Goal: Task Accomplishment & Management: Use online tool/utility

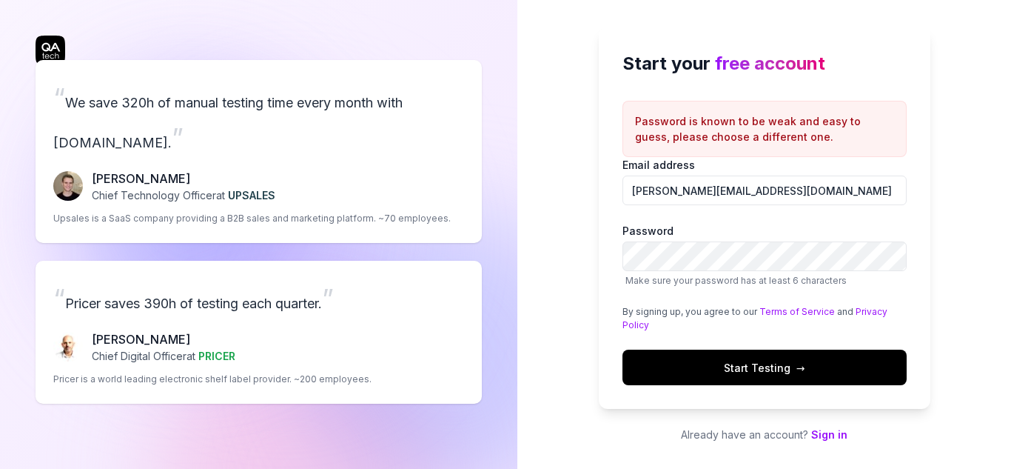
click at [512, 281] on div "“ We save 320h of manual testing time every month with [DOMAIN_NAME]. ” [PERSON…" at bounding box center [258, 234] width 517 height 469
click at [703, 367] on button "Start Testing →" at bounding box center [765, 367] width 284 height 36
click at [542, 234] on div "Start your free account Password is known to be weak and easy to guess, please …" at bounding box center [764, 234] width 494 height 469
click at [705, 367] on button "Start Testing →" at bounding box center [765, 367] width 284 height 36
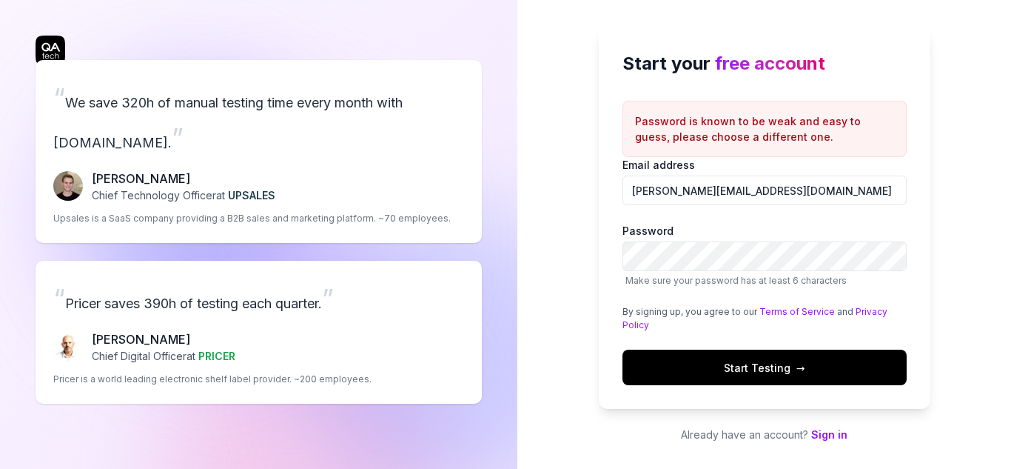
click at [743, 377] on button "Start Testing →" at bounding box center [765, 367] width 284 height 36
click at [556, 247] on div "Start your free account Password is known to be weak and easy to guess, please …" at bounding box center [764, 234] width 494 height 469
click at [742, 352] on button "Start Testing →" at bounding box center [765, 367] width 284 height 36
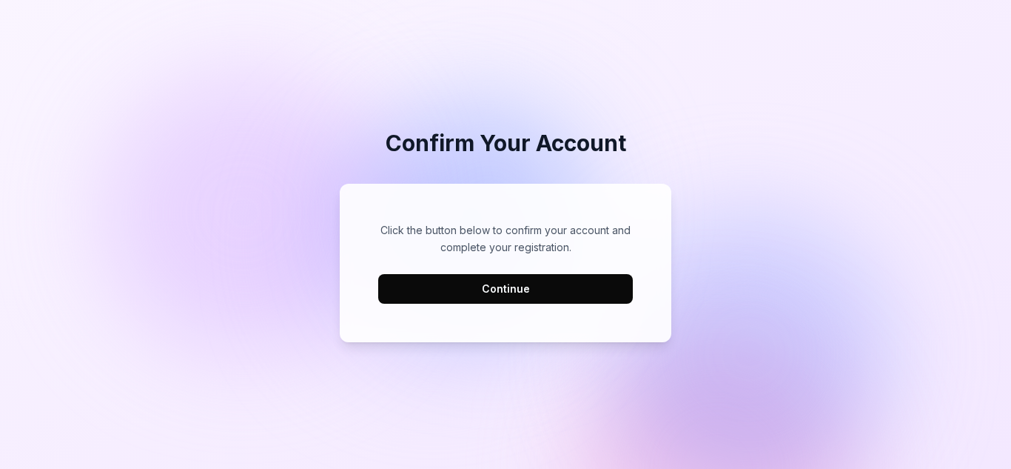
click at [522, 282] on button "Continue" at bounding box center [505, 289] width 255 height 30
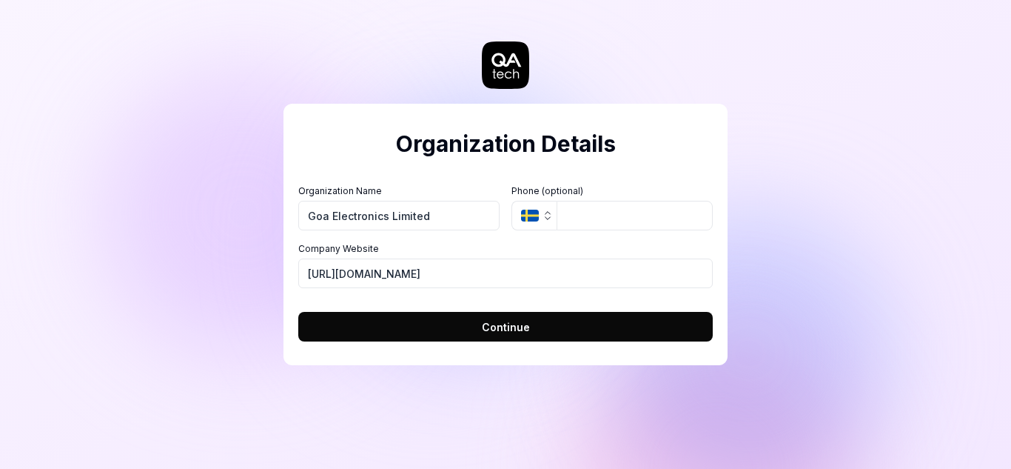
type input "Goa Electronics Limited"
click at [457, 324] on button "Continue" at bounding box center [505, 327] width 415 height 30
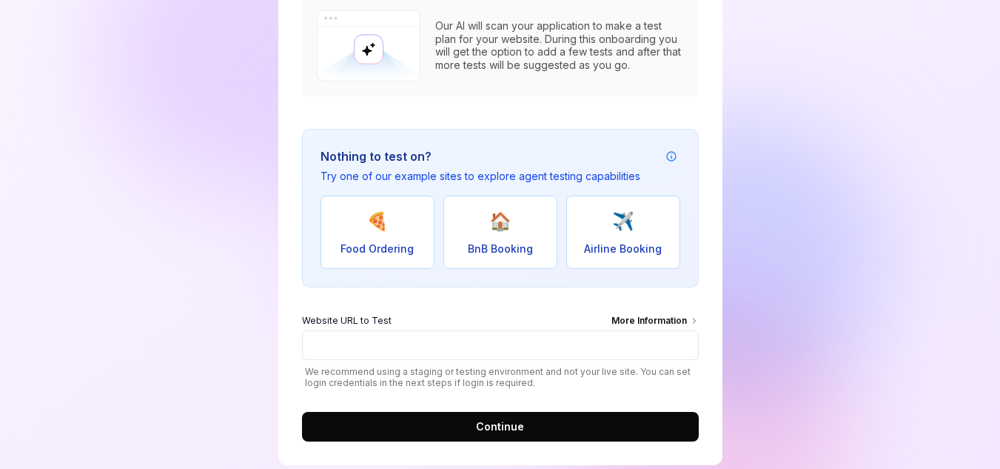
scroll to position [221, 0]
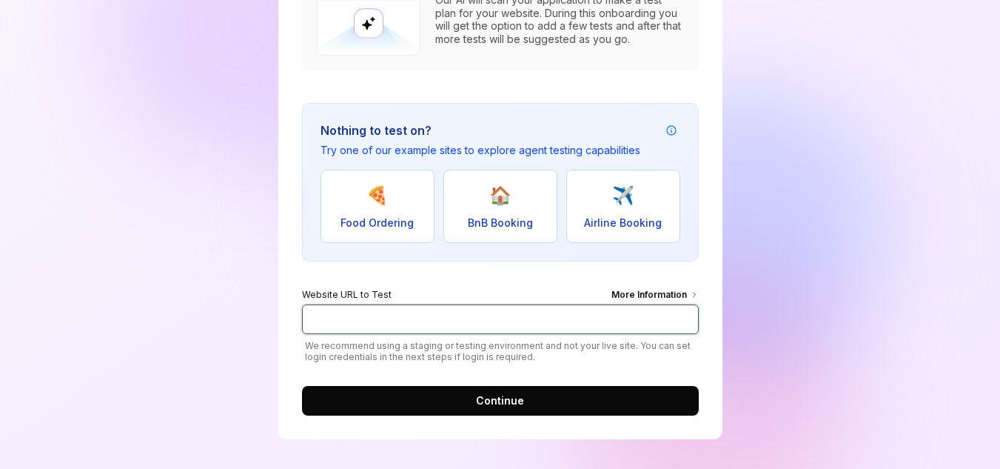
click at [454, 321] on input "Website URL to Test More Information" at bounding box center [500, 319] width 397 height 30
type input "[URL][DOMAIN_NAME]"
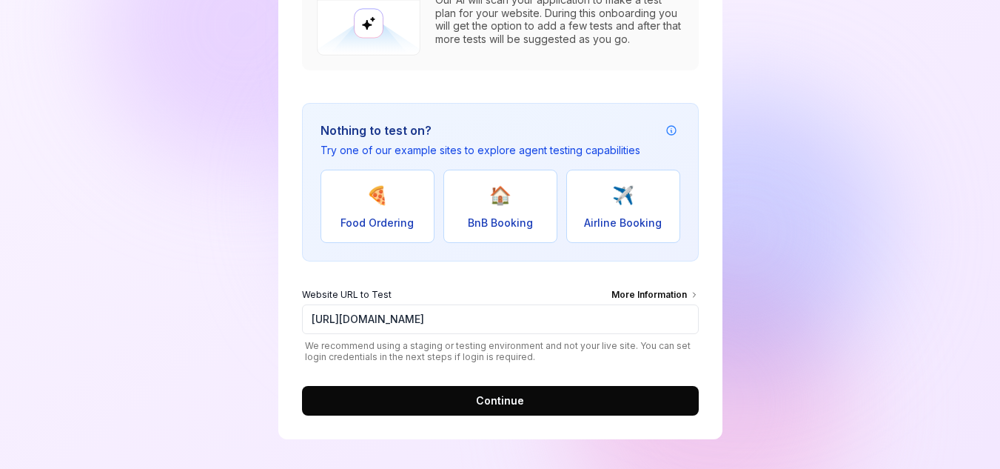
click at [528, 400] on button "Continue" at bounding box center [500, 401] width 397 height 30
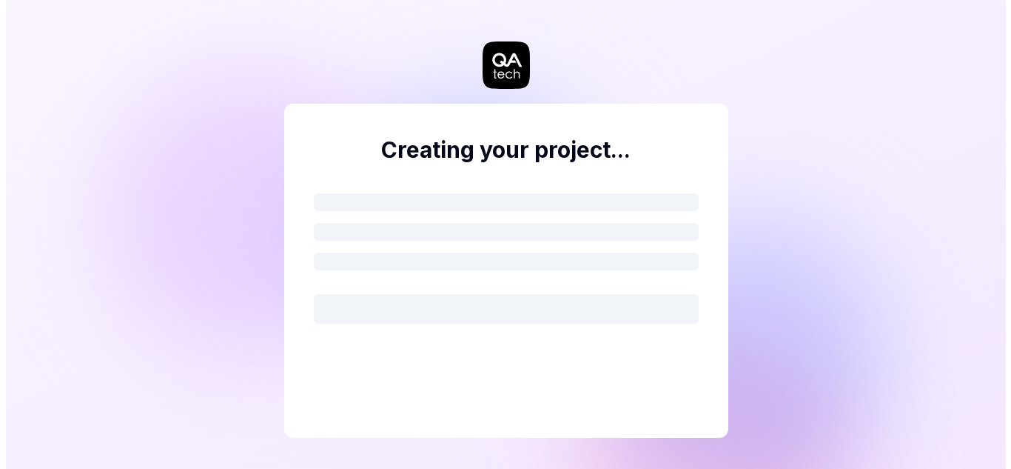
scroll to position [0, 0]
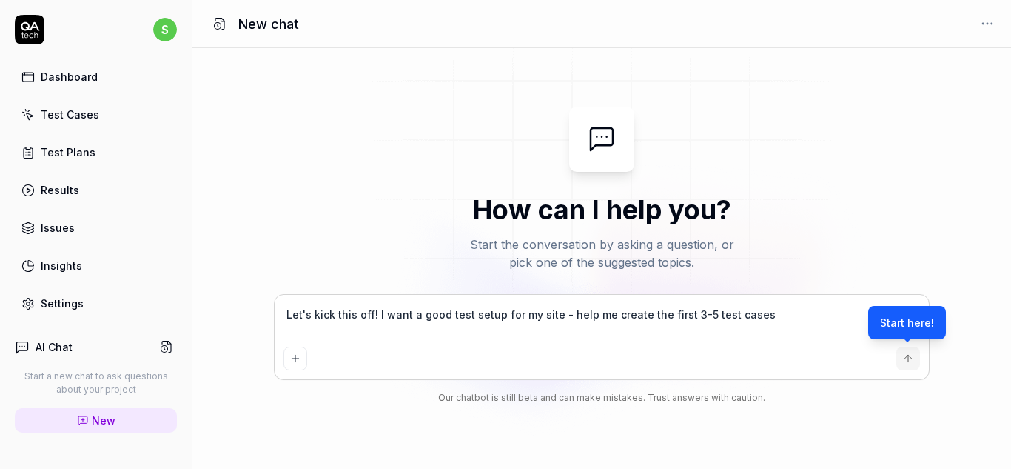
click at [919, 322] on div "Start here!" at bounding box center [907, 322] width 78 height 33
click at [742, 313] on textarea "Let's kick this off! I want a good test setup for my site - help me create the …" at bounding box center [602, 322] width 637 height 37
type textarea "*"
click at [88, 119] on div "Test Cases" at bounding box center [70, 115] width 58 height 16
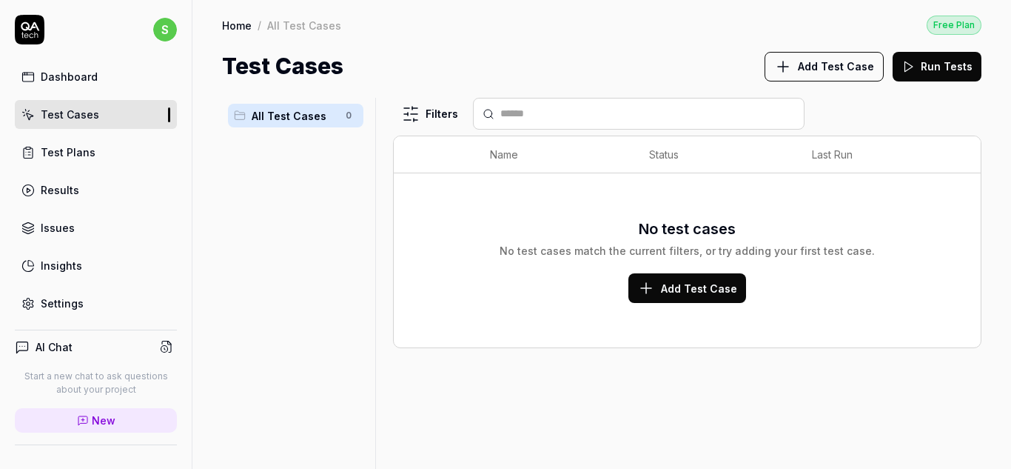
click at [79, 158] on div "Test Plans" at bounding box center [68, 152] width 55 height 16
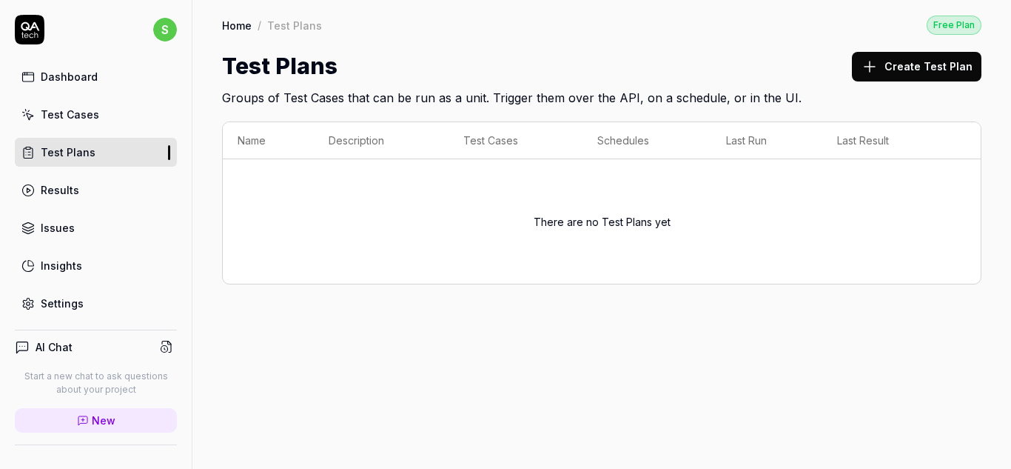
click at [63, 297] on div "Settings" at bounding box center [62, 303] width 43 height 16
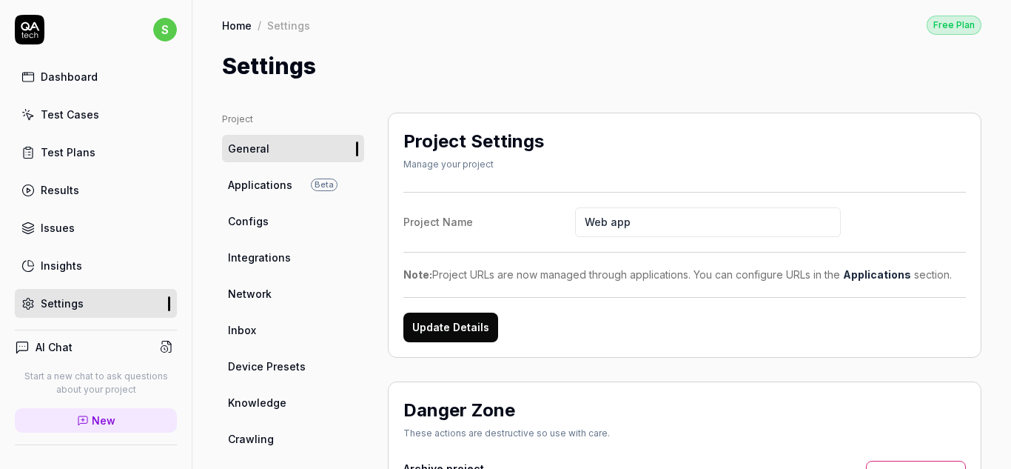
click at [617, 218] on input "Web app" at bounding box center [708, 222] width 266 height 30
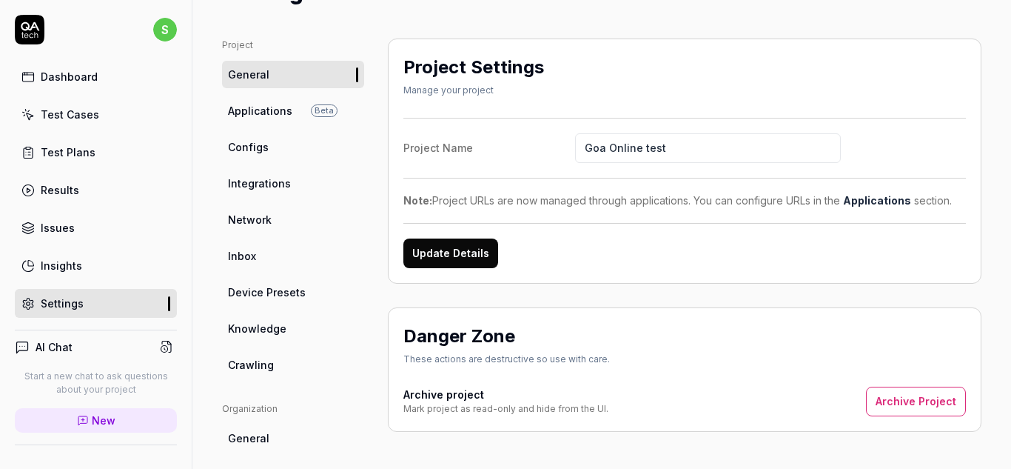
type input "Goa Online test"
click at [448, 247] on button "Update Details" at bounding box center [450, 253] width 95 height 30
click at [277, 113] on span "Applications" at bounding box center [260, 111] width 64 height 16
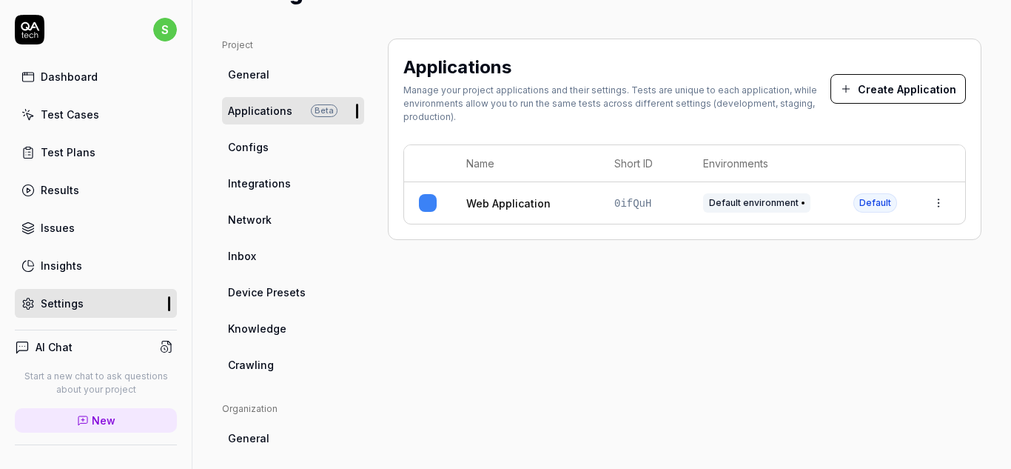
click at [797, 203] on span "Default environment" at bounding box center [756, 202] width 107 height 19
click at [925, 202] on html "s Dashboard Test Cases Test Plans Results Issues Insights Settings AI Chat Star…" at bounding box center [505, 234] width 1011 height 469
click at [807, 304] on span "Edit" at bounding box center [808, 301] width 19 height 16
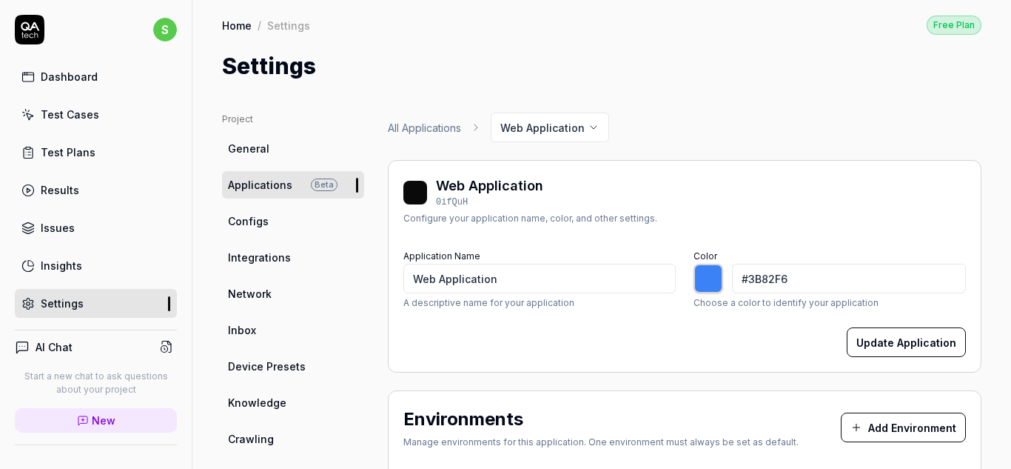
type input "*******"
click at [235, 222] on span "Configs" at bounding box center [248, 221] width 41 height 16
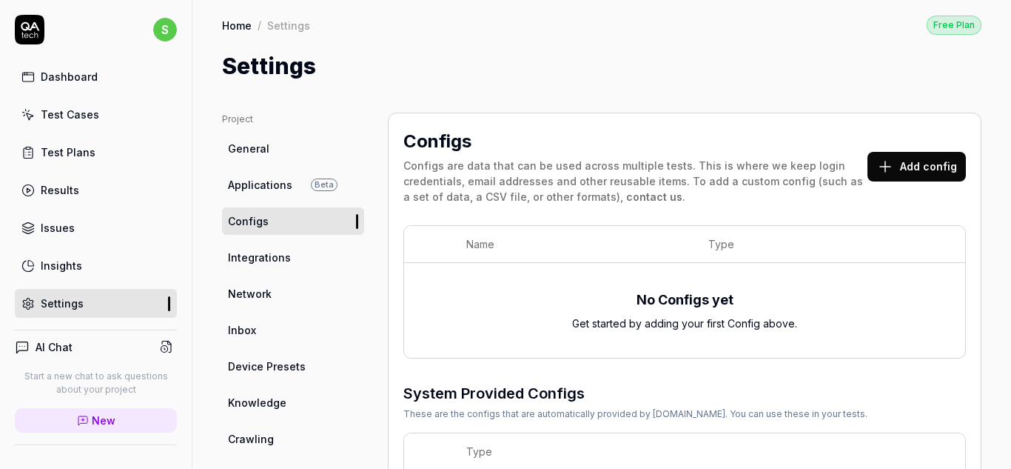
click at [265, 253] on span "Integrations" at bounding box center [259, 257] width 63 height 16
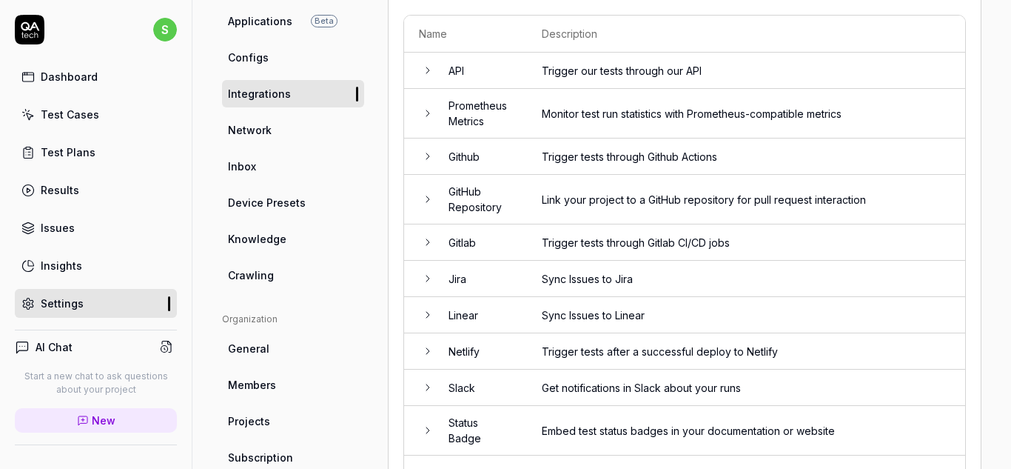
scroll to position [148, 0]
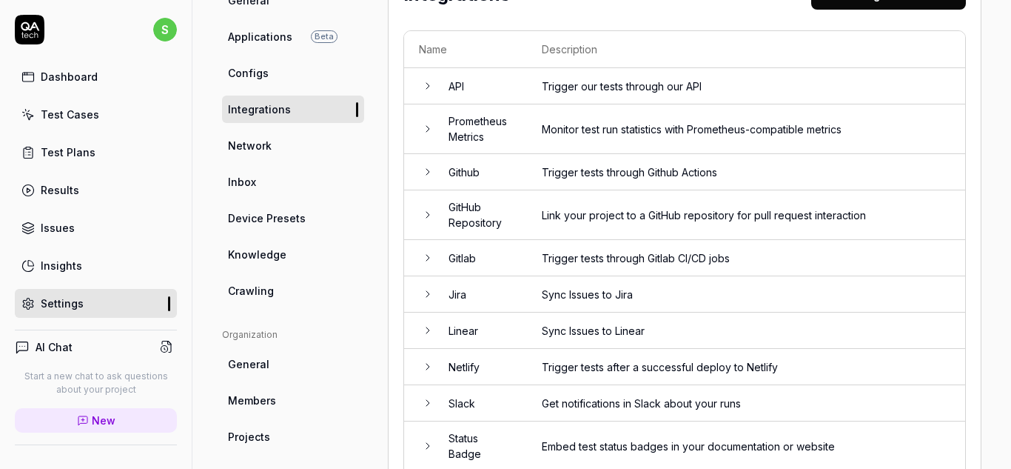
click at [268, 148] on span "Network" at bounding box center [250, 146] width 44 height 16
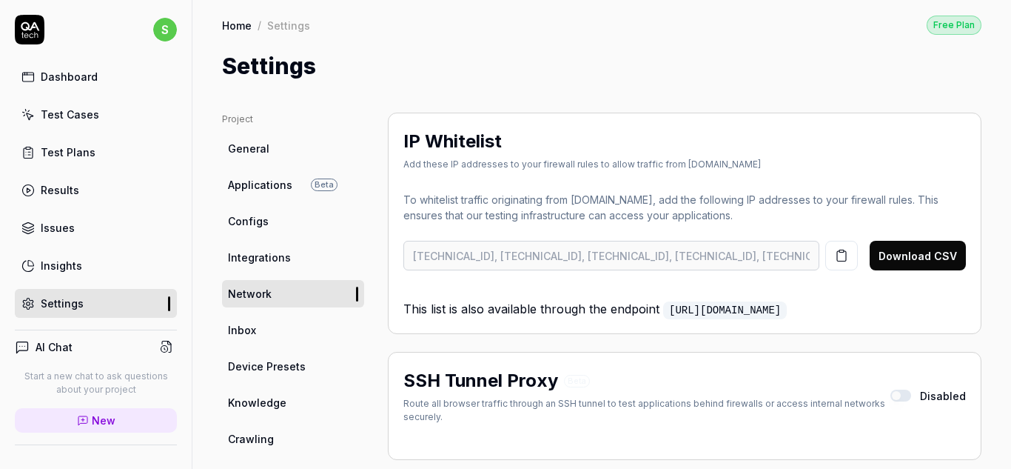
click at [57, 150] on div "Test Plans" at bounding box center [68, 152] width 55 height 16
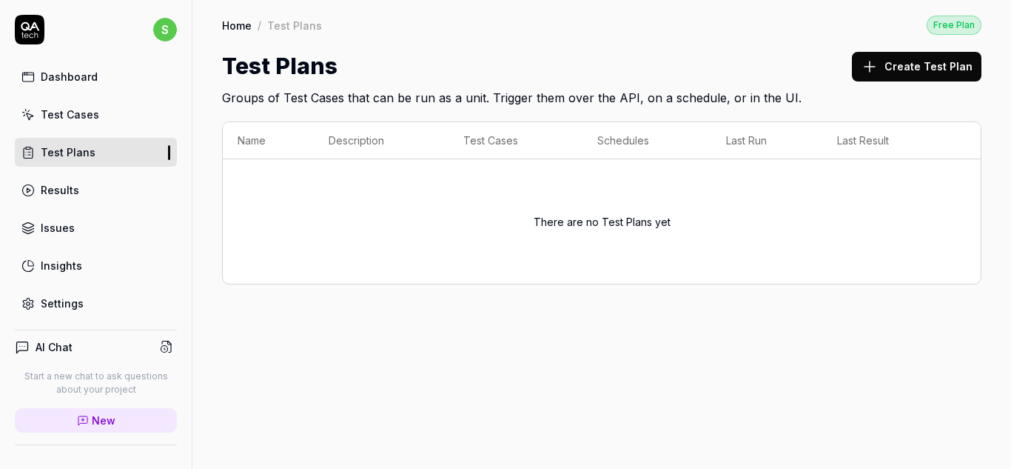
click at [887, 70] on button "Create Test Plan" at bounding box center [917, 67] width 130 height 30
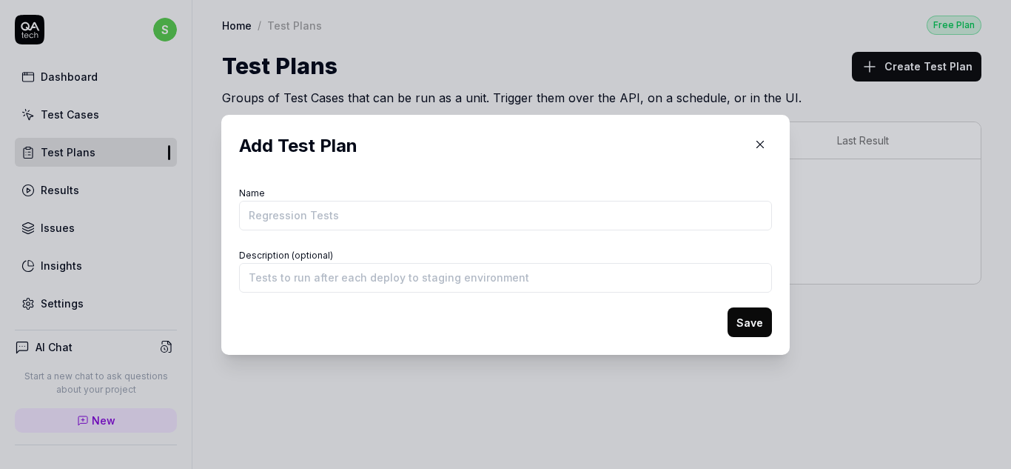
click at [374, 212] on input "Name" at bounding box center [505, 216] width 533 height 30
type input "G"
type input "Goa Online Testing"
click at [731, 321] on button "Save" at bounding box center [750, 322] width 44 height 30
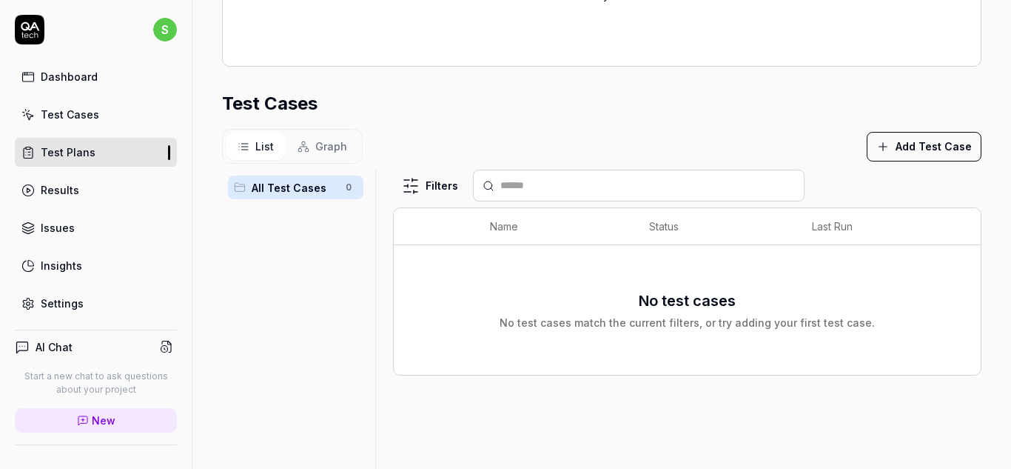
scroll to position [370, 0]
click at [876, 155] on button "Add Test Case" at bounding box center [924, 146] width 115 height 30
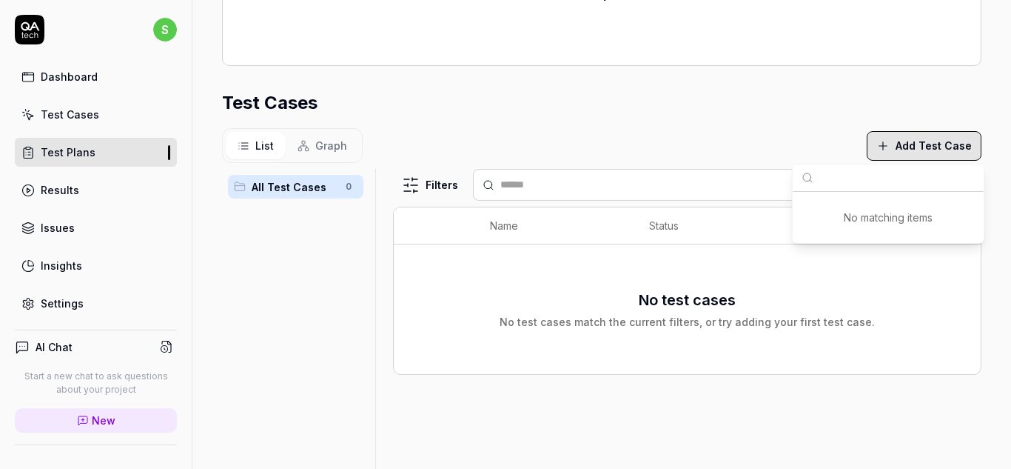
click at [899, 143] on button "Add Test Case" at bounding box center [924, 146] width 115 height 30
click at [916, 141] on button "Add Test Case" at bounding box center [924, 146] width 115 height 30
click at [764, 107] on div "Test Cases" at bounding box center [602, 103] width 760 height 27
click at [315, 187] on span "All Test Cases" at bounding box center [294, 187] width 85 height 16
click at [512, 232] on th "Name" at bounding box center [554, 225] width 159 height 37
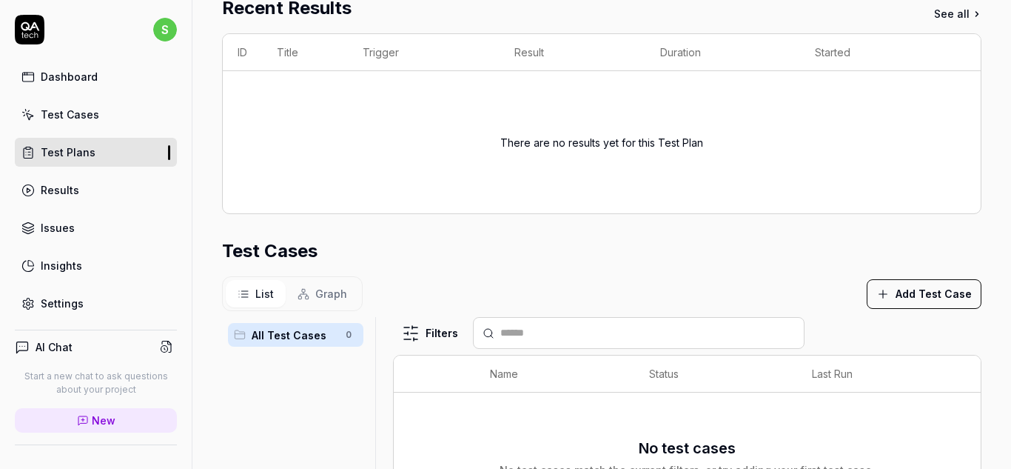
scroll to position [0, 0]
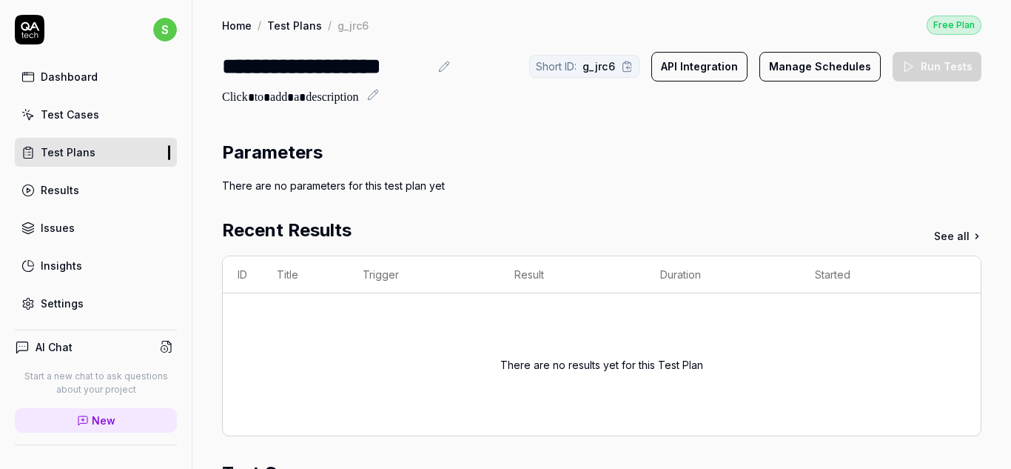
click at [66, 118] on div "Test Cases" at bounding box center [70, 115] width 58 height 16
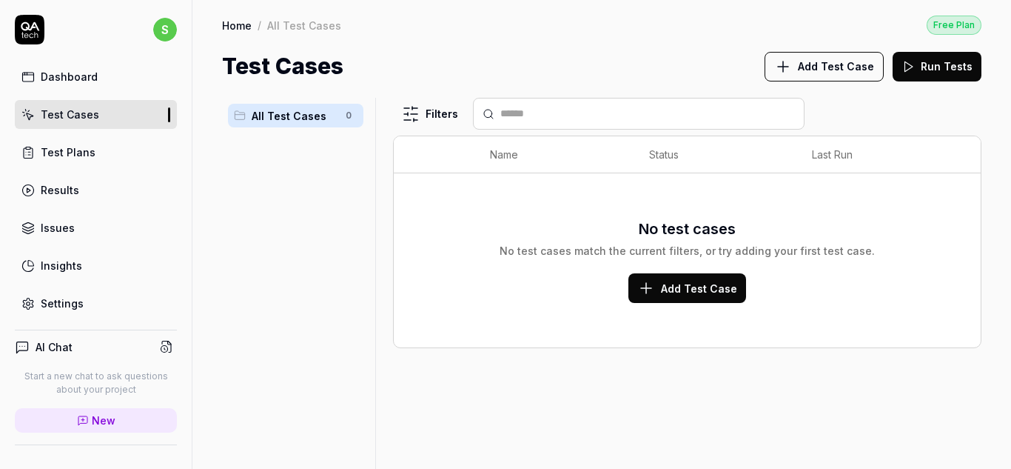
click at [833, 75] on button "Add Test Case" at bounding box center [824, 67] width 119 height 30
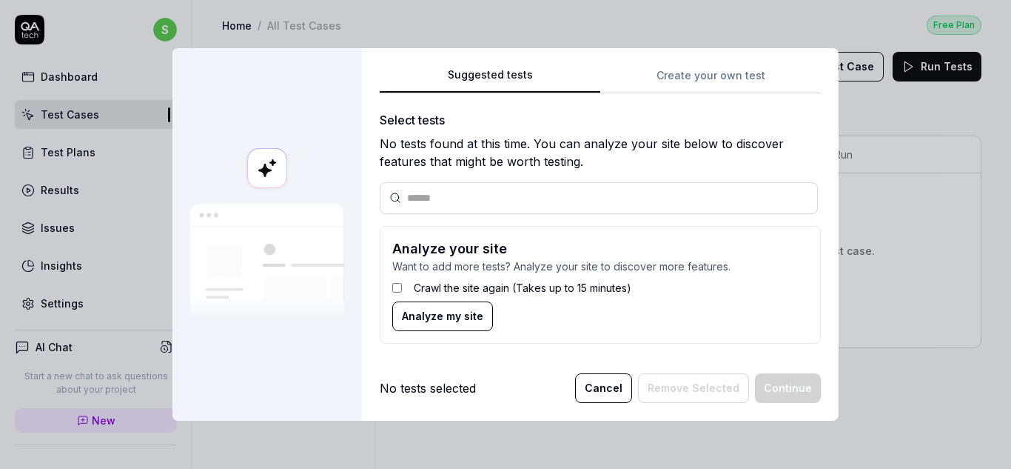
click at [421, 312] on span "Analyze my site" at bounding box center [442, 316] width 81 height 16
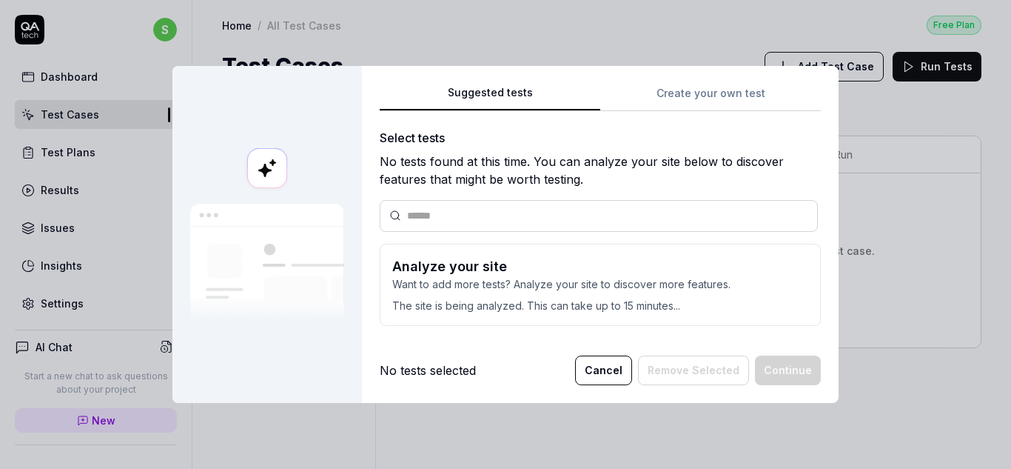
click at [607, 365] on button "Cancel" at bounding box center [603, 370] width 57 height 30
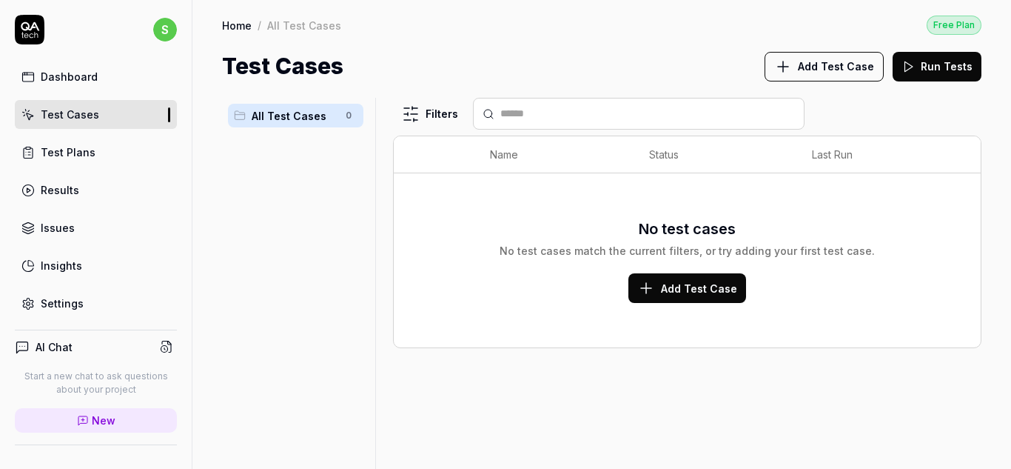
click at [660, 281] on button "Add Test Case" at bounding box center [688, 288] width 118 height 30
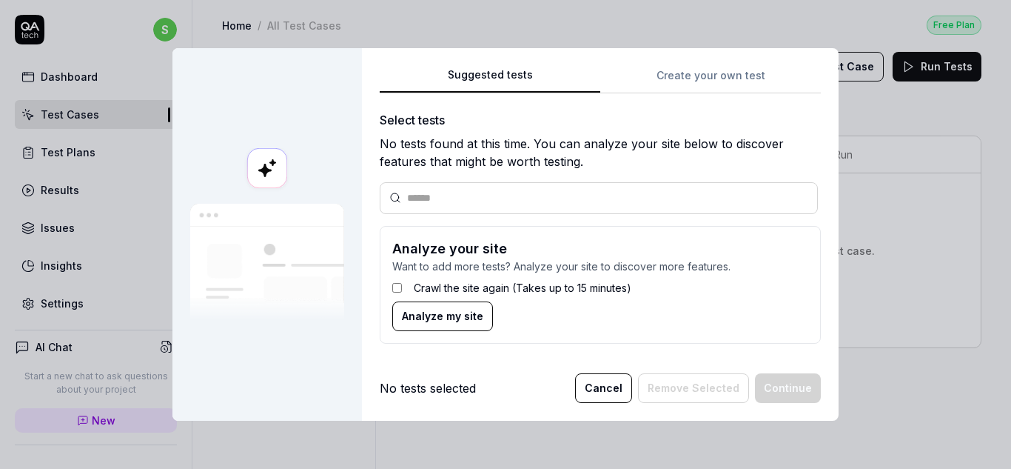
click at [677, 70] on div "Suggested tests Create your own test Select tests No tests found at this time. …" at bounding box center [600, 210] width 441 height 289
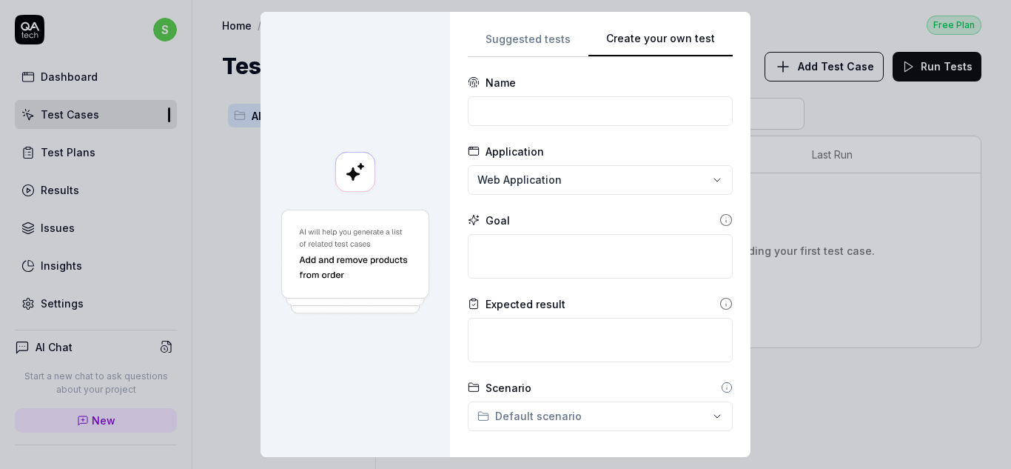
click at [598, 126] on form "**********" at bounding box center [600, 405] width 265 height 661
click at [598, 112] on input at bounding box center [600, 111] width 265 height 30
type input "R"
type input "revenue department residence"
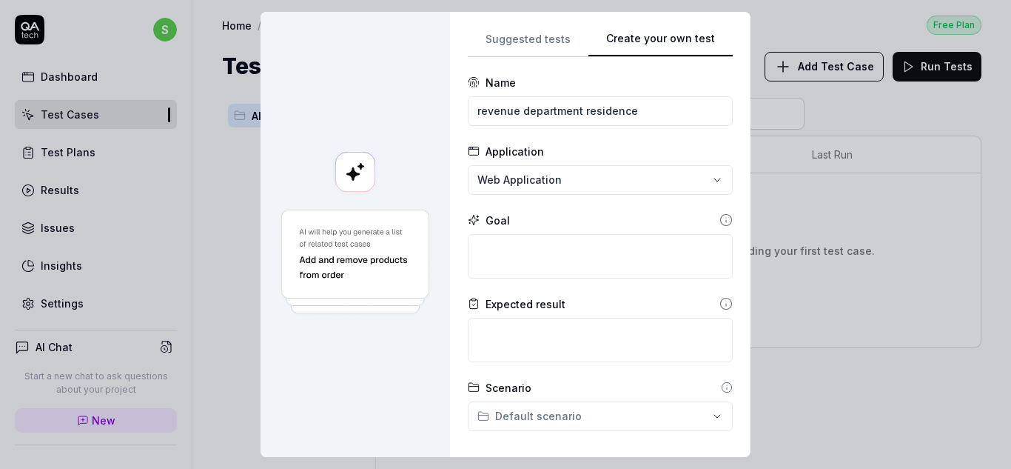
click at [594, 218] on div "Goal" at bounding box center [600, 220] width 265 height 16
click at [617, 188] on div "**********" at bounding box center [505, 234] width 1011 height 469
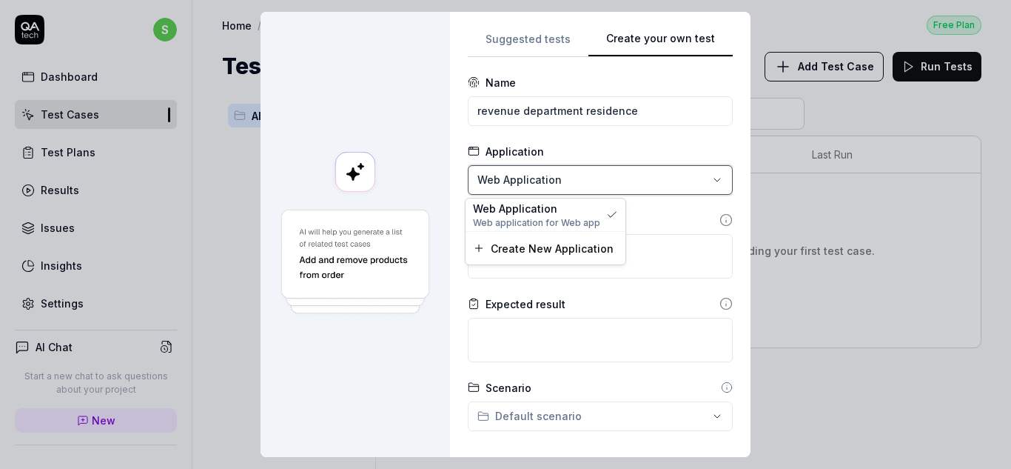
click at [650, 208] on div "**********" at bounding box center [505, 234] width 1011 height 469
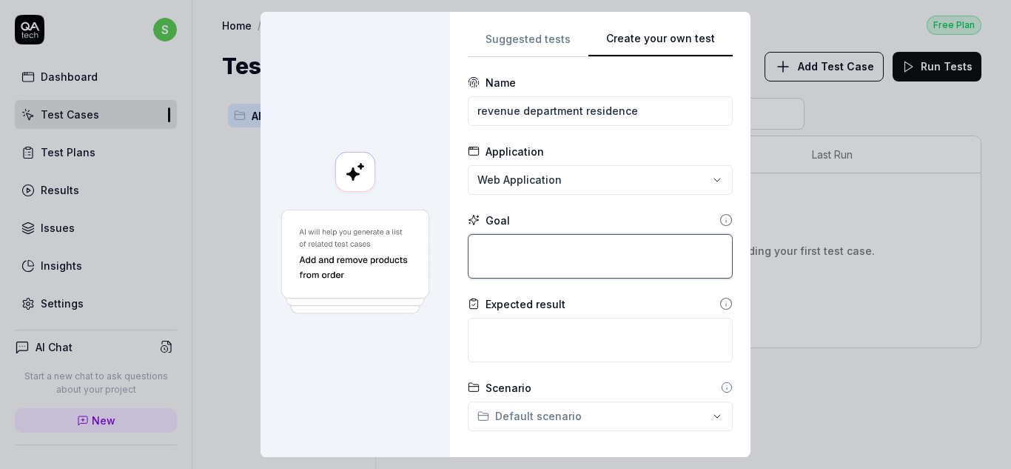
click at [595, 254] on textarea at bounding box center [600, 256] width 265 height 44
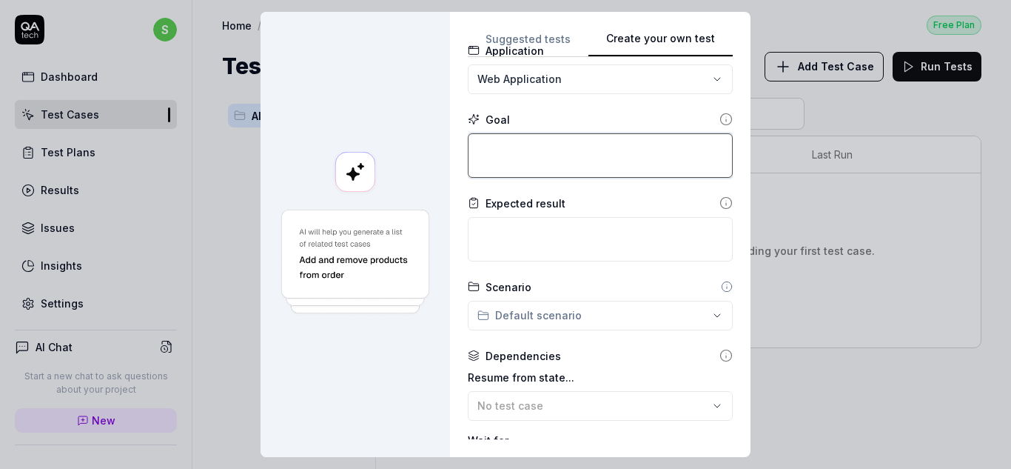
scroll to position [75, 0]
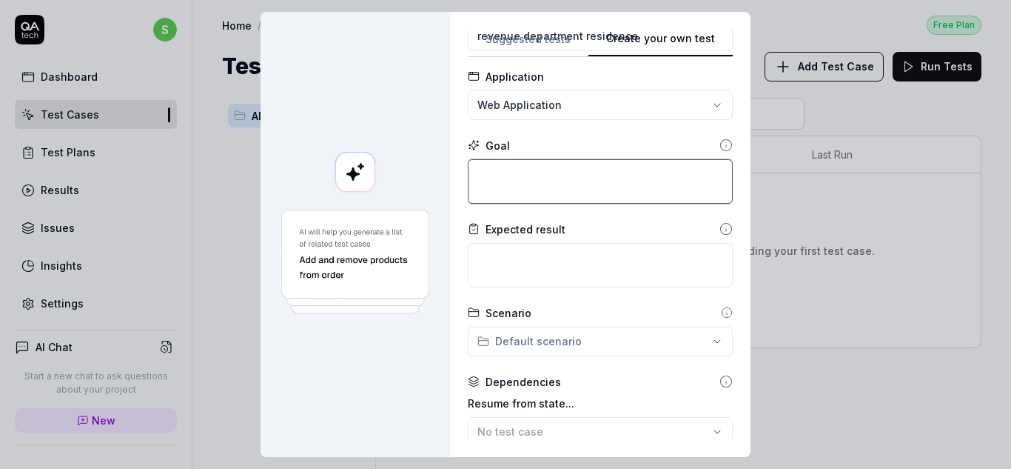
click at [584, 192] on textarea at bounding box center [600, 181] width 265 height 44
type textarea "*"
type textarea "Y"
type textarea "*"
type textarea "Yo"
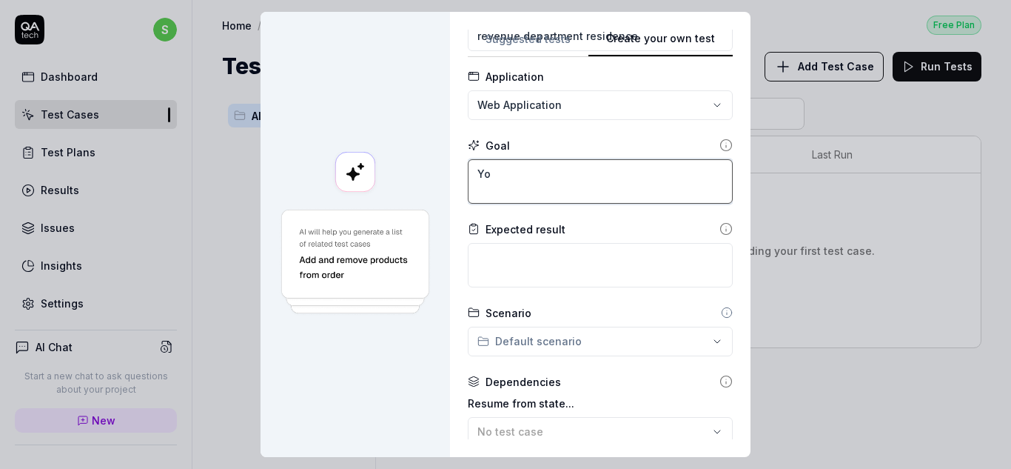
type textarea "*"
type textarea "Yo"
type textarea "*"
type textarea "Yo l"
type textarea "*"
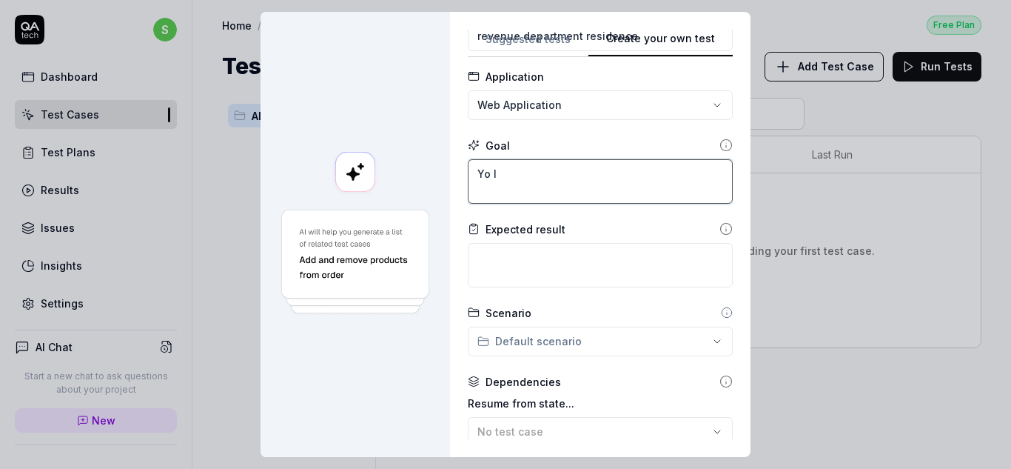
type textarea "Yo lo"
type textarea "*"
type textarea "Yo l"
type textarea "*"
type textarea "Yo"
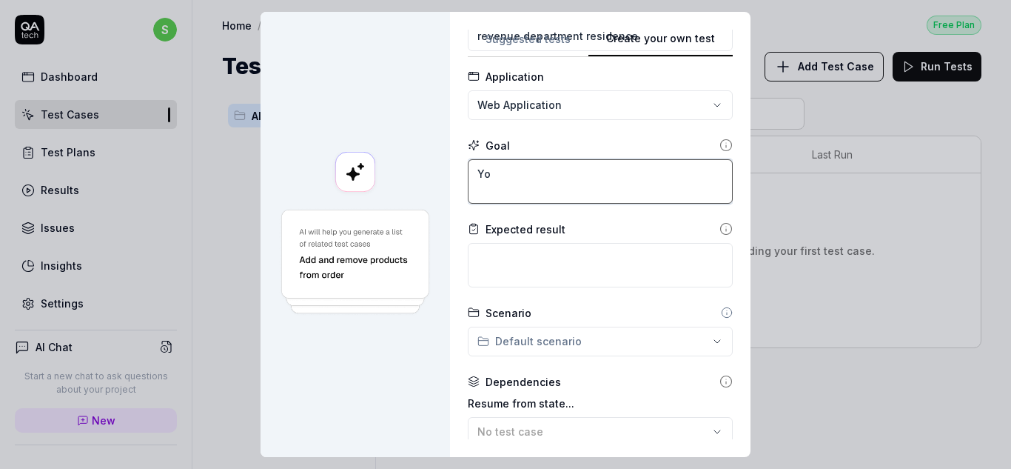
type textarea "*"
type textarea "Yo"
type textarea "*"
type textarea "Y"
type textarea "*"
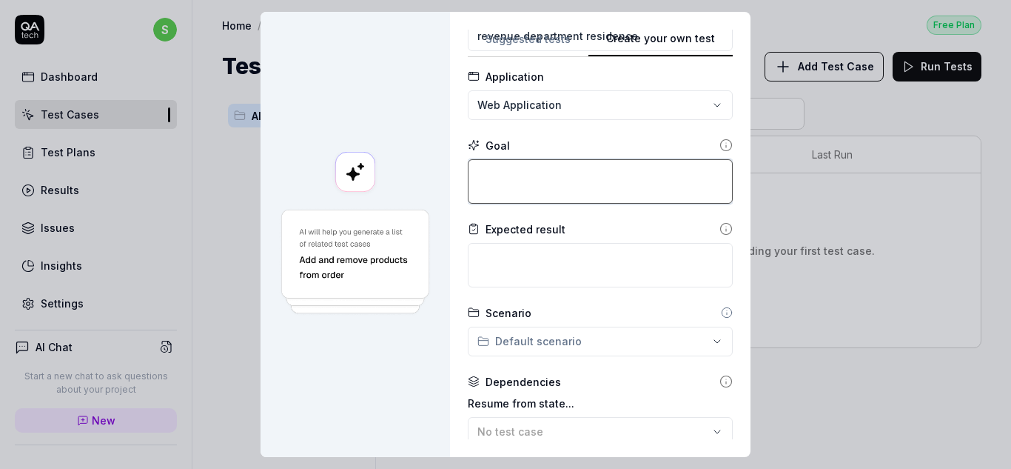
type textarea "T"
type textarea "*"
type textarea "To"
type textarea "*"
type textarea "To"
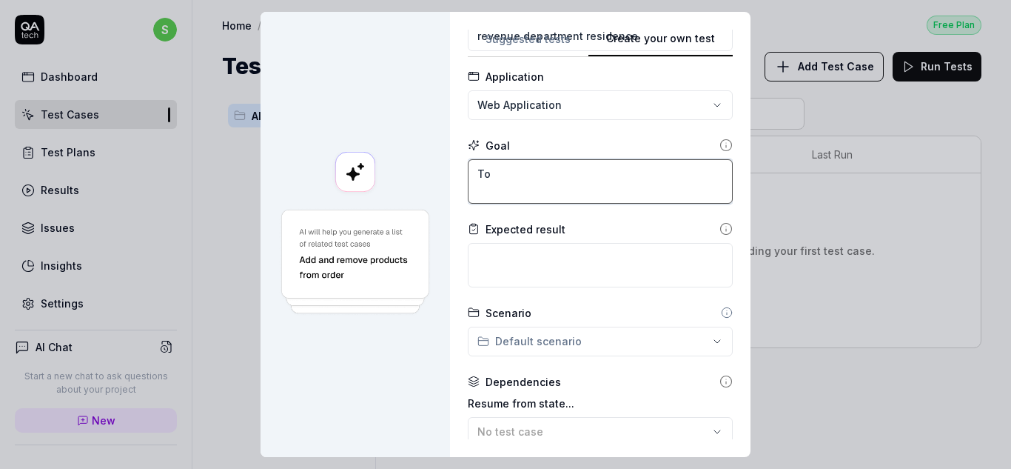
type textarea "*"
type textarea "To a"
type textarea "*"
type textarea "To ac"
type textarea "*"
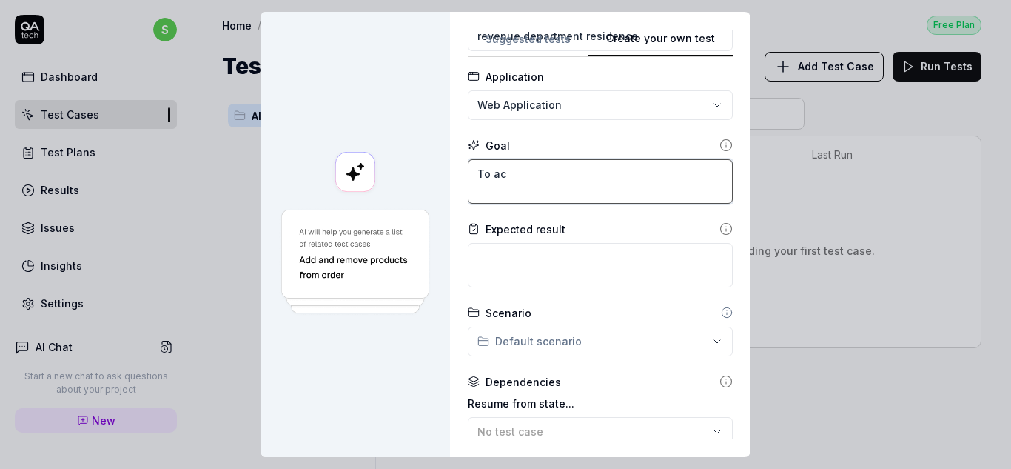
type textarea "To ace"
type textarea "*"
type textarea "To ac"
type textarea "*"
type textarea "To acc"
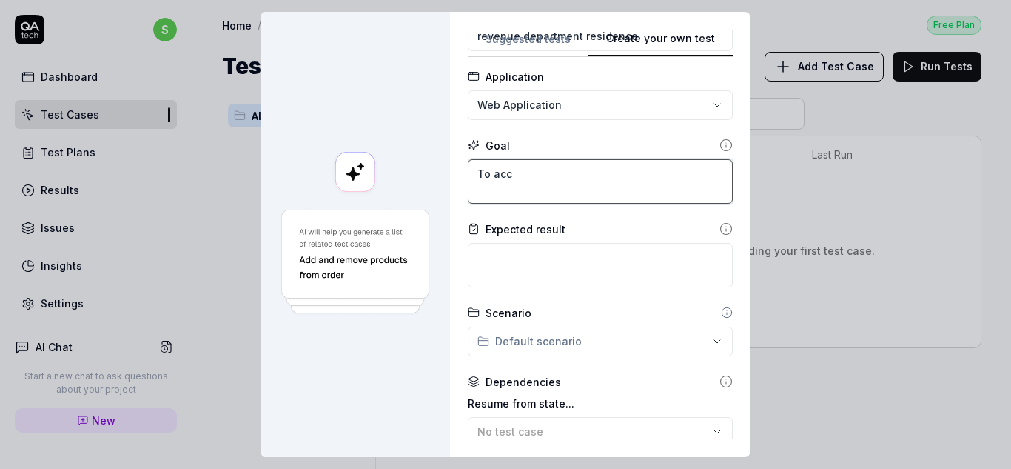
type textarea "*"
type textarea "To acce"
type textarea "*"
type textarea "To acces"
type textarea "*"
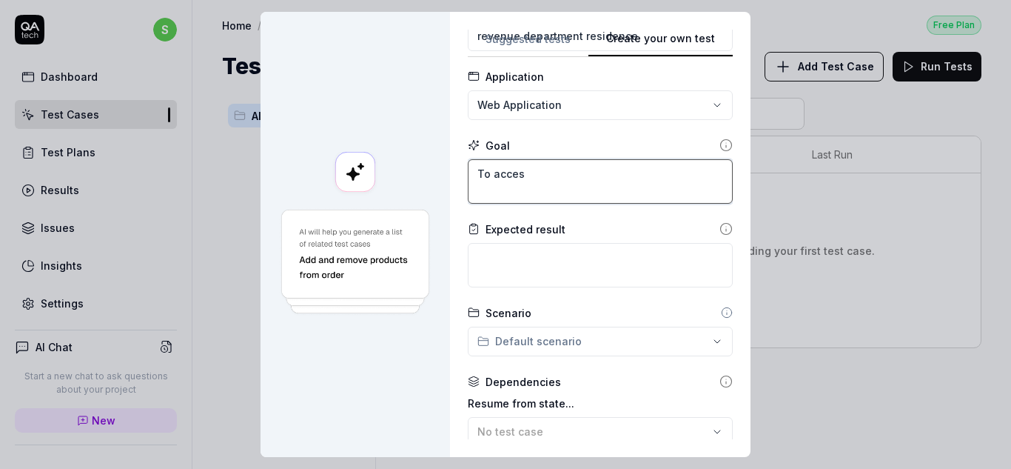
type textarea "To access"
type textarea "*"
type textarea "To access"
type textarea "*"
type textarea "To access t"
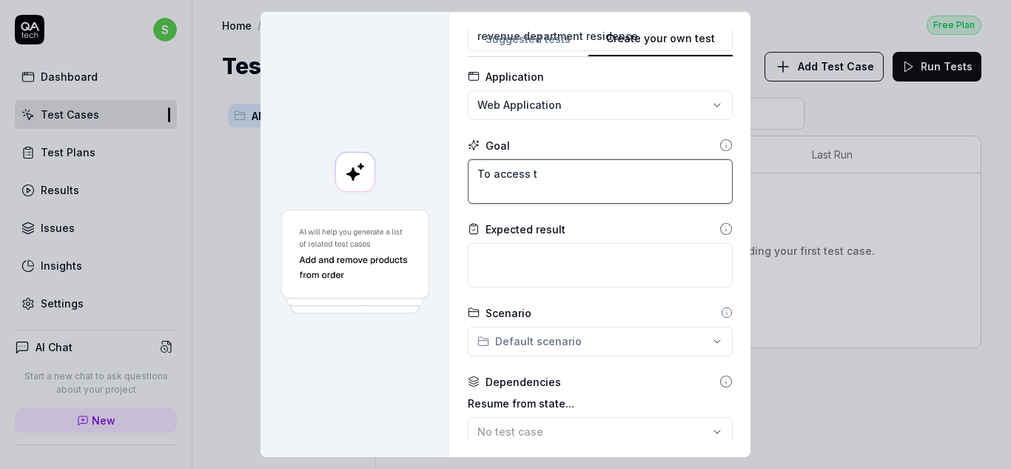
type textarea "*"
type textarea "To access th"
type textarea "*"
type textarea "To access the"
type textarea "*"
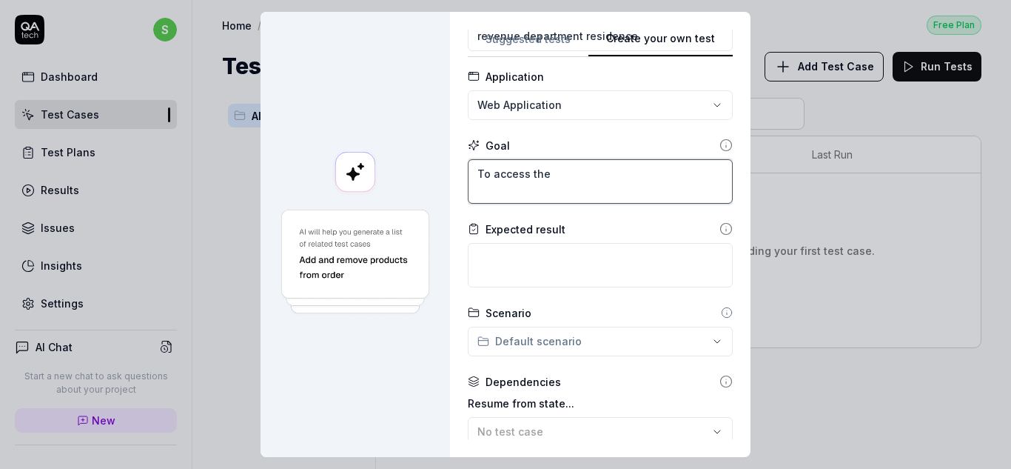
type textarea "To access theu"
type textarea "*"
type textarea "To access theur"
type textarea "*"
type textarea "To access theurl"
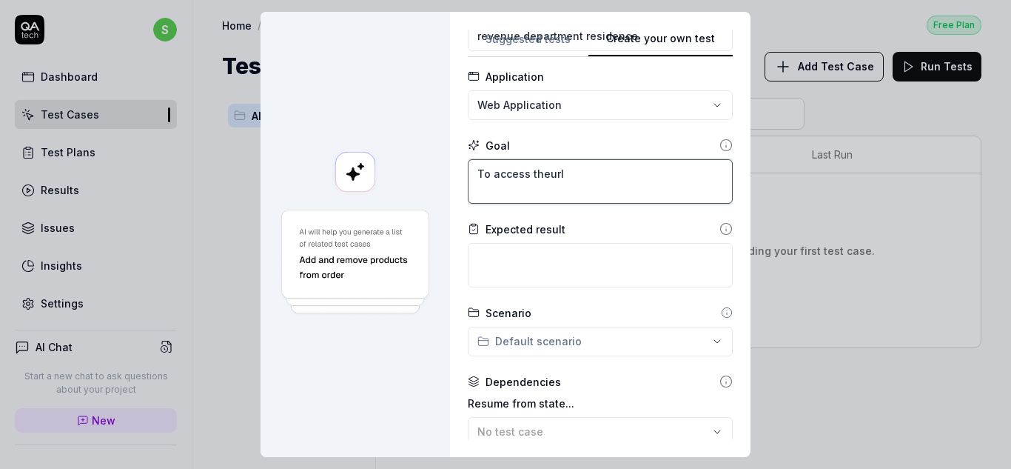
type textarea "*"
type textarea "To access theurl"
type textarea "*"
type textarea "To access theurl a"
type textarea "*"
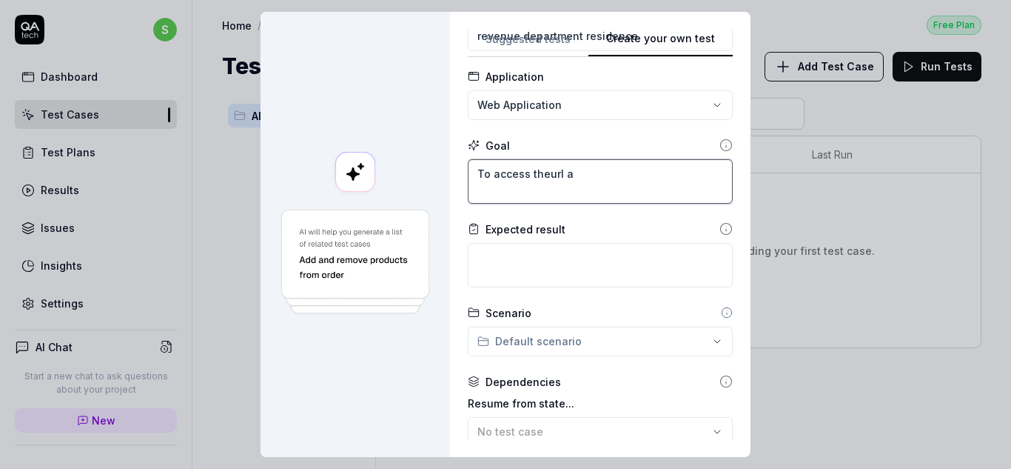
type textarea "To access theurl an"
type textarea "*"
type textarea "To access theurl and"
type textarea "*"
type textarea "To access theurl an"
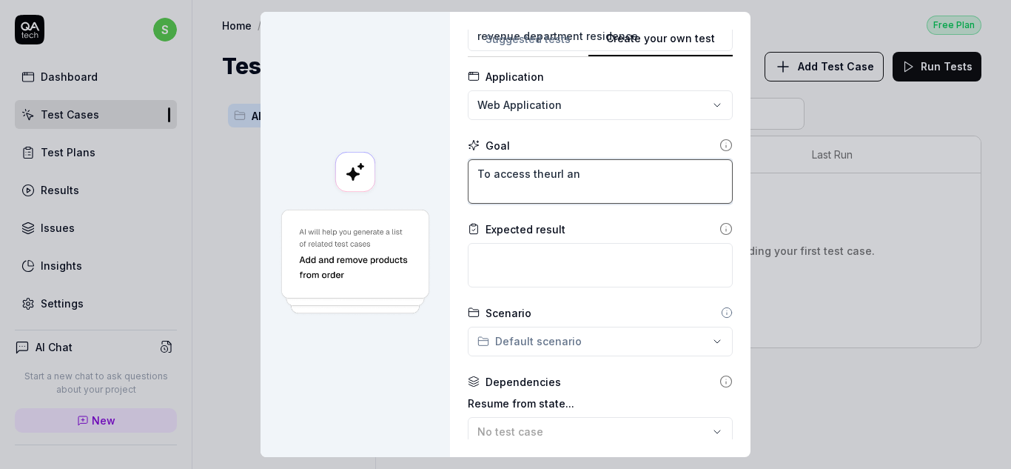
type textarea "*"
type textarea "To access theurl a"
type textarea "*"
type textarea "To access theurl"
type textarea "*"
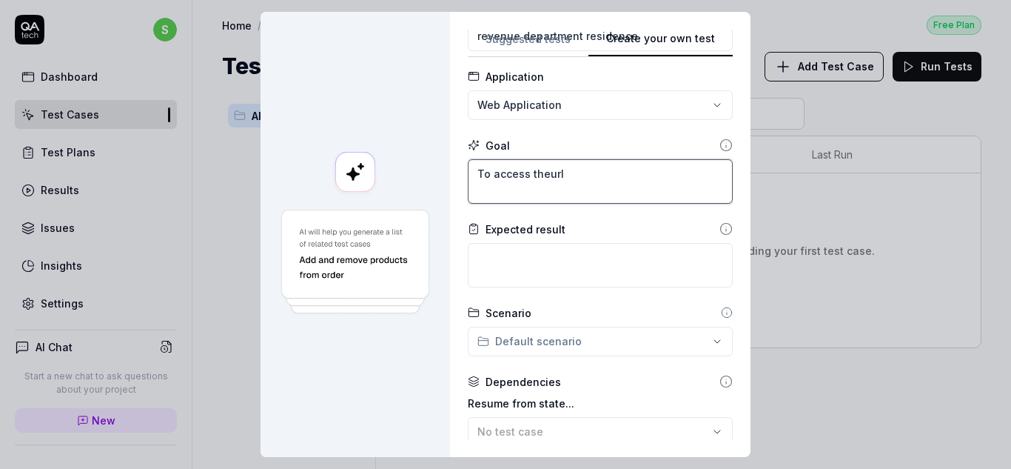
type textarea "To access theurl"
type textarea "*"
type textarea "To access theur"
type textarea "*"
type textarea "To access theu"
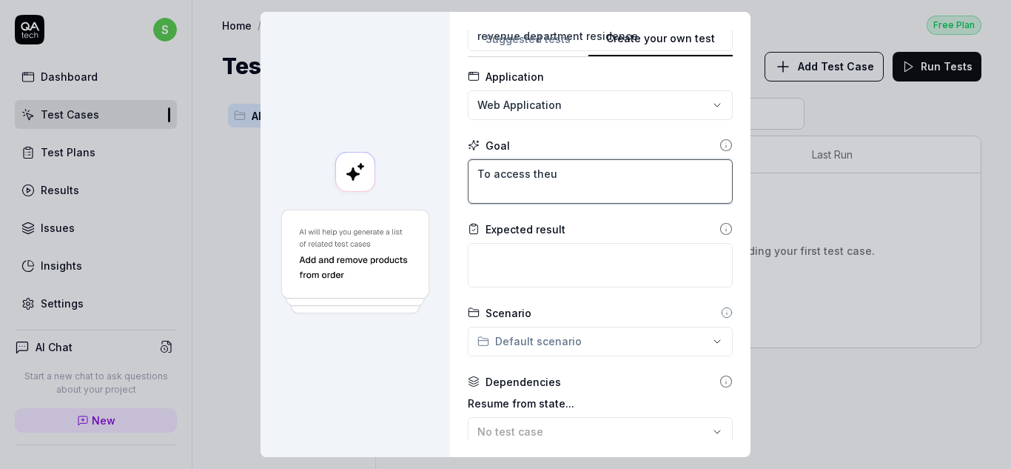
type textarea "*"
type textarea "To access the"
type textarea "*"
type textarea "To access the"
type textarea "*"
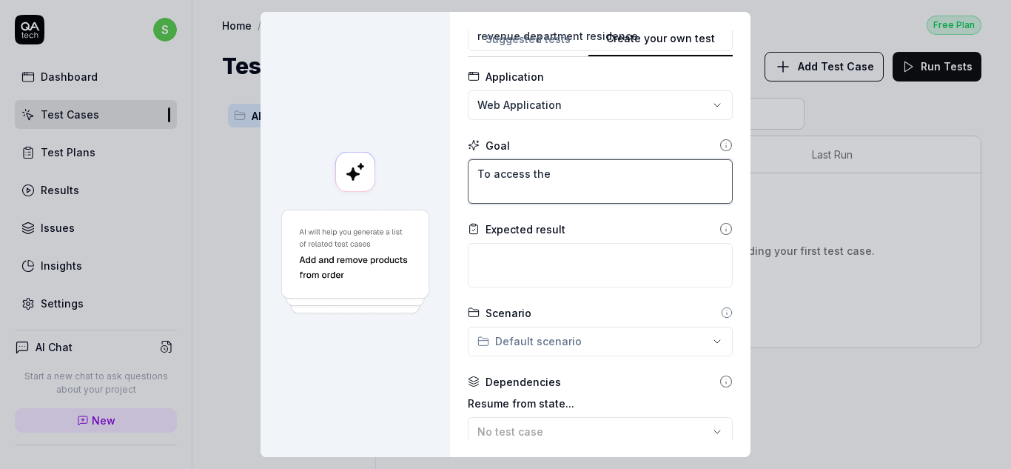
type textarea "To access the y"
type textarea "*"
type textarea "To access the"
type textarea "*"
type textarea "To access the u"
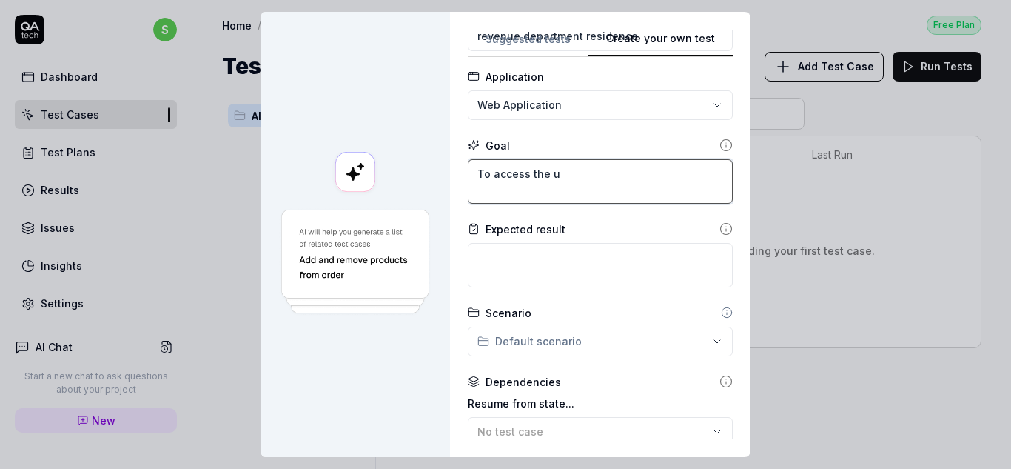
type textarea "*"
type textarea "To access the ur"
type textarea "*"
type textarea "To access the url"
type textarea "*"
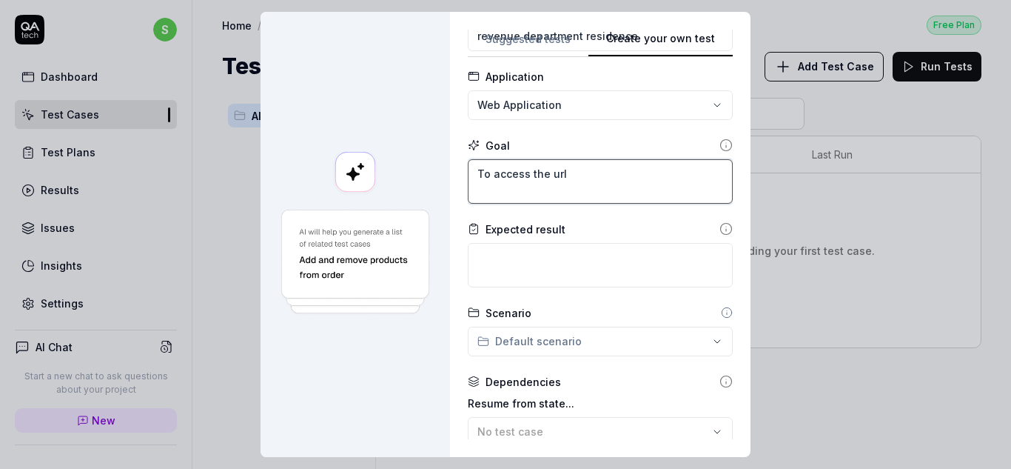
type textarea "To access the url"
type textarea "*"
type textarea "To access the url a"
type textarea "*"
type textarea "To access the url an"
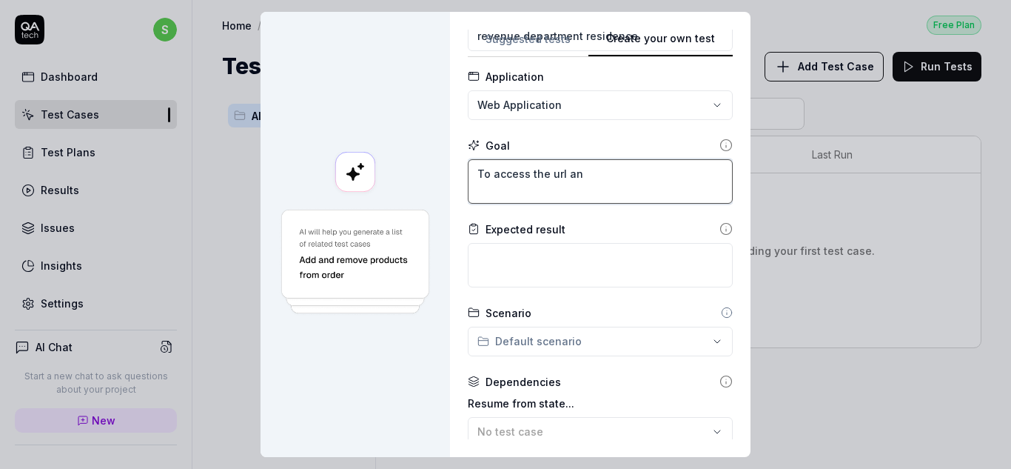
type textarea "*"
type textarea "To access the url and"
type textarea "*"
type textarea "To access the url and"
type textarea "*"
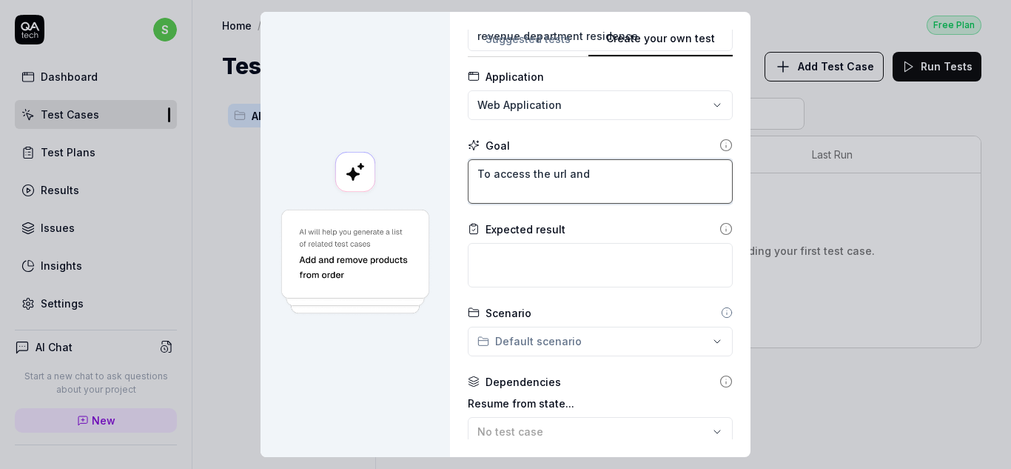
type textarea "To access the url and l"
type textarea "*"
type textarea "To access the url and lo"
type textarea "*"
type textarea "To access the url and log"
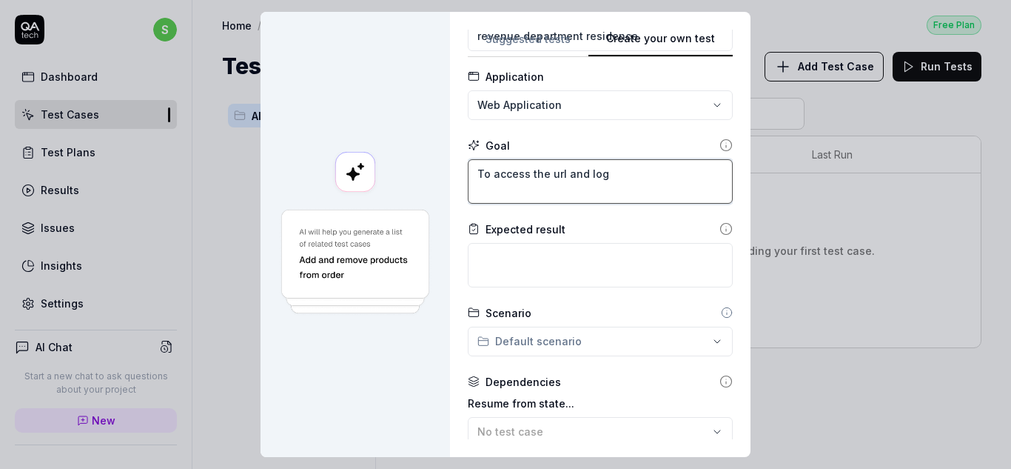
type textarea "*"
type textarea "To access the url and logi"
type textarea "*"
type textarea "To access the url and login"
type textarea "*"
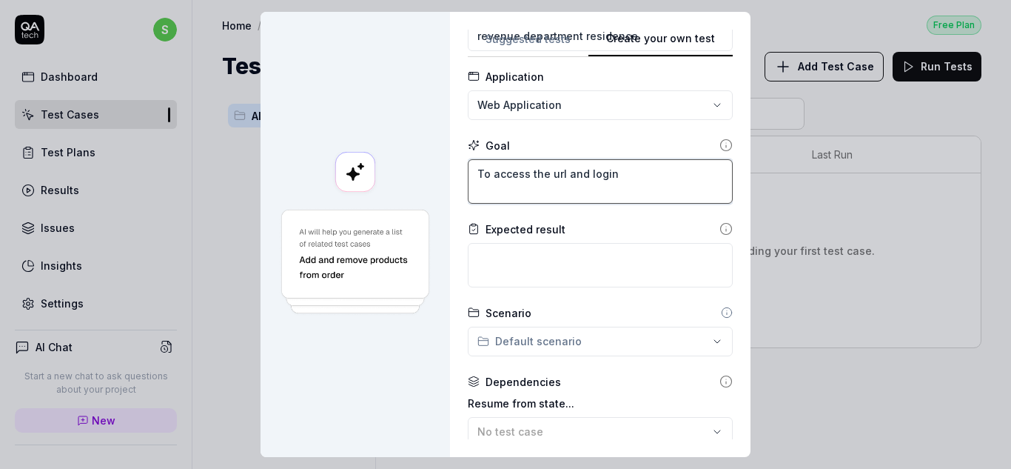
type textarea "To access the url and login"
type textarea "*"
type textarea "To access the url and login i"
type textarea "*"
type textarea "To access the url and login is"
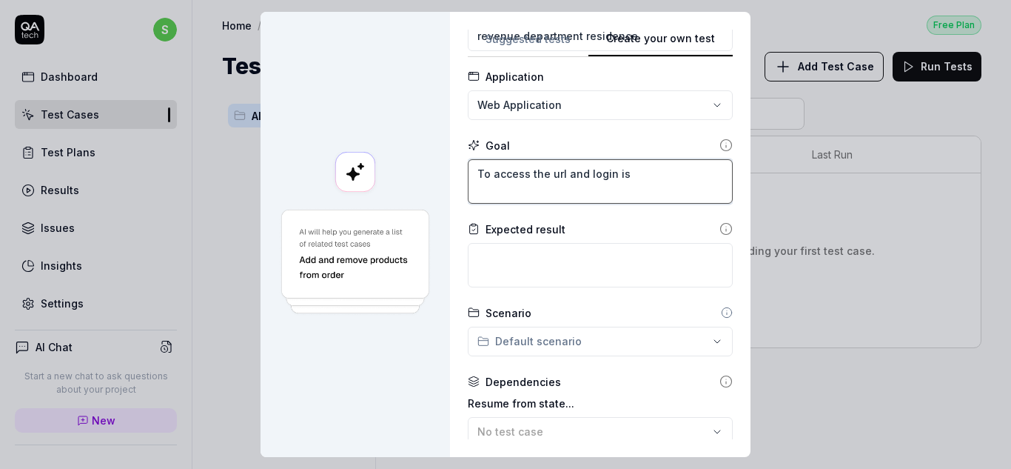
type textarea "*"
type textarea "To access the url and login isu"
type textarea "*"
type textarea "To access the url and login is"
type textarea "*"
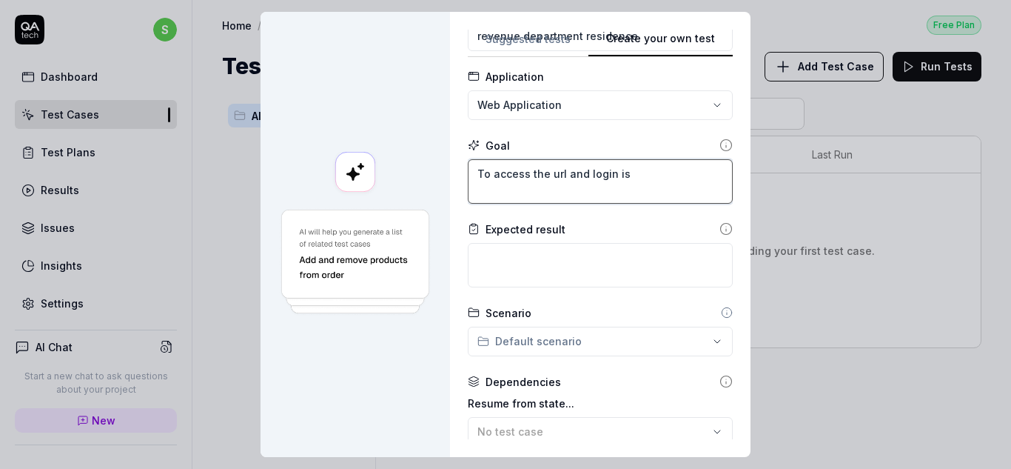
type textarea "To access the url and login i"
type textarea "*"
type textarea "To access the url and login"
type textarea "*"
type textarea "To access the url and login s"
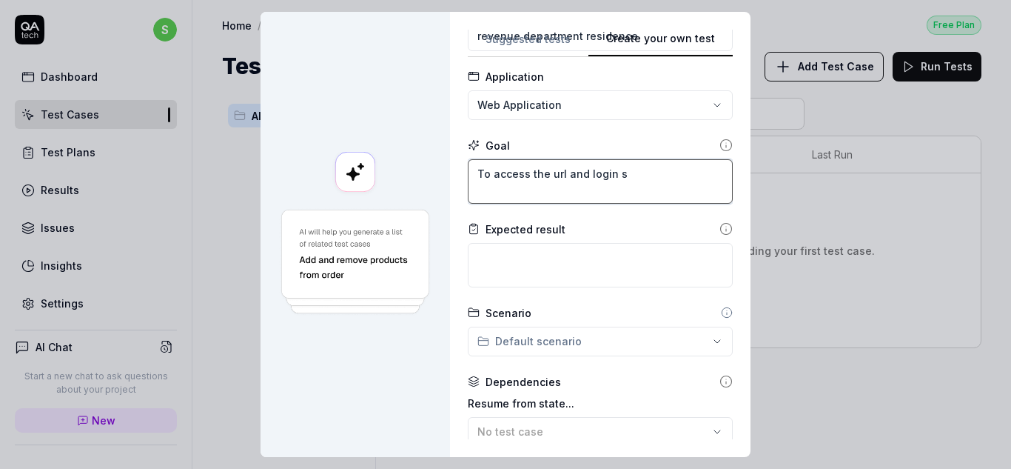
type textarea "*"
type textarea "To access the url and login si"
type textarea "*"
type textarea "To access the url and login sin"
type textarea "*"
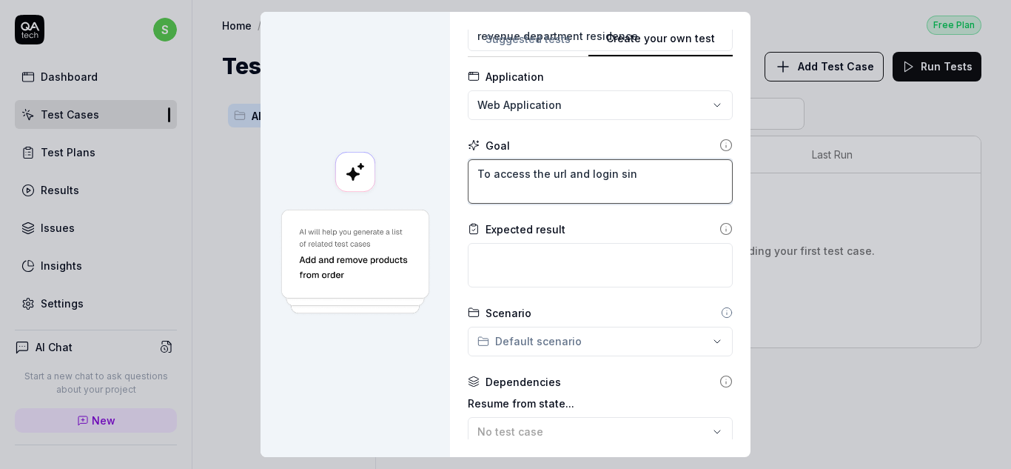
type textarea "To access the url and login sing"
type textarea "*"
type textarea "To access the url and login sing"
type textarea "*"
type textarea "To access the url and login sing"
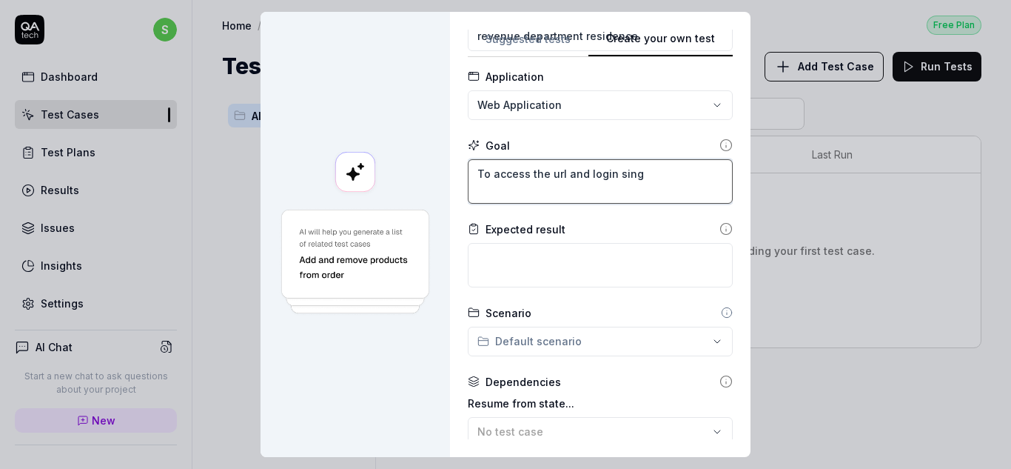
type textarea "*"
type textarea "To access the url and login sin"
type textarea "*"
type textarea "To access the url and login si"
type textarea "*"
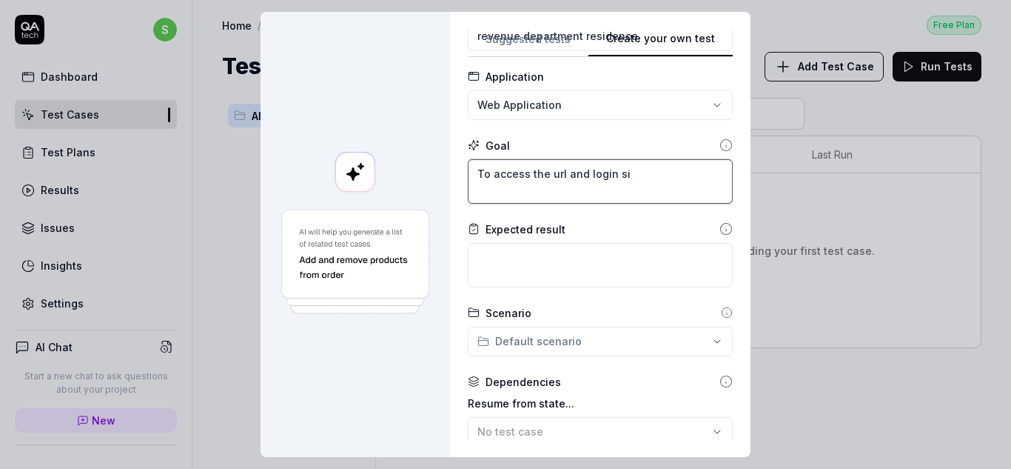
type textarea "To access the url and login s"
type textarea "*"
type textarea "To access the url and login"
type textarea "*"
type textarea "To access the url and login s"
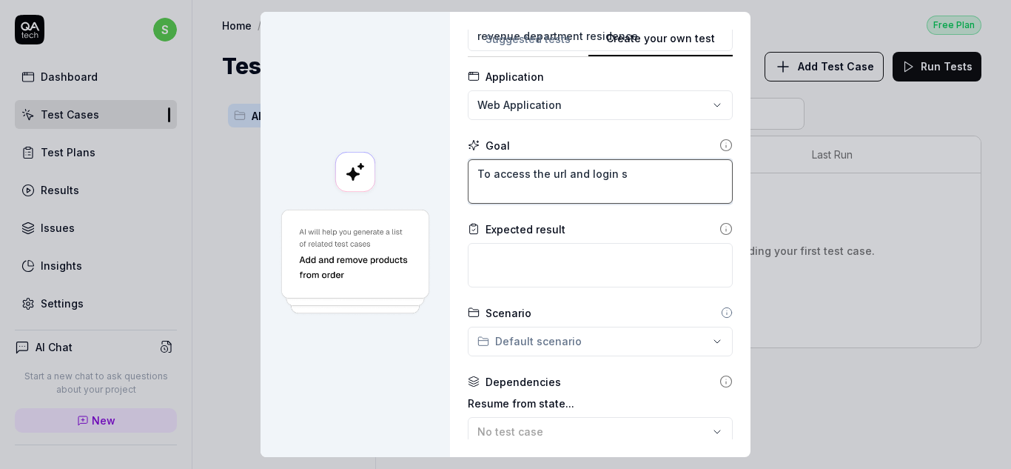
type textarea "*"
type textarea "To access the url and login si"
type textarea "*"
type textarea "To access the url and login sin"
type textarea "*"
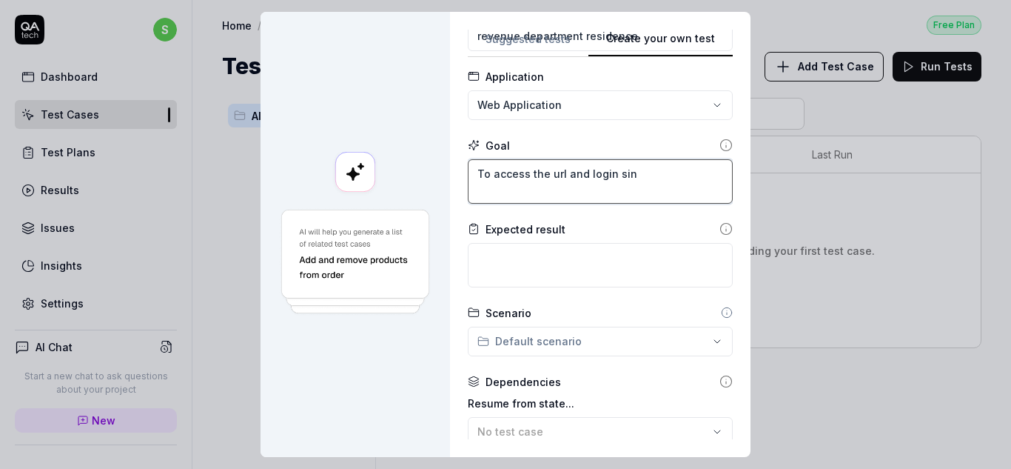
type textarea "To access the url and login sing"
type textarea "*"
type textarea "To access the url and login sing"
type textarea "*"
type textarea "To access the url and login sing t"
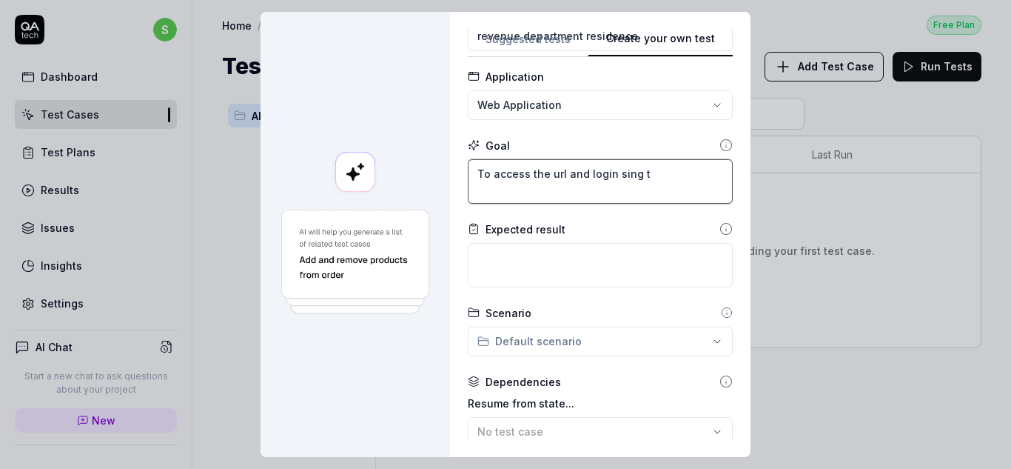
type textarea "*"
type textarea "To access the url and login sing"
type textarea "*"
type textarea "To access the url and login sing"
type textarea "*"
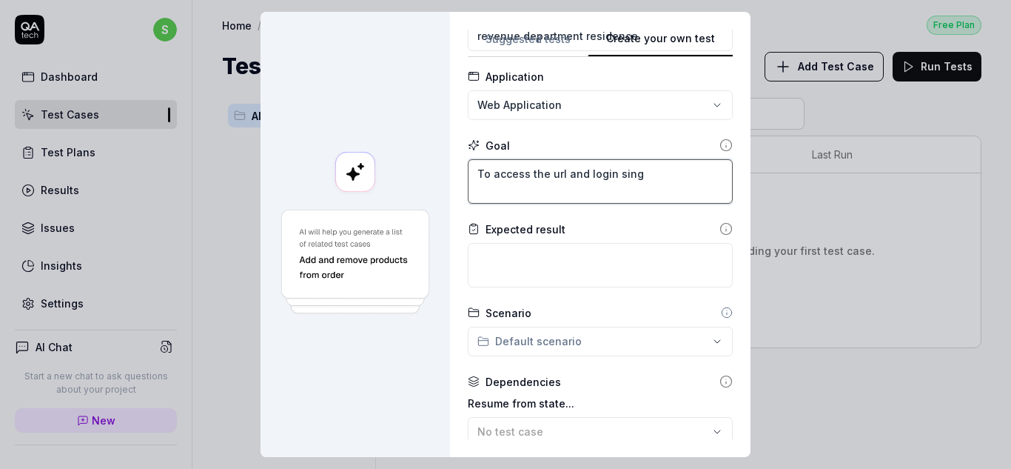
type textarea "To access the url and login sin"
type textarea "*"
type textarea "To access the url and login si"
type textarea "*"
type textarea "To access the url and login s"
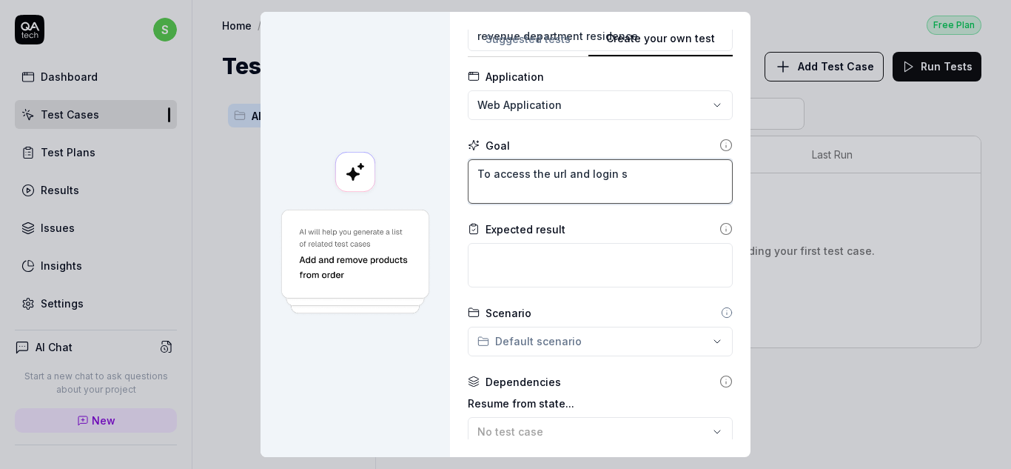
type textarea "*"
type textarea "To access the url and login"
type textarea "*"
type textarea "To access the url and login s"
type textarea "*"
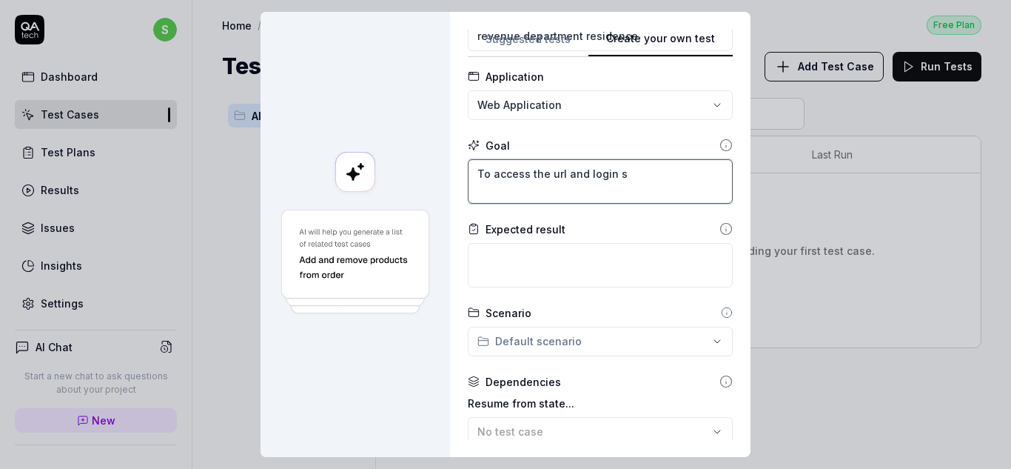
type textarea "To access the url and login"
type textarea "*"
type textarea "To access the url and login u"
type textarea "*"
type textarea "To access the url and login us"
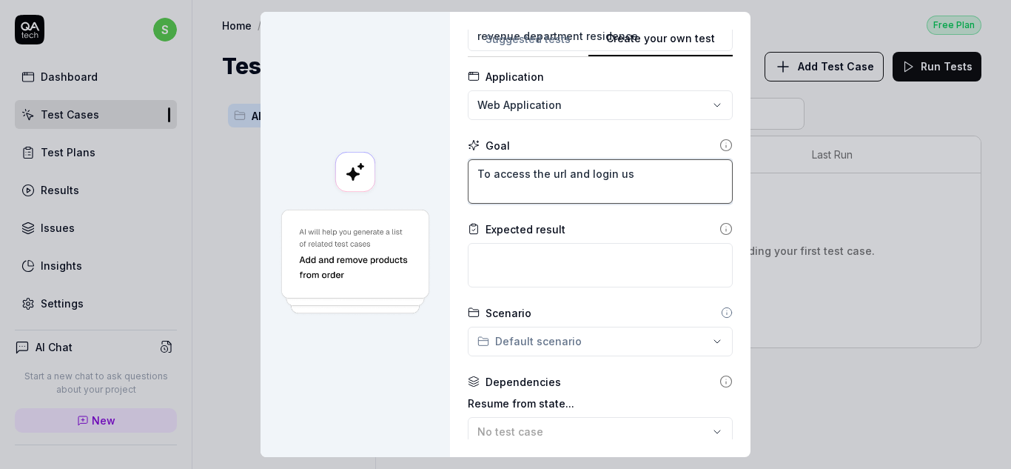
type textarea "*"
type textarea "To access the url and login usi"
type textarea "*"
type textarea "To access the url and login usin"
type textarea "*"
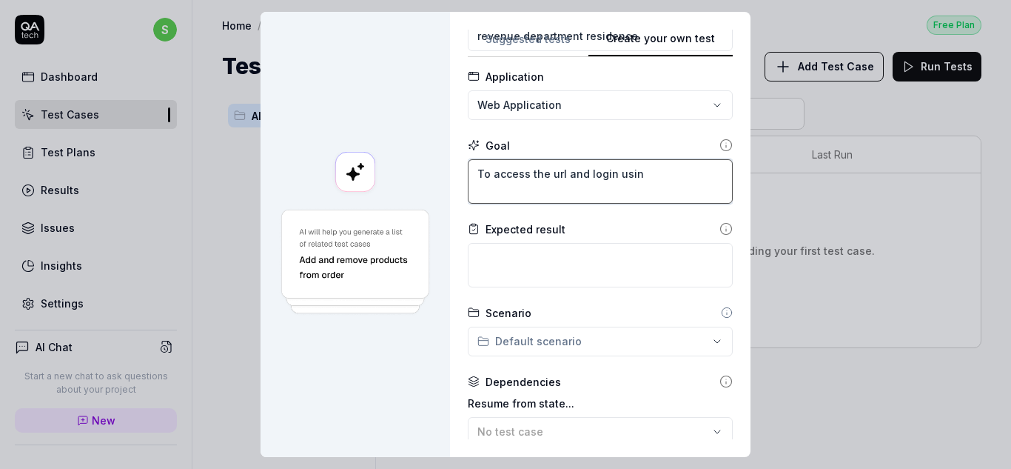
type textarea "To access the url and login using"
type textarea "*"
type textarea "To access the url and login using"
type textarea "*"
type textarea "To access the url and login using t"
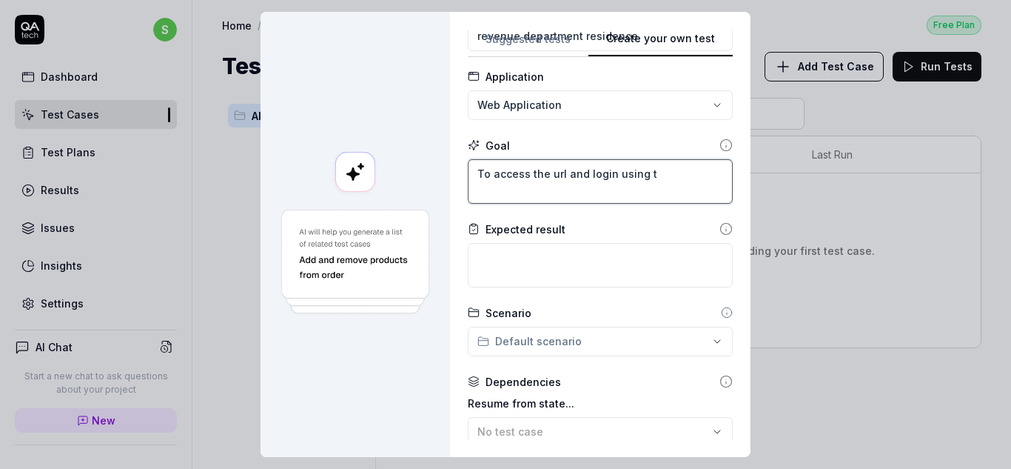
type textarea "*"
type textarea "To access the url and login using th"
type textarea "*"
type textarea "To access the url and login using the"
type textarea "*"
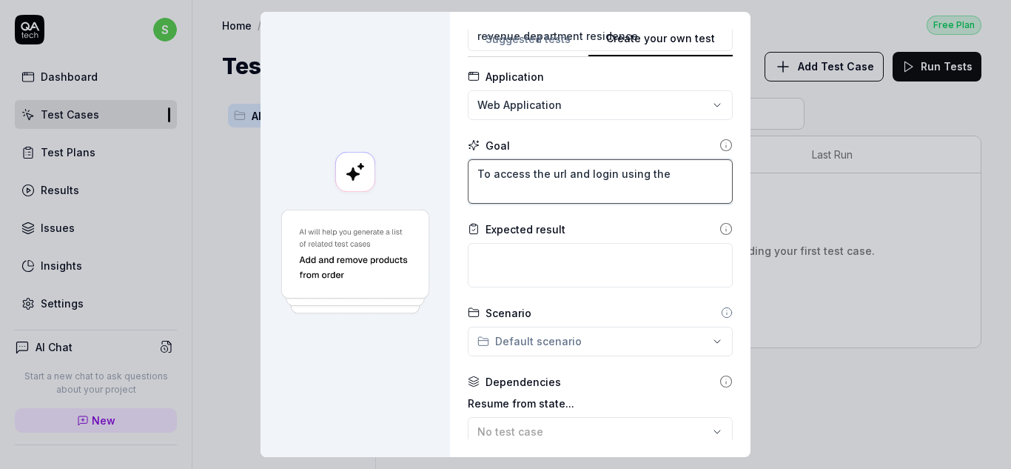
type textarea "To access the url and login using the"
type textarea "*"
type textarea "To access the url and login using the v"
type textarea "*"
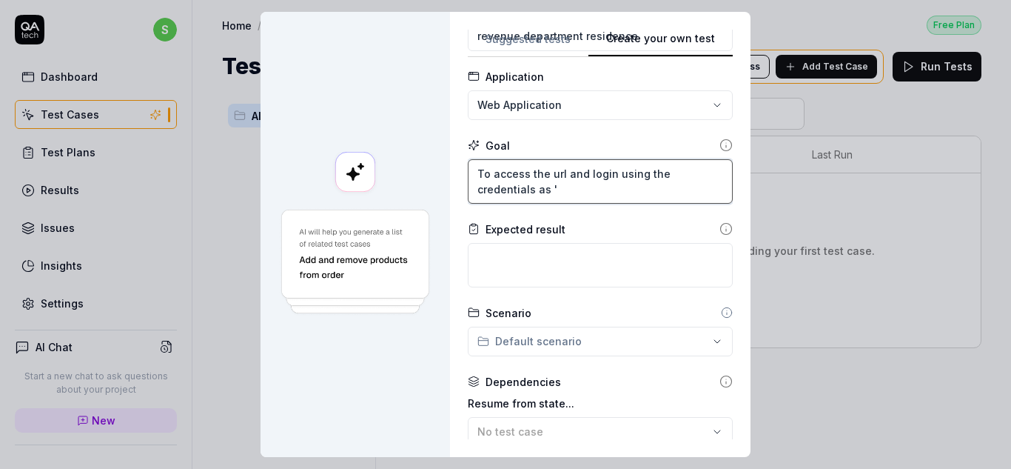
paste textarea "9922835005"
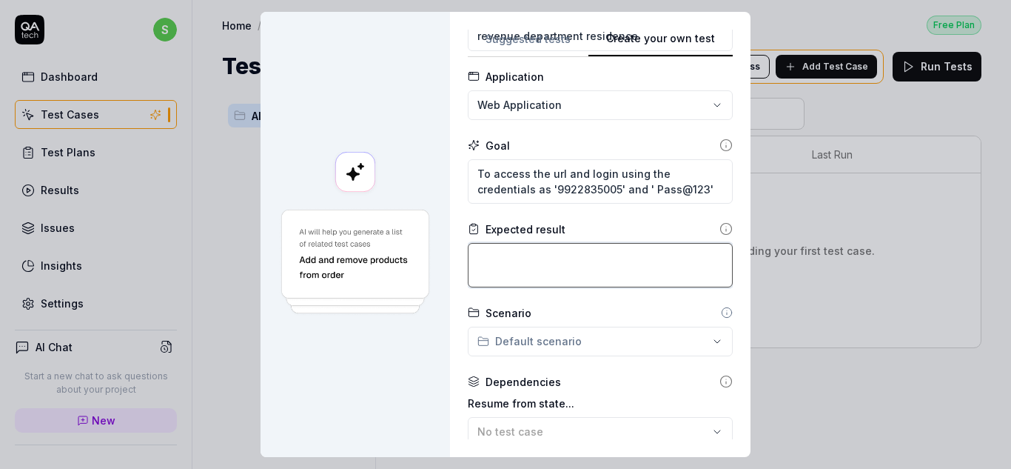
click at [641, 250] on textarea at bounding box center [600, 265] width 265 height 44
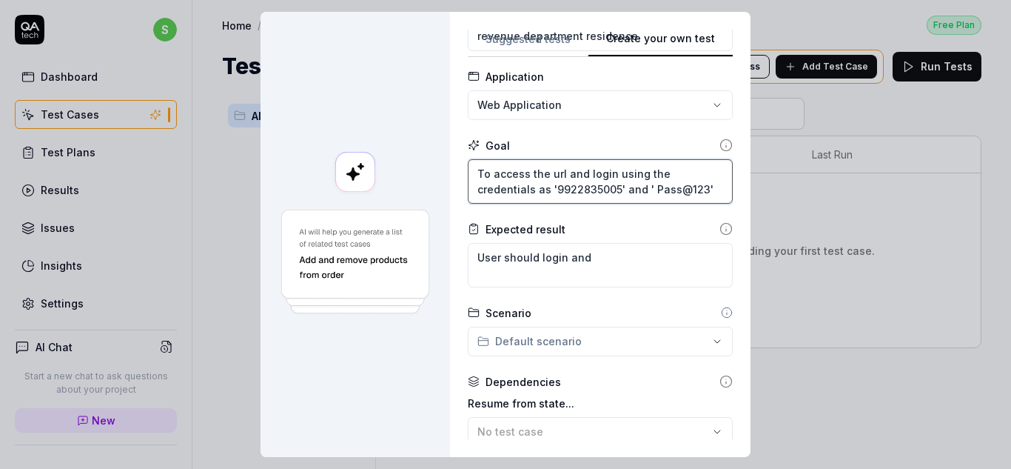
click at [701, 186] on textarea "To access the url and login using the credentials as '9922835005' and ' Pass@12…" at bounding box center [600, 181] width 265 height 44
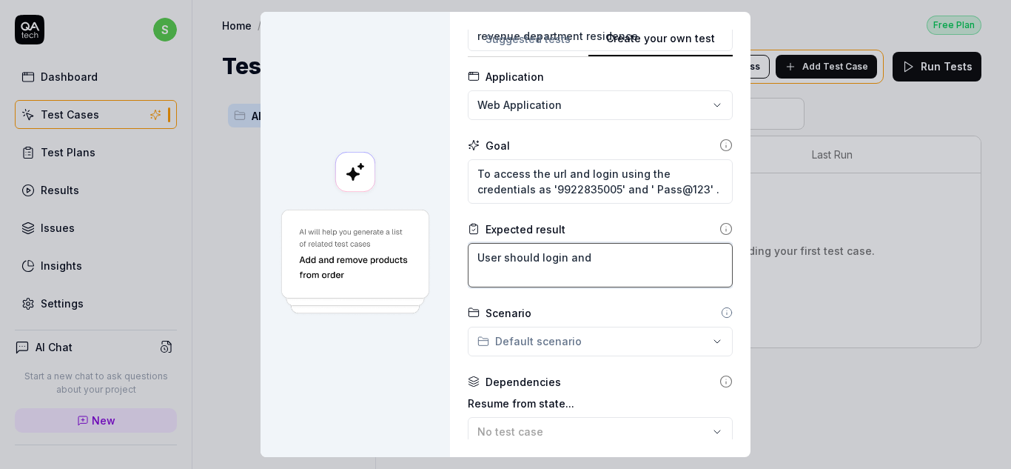
click at [683, 247] on textarea "User should login and" at bounding box center [600, 265] width 265 height 44
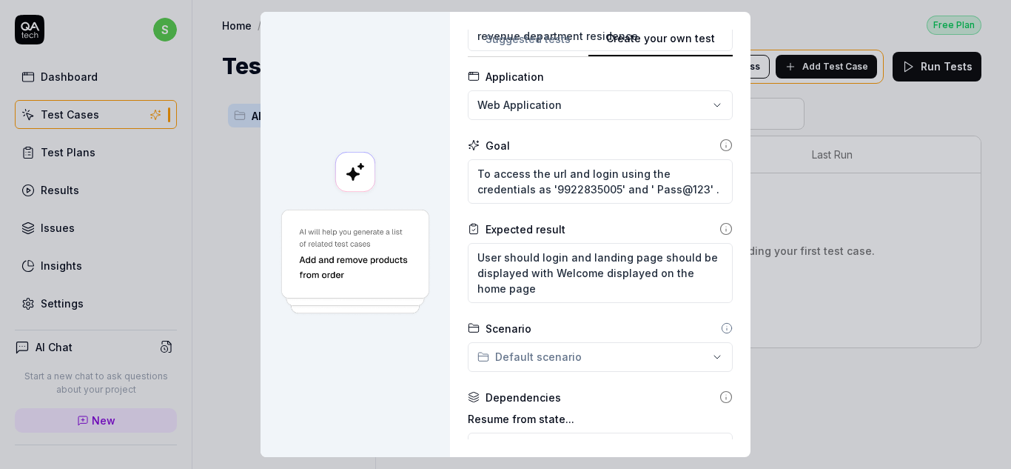
click at [557, 140] on div "Goal" at bounding box center [600, 146] width 265 height 16
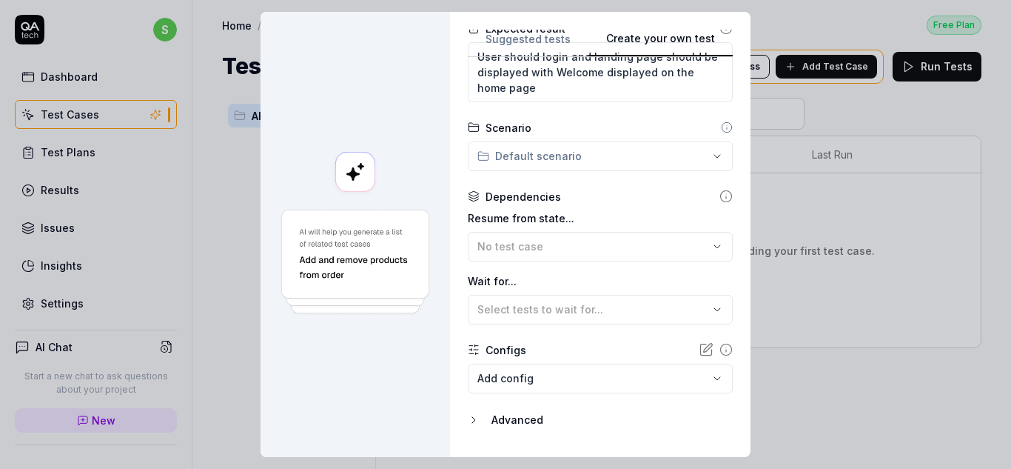
scroll to position [297, 0]
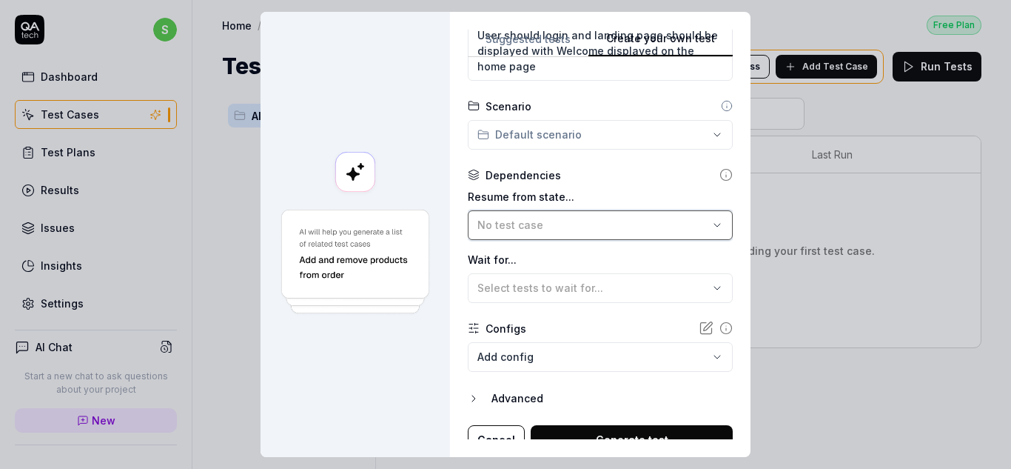
click at [620, 215] on button "No test case" at bounding box center [600, 225] width 265 height 30
click at [617, 177] on div "Dependencies" at bounding box center [600, 175] width 265 height 16
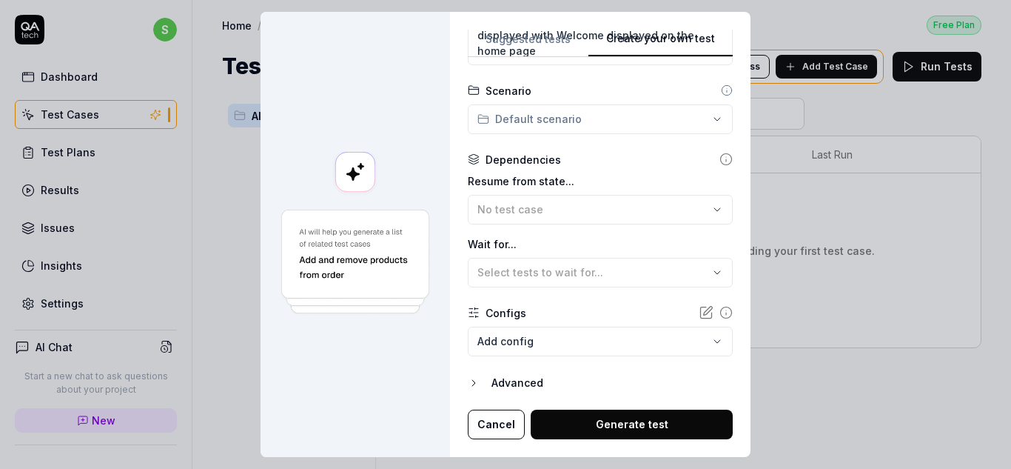
click at [618, 423] on button "Generate test" at bounding box center [632, 424] width 202 height 30
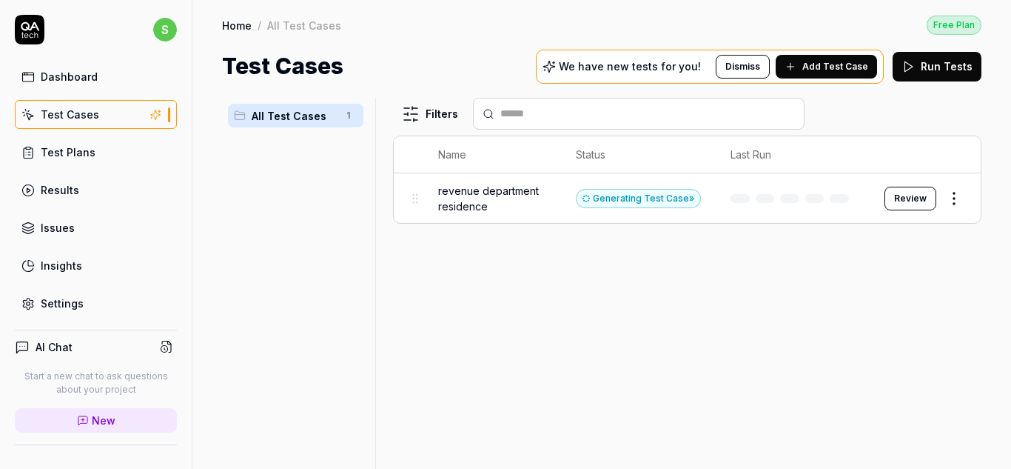
click at [904, 195] on button "Review" at bounding box center [911, 199] width 52 height 24
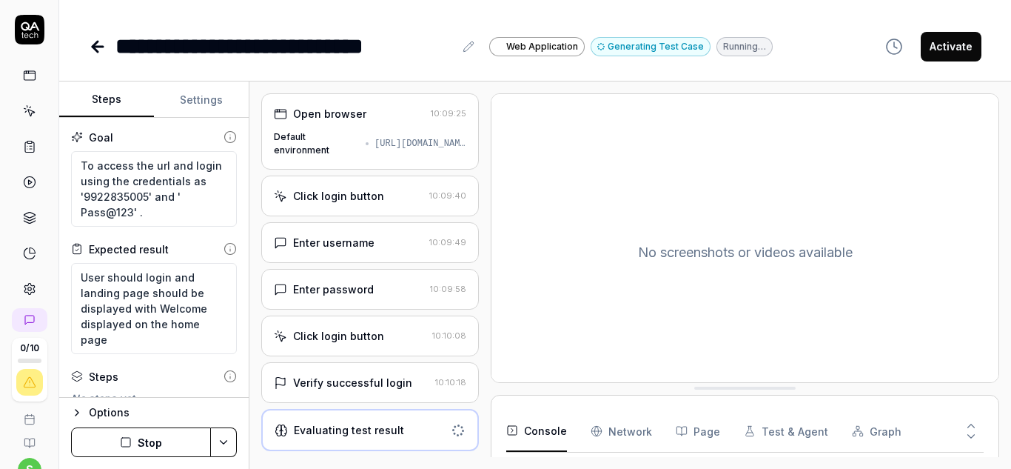
scroll to position [326, 0]
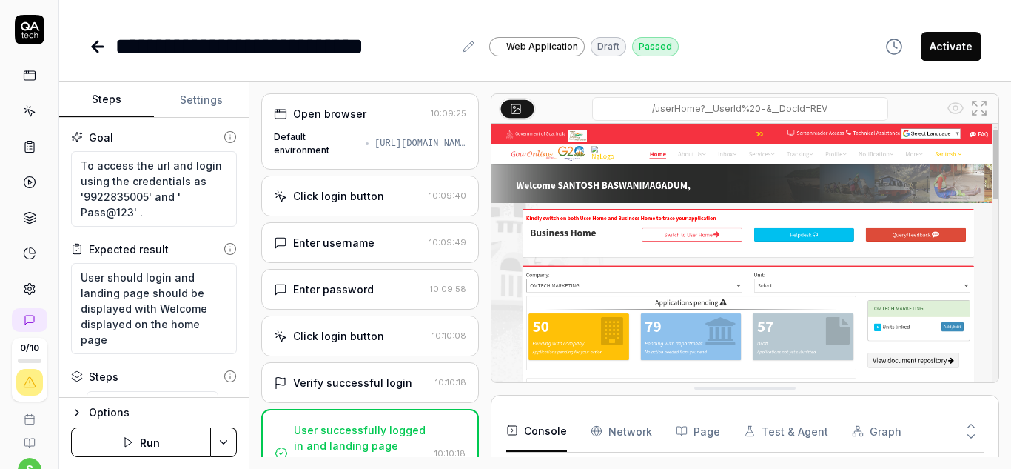
click at [94, 47] on icon at bounding box center [98, 47] width 10 height 0
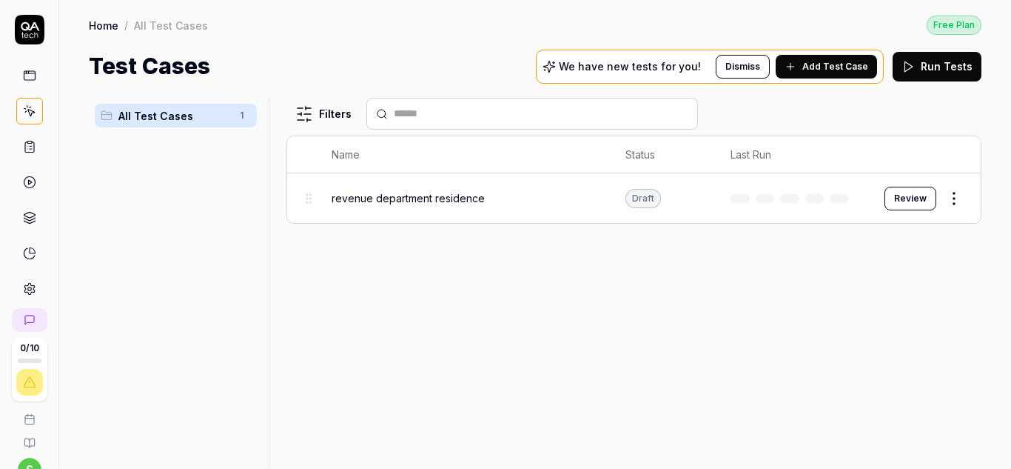
click at [818, 73] on button "Add Test Case" at bounding box center [826, 67] width 101 height 24
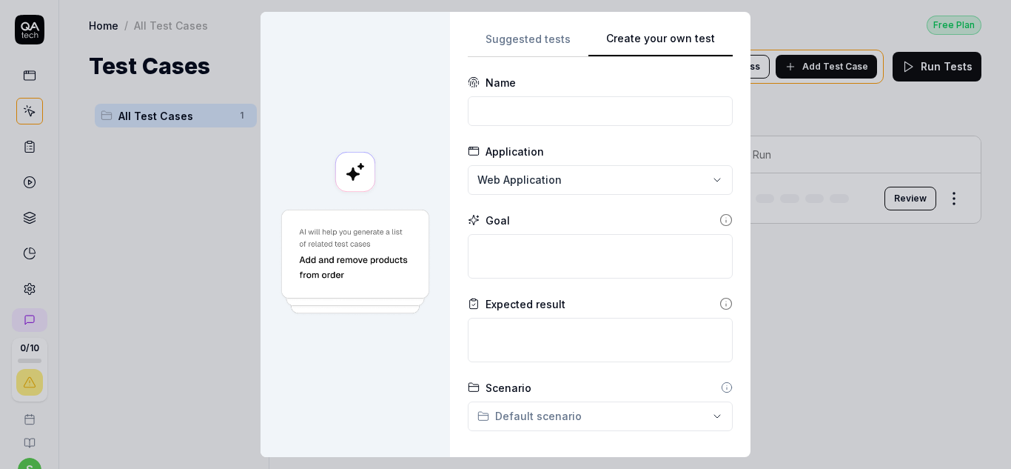
click at [692, 47] on button "Create your own test" at bounding box center [661, 43] width 144 height 27
click at [616, 89] on div "Name" at bounding box center [600, 83] width 265 height 16
click at [608, 102] on input at bounding box center [600, 111] width 265 height 30
click at [581, 256] on textarea at bounding box center [600, 256] width 265 height 44
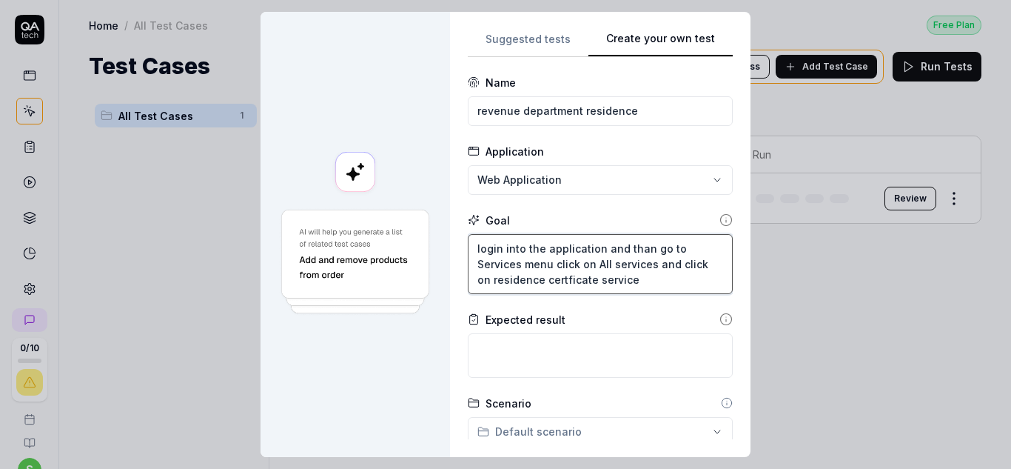
click at [651, 259] on textarea "login into the application and than go to Services menu click on All services a…" at bounding box center [600, 264] width 265 height 60
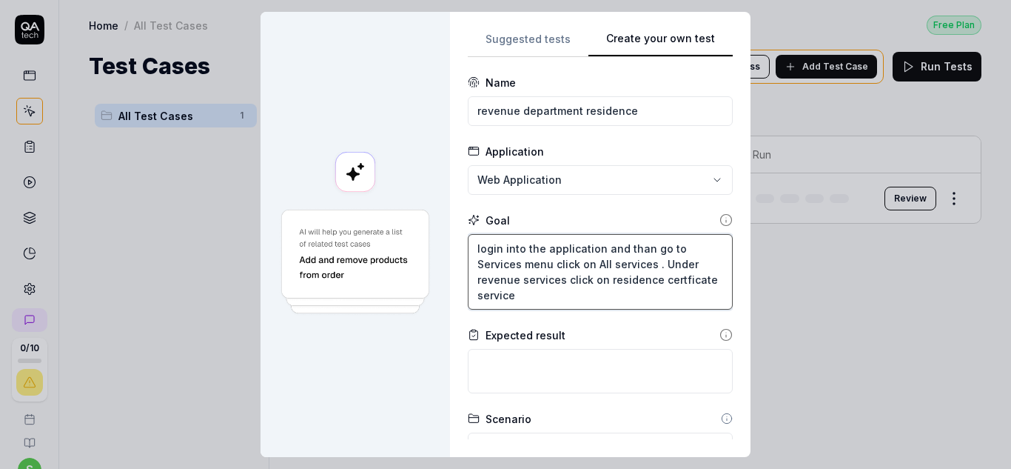
click at [673, 277] on textarea "login into the application and than go to Services menu click on All services .…" at bounding box center [600, 272] width 265 height 76
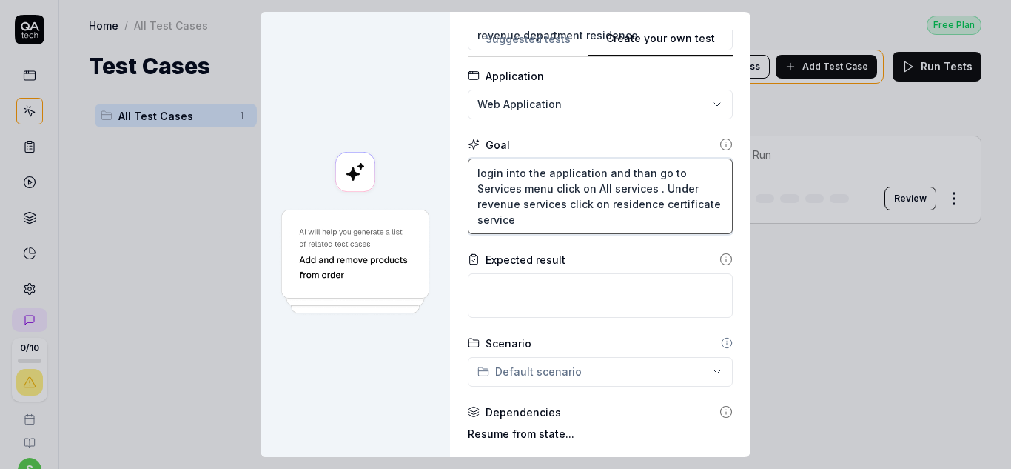
scroll to position [74, 0]
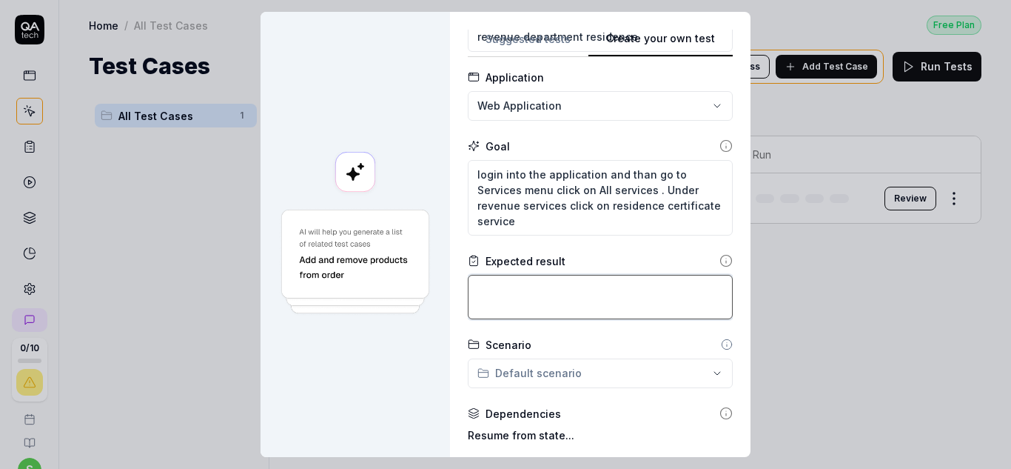
click at [623, 290] on textarea at bounding box center [600, 297] width 265 height 44
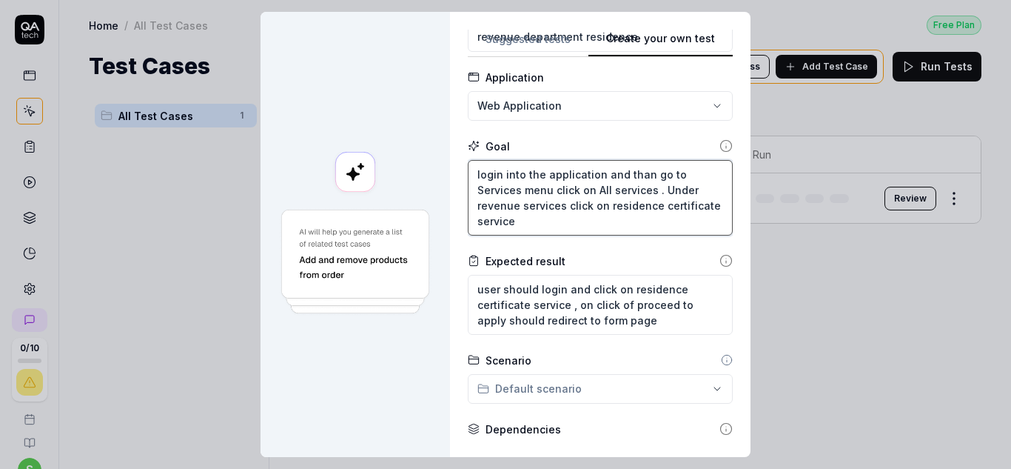
click at [604, 221] on textarea "login into the application and than go to Services menu click on All services .…" at bounding box center [600, 198] width 265 height 76
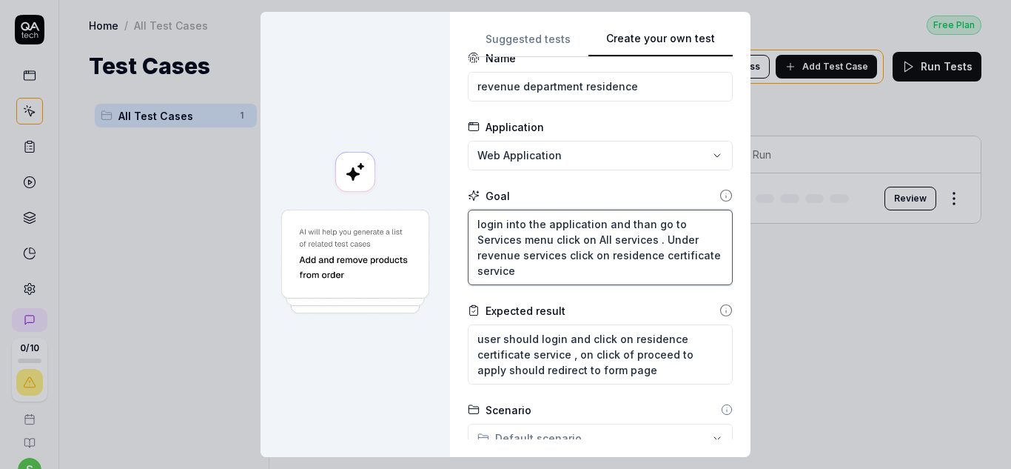
scroll to position [0, 0]
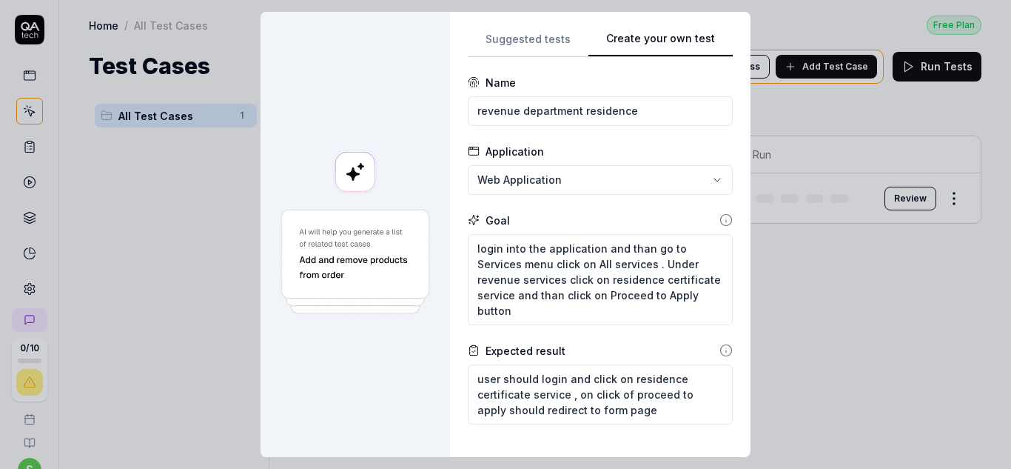
click at [643, 200] on form "**********" at bounding box center [600, 436] width 265 height 723
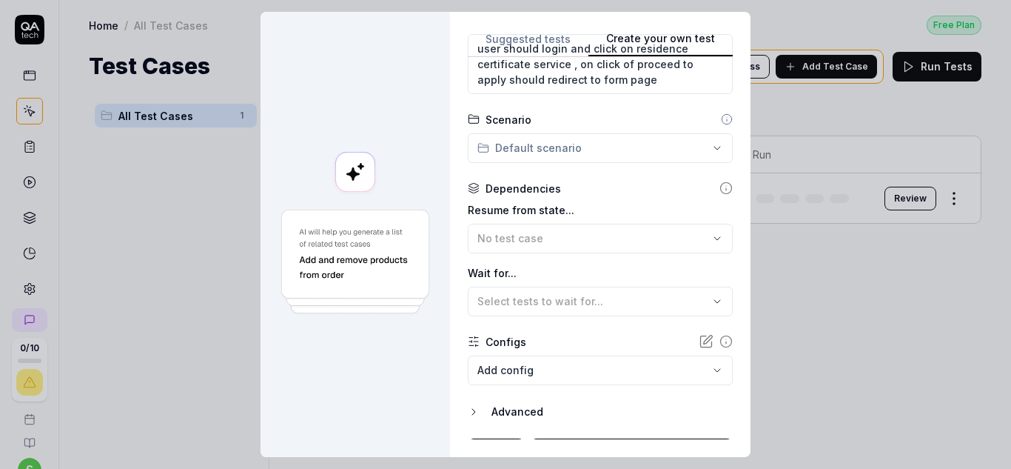
scroll to position [359, 0]
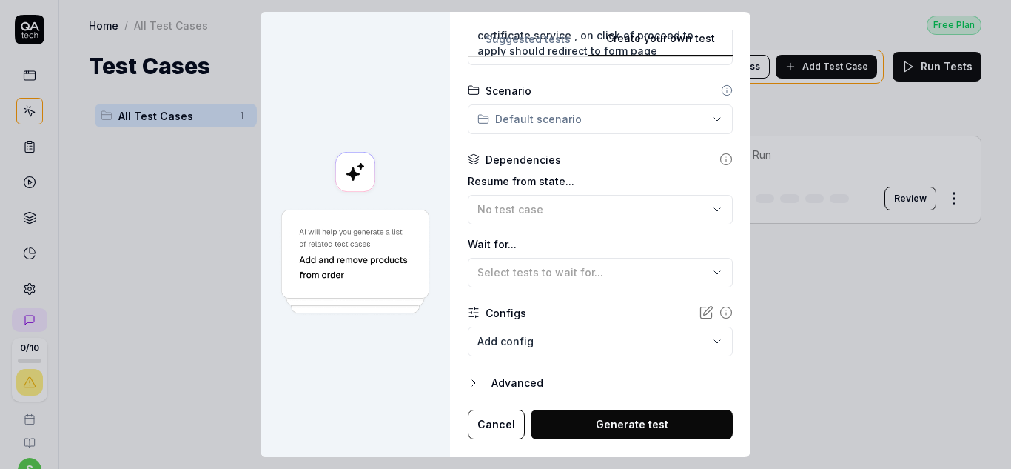
click at [631, 416] on button "Generate test" at bounding box center [632, 424] width 202 height 30
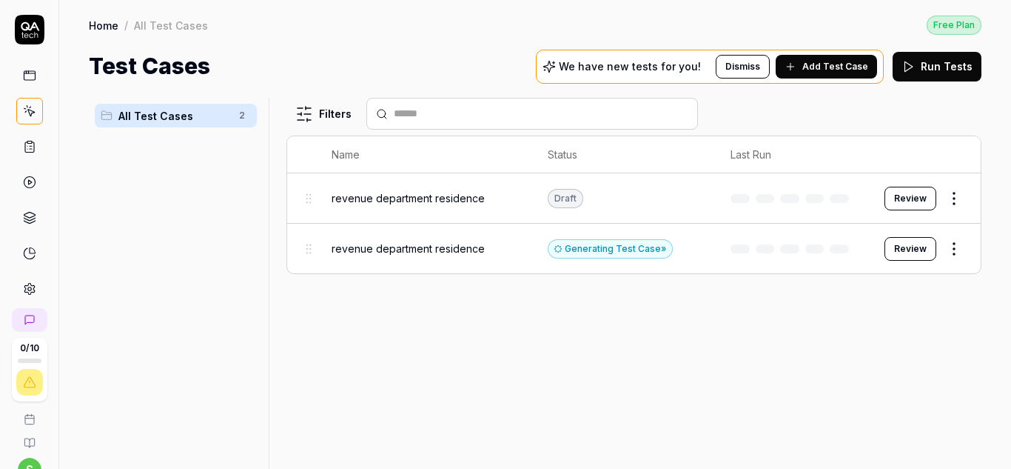
click at [901, 251] on button "Review" at bounding box center [911, 249] width 52 height 24
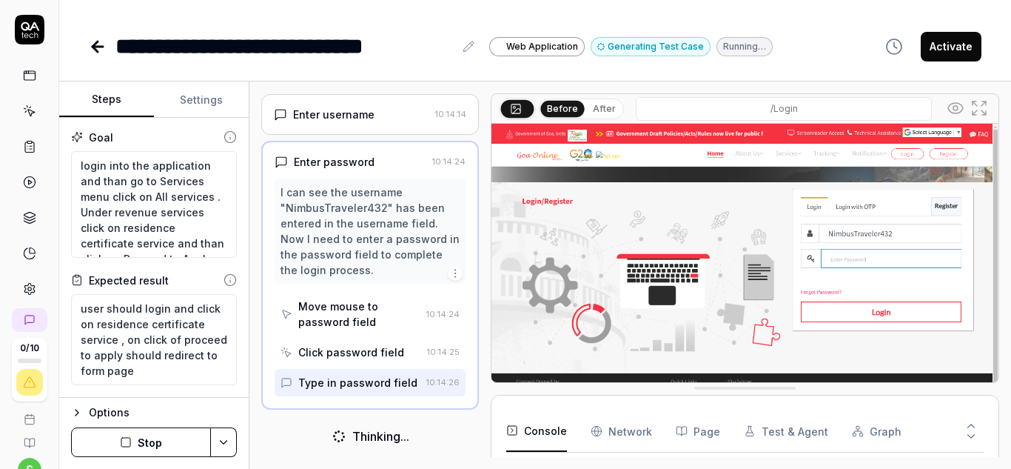
scroll to position [181, 0]
click at [133, 431] on button "Stop" at bounding box center [141, 442] width 140 height 30
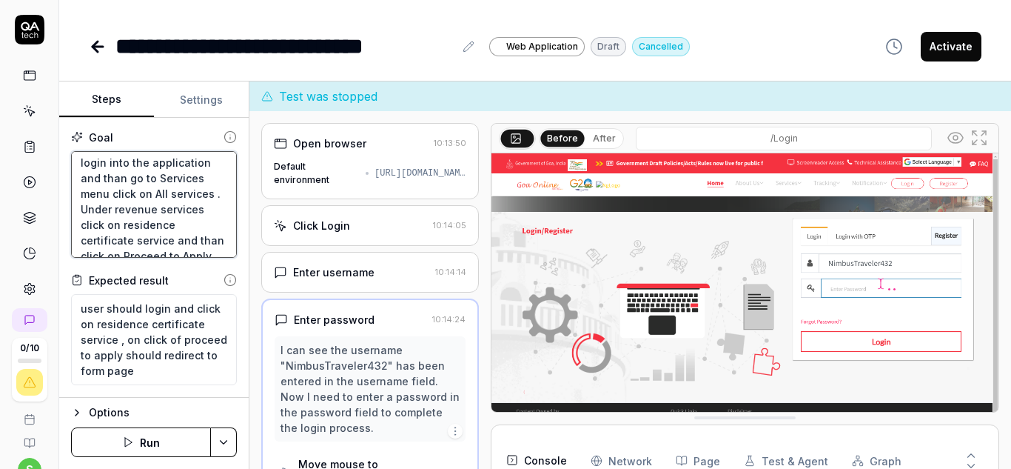
scroll to position [0, 0]
click at [200, 164] on textarea "login into the application and than go to Services menu click on All services .…" at bounding box center [154, 204] width 166 height 107
click at [107, 179] on textarea "login into the application with ; and than go to Services menu click on All ser…" at bounding box center [154, 204] width 166 height 107
paste textarea "9922835005"
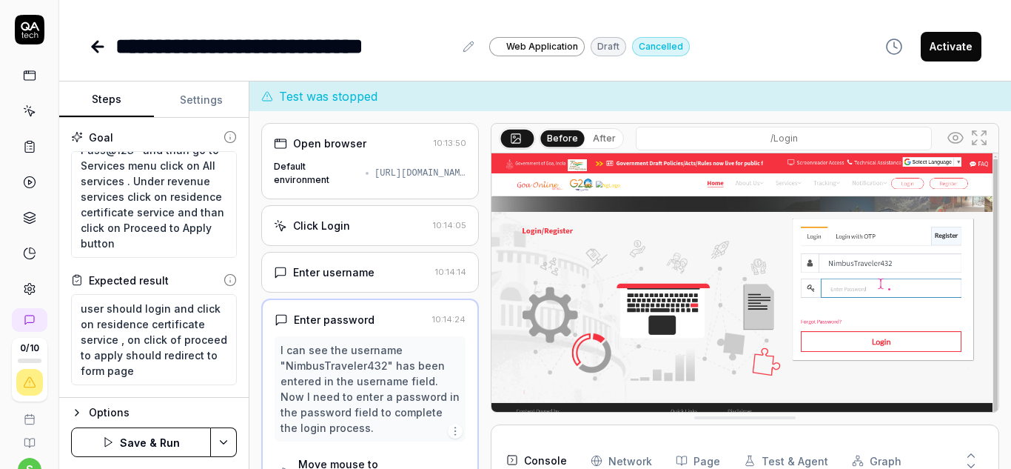
click at [161, 434] on button "Save & Run" at bounding box center [141, 442] width 140 height 30
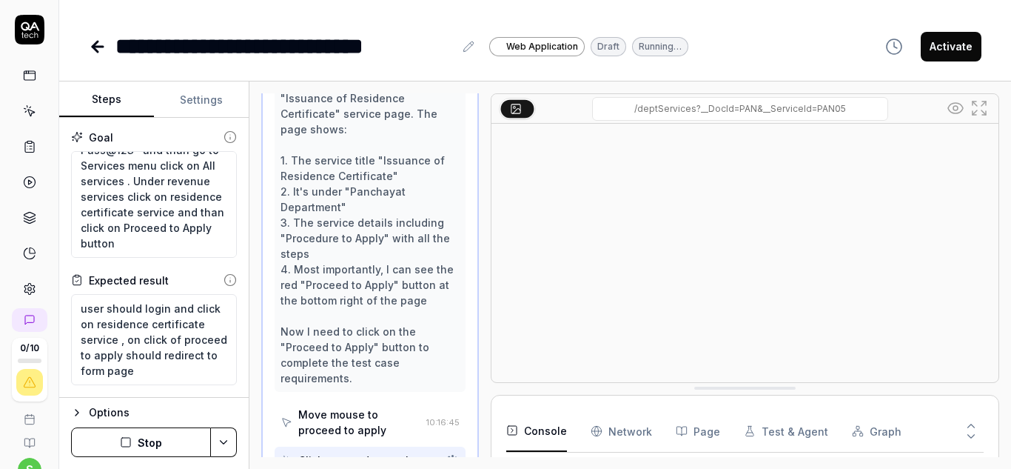
scroll to position [489, 0]
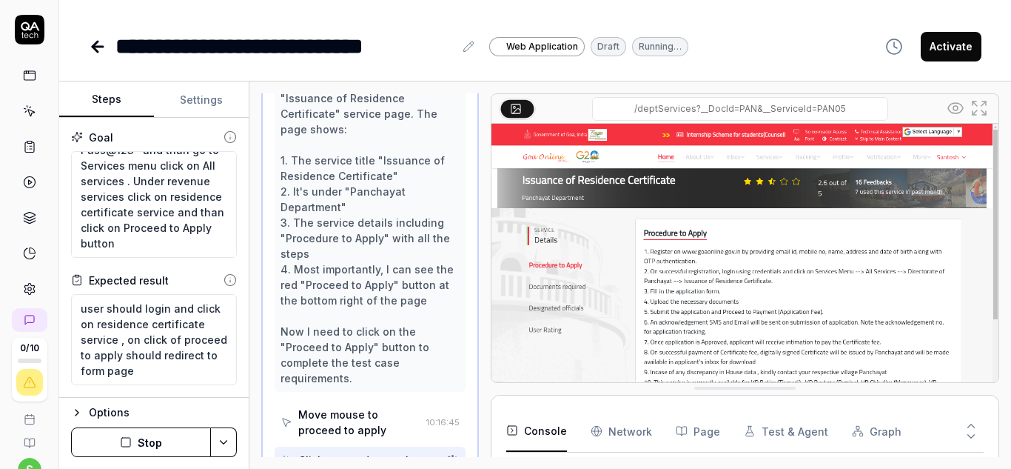
click at [150, 438] on button "Stop" at bounding box center [141, 442] width 140 height 30
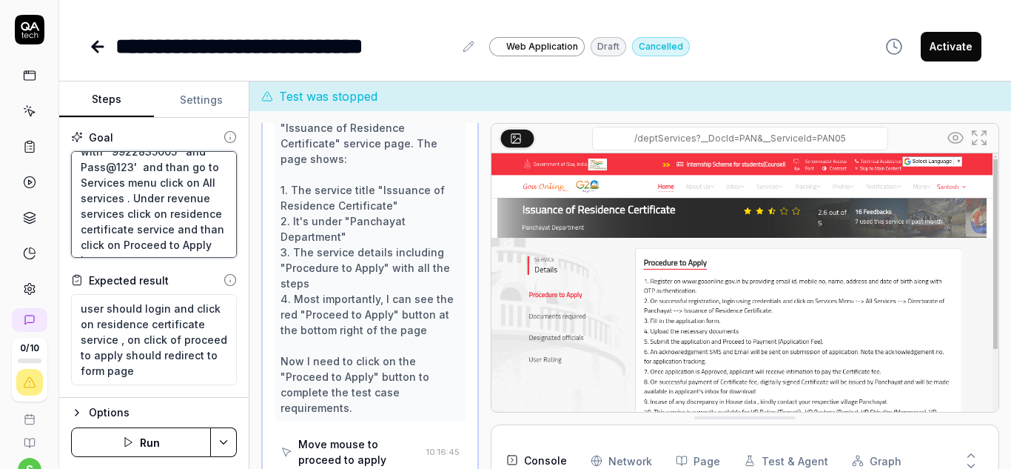
scroll to position [561, 0]
click at [163, 200] on textarea "login into the application with ' 9922835005 ' and ' Pass@123' and than go to S…" at bounding box center [154, 204] width 166 height 107
drag, startPoint x: 81, startPoint y: 229, endPoint x: 197, endPoint y: 232, distance: 115.5
click at [197, 232] on textarea "login into the application with ' 9922835005 ' and ' Pass@123' and than go to S…" at bounding box center [154, 204] width 166 height 107
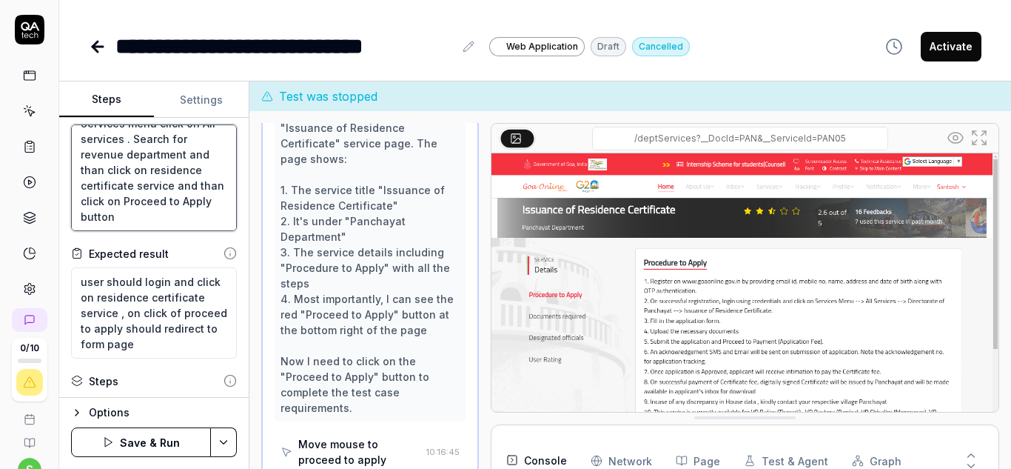
scroll to position [0, 0]
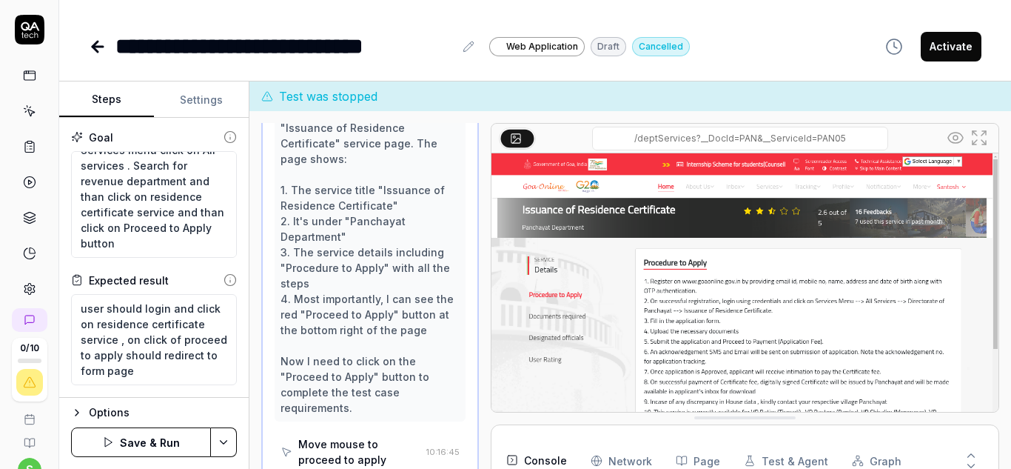
click at [227, 435] on html "**********" at bounding box center [505, 234] width 1011 height 469
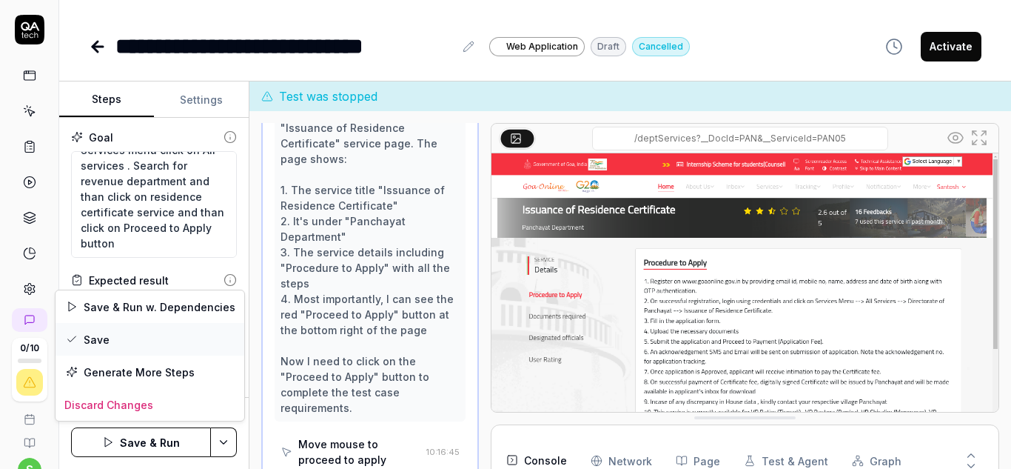
click at [103, 343] on div "Save" at bounding box center [150, 339] width 189 height 33
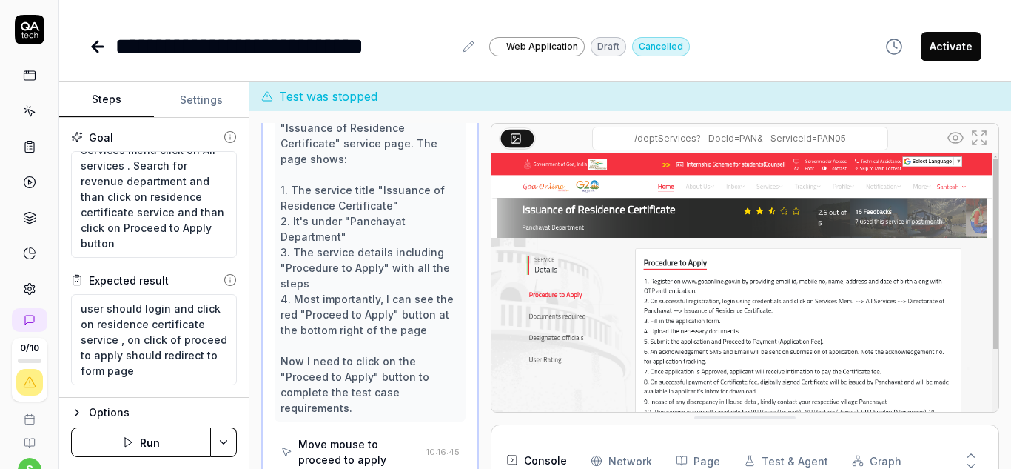
click at [78, 412] on icon "button" at bounding box center [77, 412] width 3 height 6
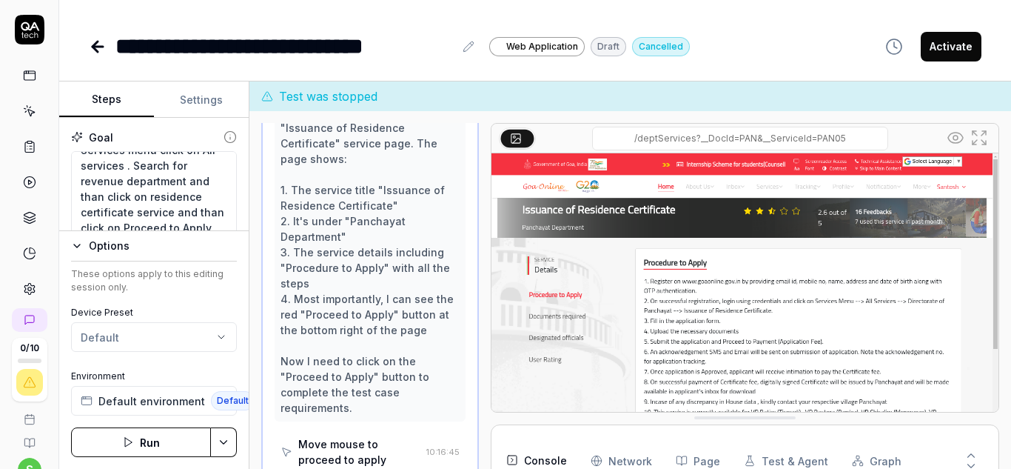
click at [193, 279] on div "These options apply to this editing session only." at bounding box center [154, 280] width 166 height 27
click at [193, 104] on button "Settings" at bounding box center [201, 100] width 95 height 36
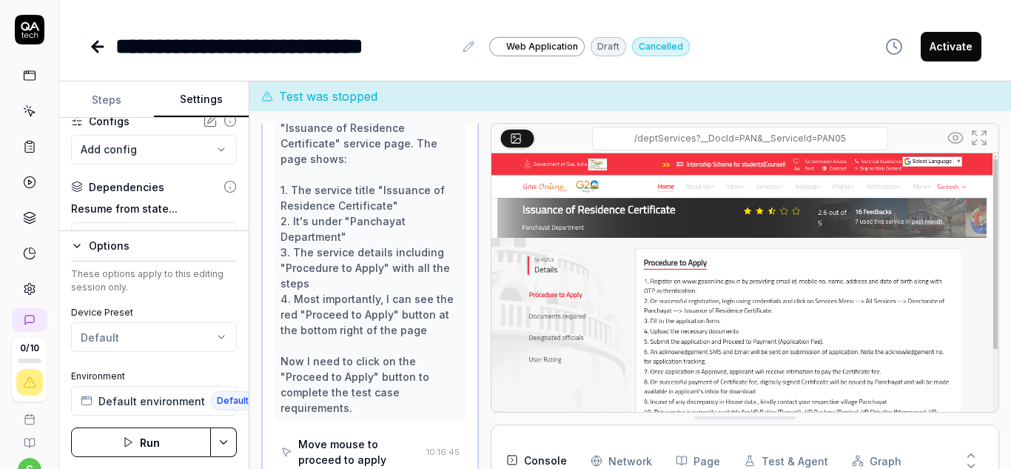
scroll to position [222, 0]
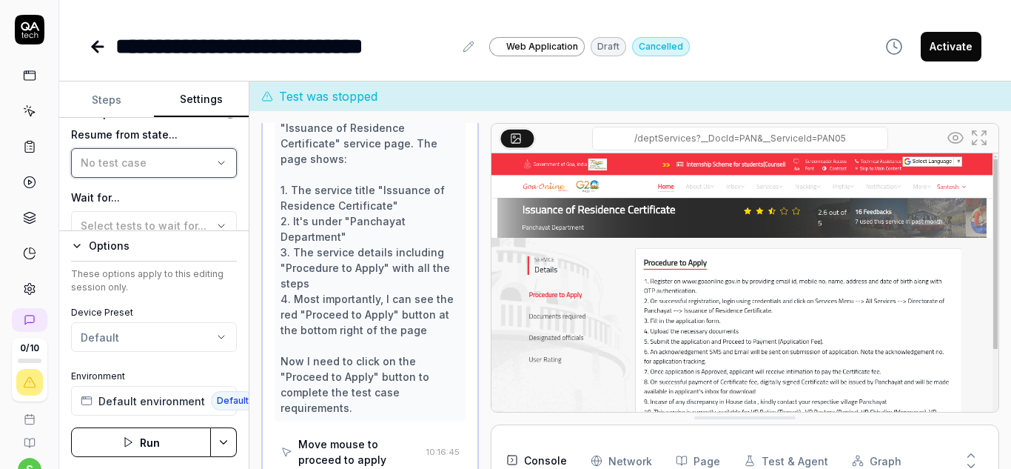
click at [215, 166] on icon "button" at bounding box center [221, 163] width 12 height 12
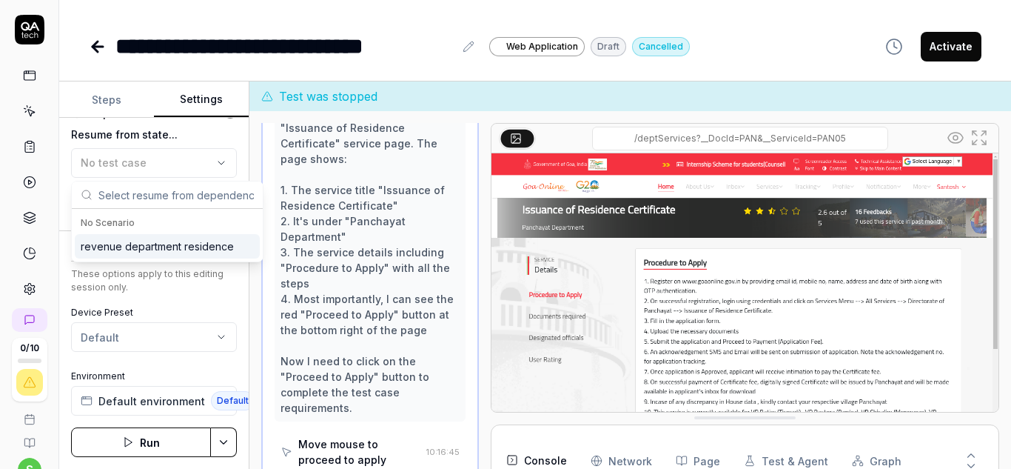
click at [183, 247] on div "revenue department residence" at bounding box center [157, 246] width 153 height 16
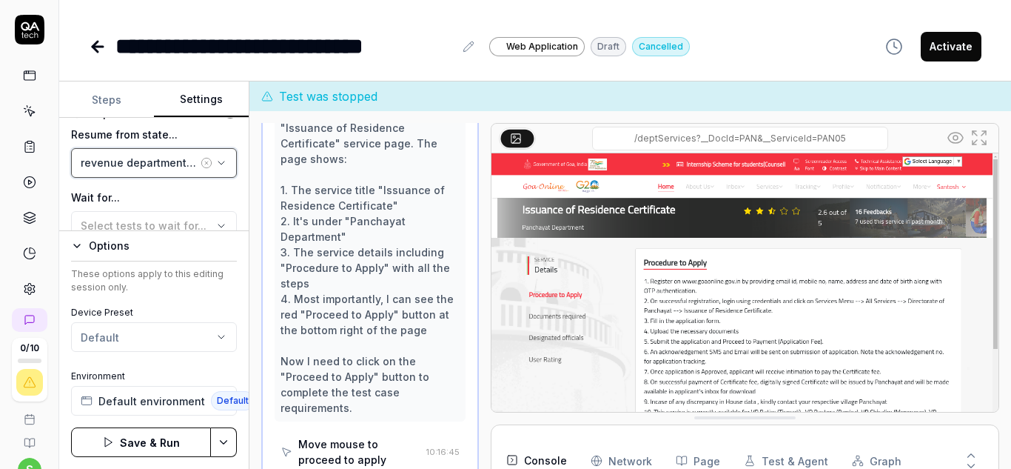
scroll to position [296, 0]
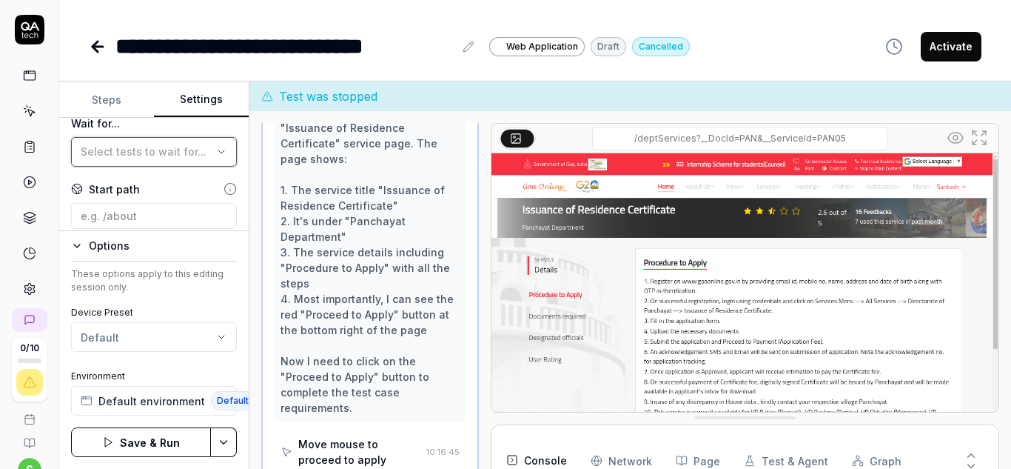
click at [215, 157] on icon "button" at bounding box center [221, 152] width 12 height 12
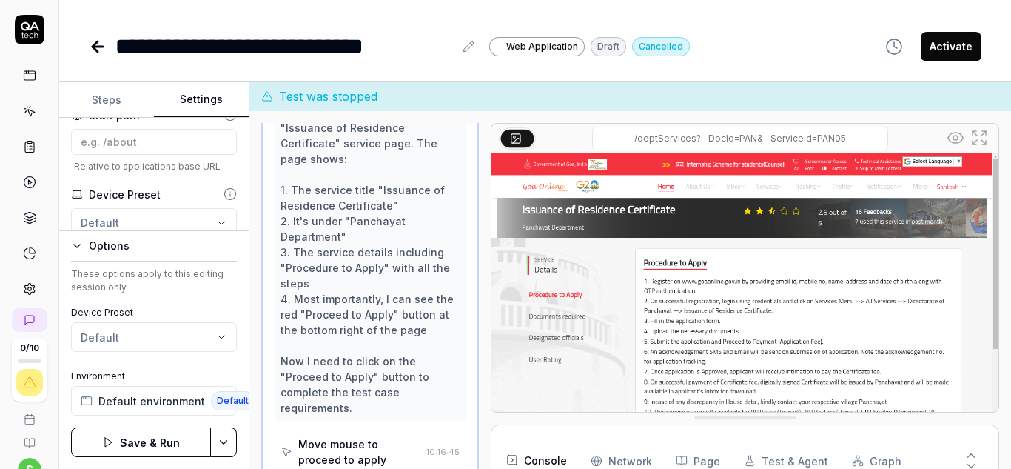
scroll to position [421, 0]
click at [78, 207] on icon "button" at bounding box center [77, 210] width 12 height 12
click at [146, 434] on button "Save & Run" at bounding box center [141, 442] width 140 height 30
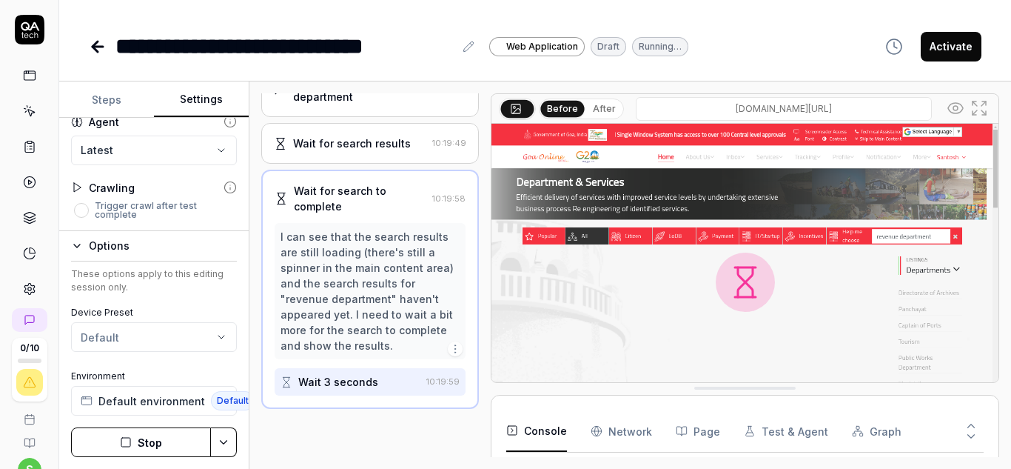
scroll to position [487, 0]
click at [140, 434] on button "Stop" at bounding box center [141, 442] width 140 height 30
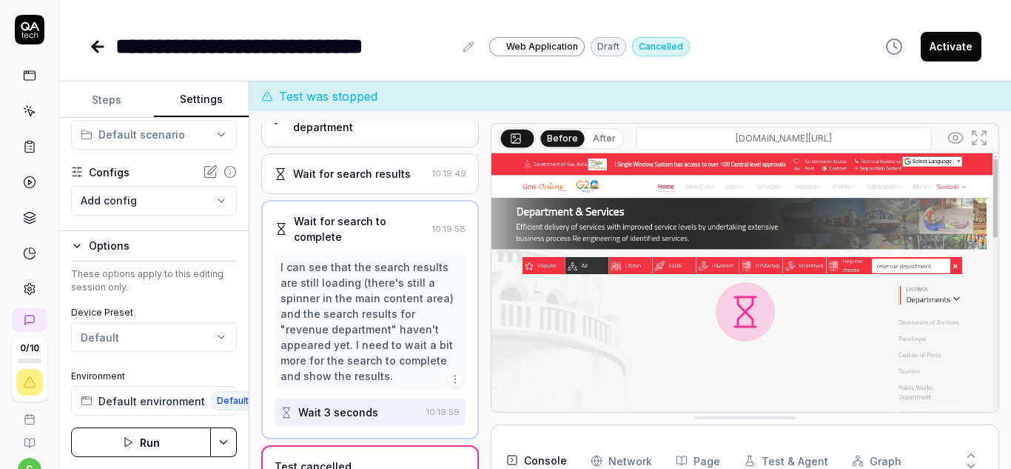
scroll to position [0, 0]
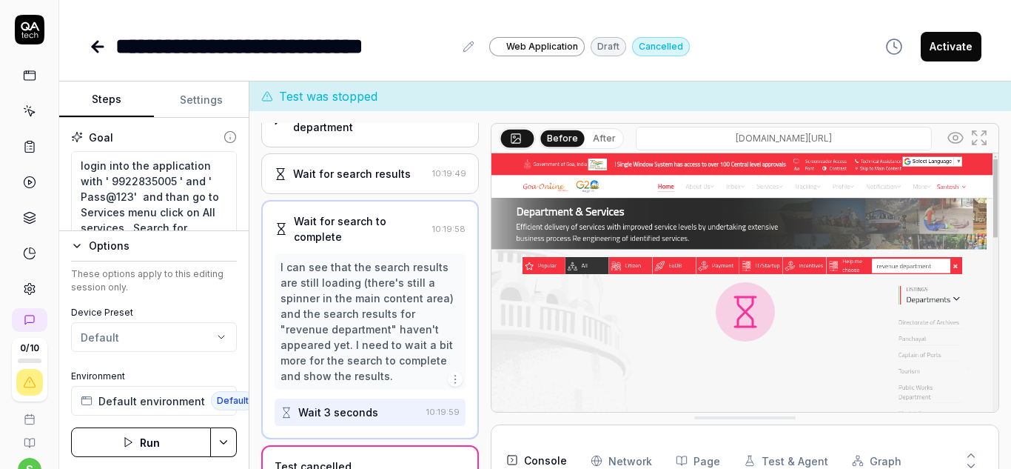
click at [107, 99] on button "Steps" at bounding box center [106, 100] width 95 height 36
click at [166, 183] on textarea "login into the application with ' 9922835005 ' and ' Pass@123' and than go to S…" at bounding box center [154, 204] width 166 height 107
click at [227, 432] on html "**********" at bounding box center [505, 234] width 1011 height 469
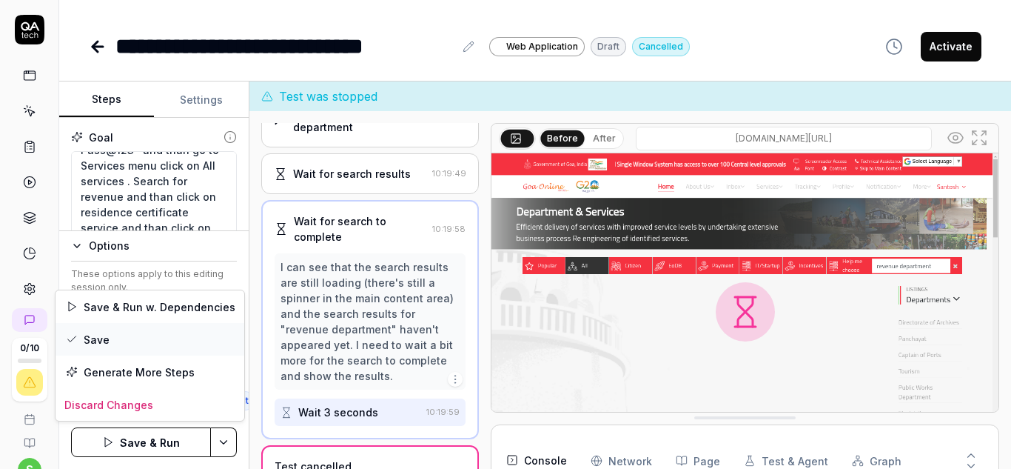
click at [123, 341] on div "Save" at bounding box center [150, 339] width 189 height 33
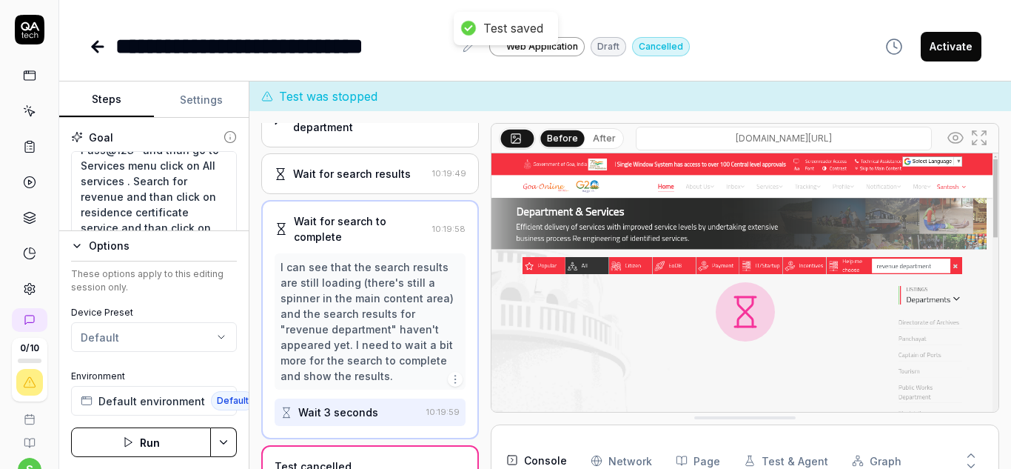
click at [147, 437] on button "Run" at bounding box center [141, 442] width 140 height 30
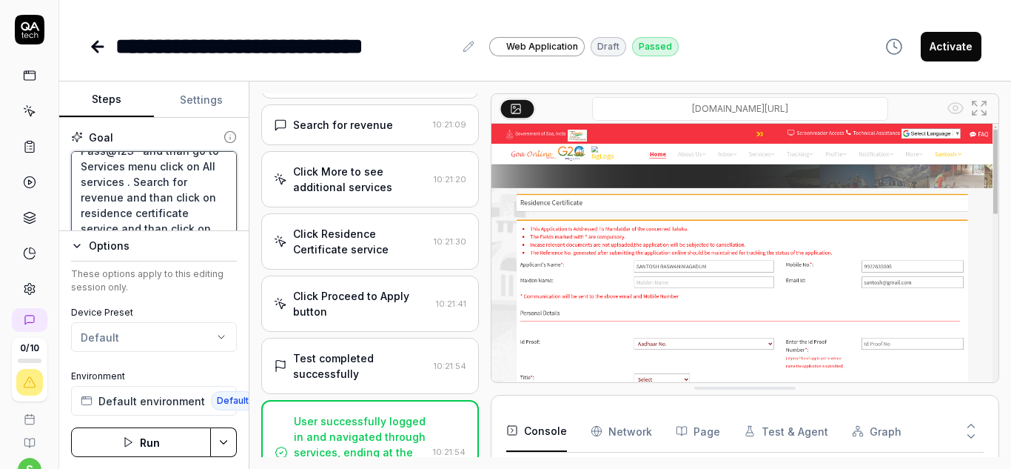
scroll to position [54, 0]
click at [155, 187] on textarea "login into the application with ' 9922835005 ' and ' Pass@123' and than go to S…" at bounding box center [154, 204] width 166 height 107
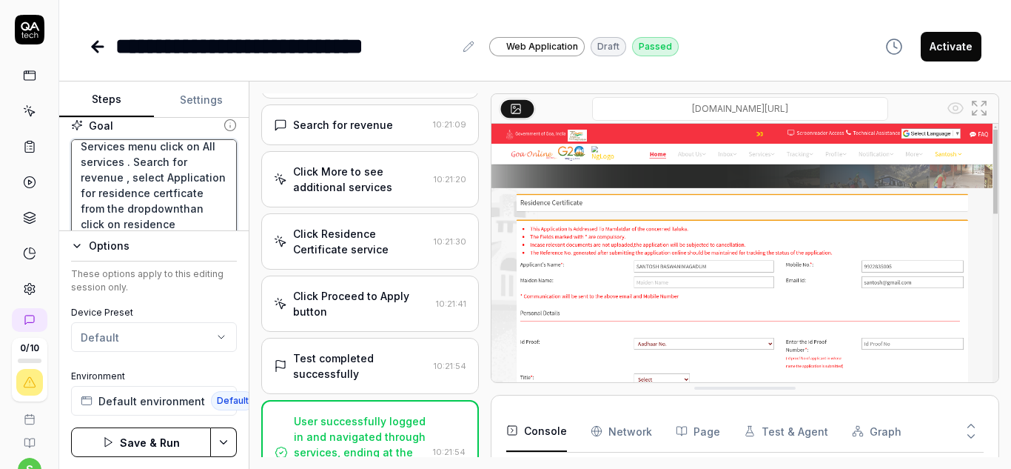
click at [101, 210] on textarea "login into the application with ' 9922835005 ' and ' Pass@123' and than go to S…" at bounding box center [154, 192] width 166 height 107
click at [129, 224] on textarea "login into the application with ' 9922835005 ' and ' Pass@123' and than go to S…" at bounding box center [154, 192] width 166 height 107
drag, startPoint x: 149, startPoint y: 213, endPoint x: 172, endPoint y: 215, distance: 23.0
click at [172, 215] on textarea "login into the application with ' 9922835005 ' and ' Pass@123' and than go to S…" at bounding box center [154, 192] width 166 height 107
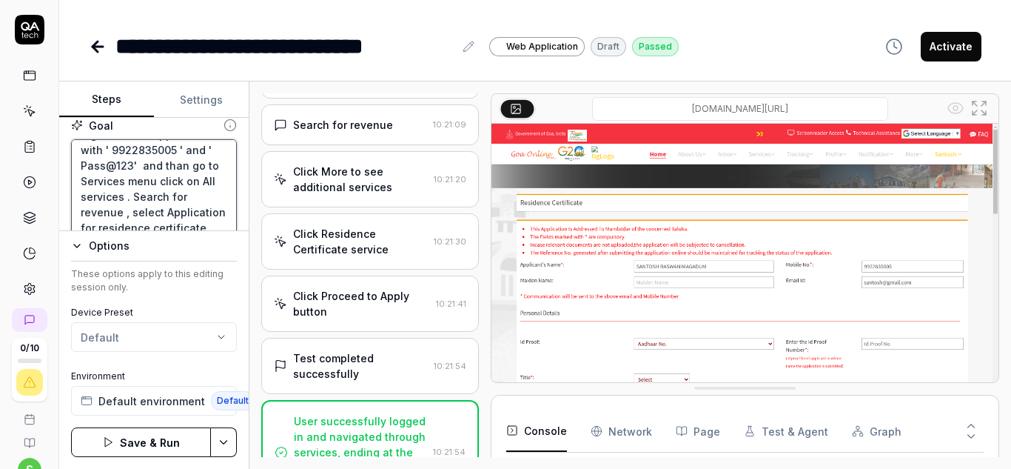
scroll to position [93, 0]
click at [129, 184] on textarea "login into the application with ' 9922835005 ' and ' Pass@123' and than go to S…" at bounding box center [154, 192] width 166 height 107
drag, startPoint x: 147, startPoint y: 144, endPoint x: 148, endPoint y: 161, distance: 16.3
click at [148, 160] on textarea "login into the application with ' 9922835005 ' and ' Pass@123' and than go to S…" at bounding box center [154, 192] width 166 height 107
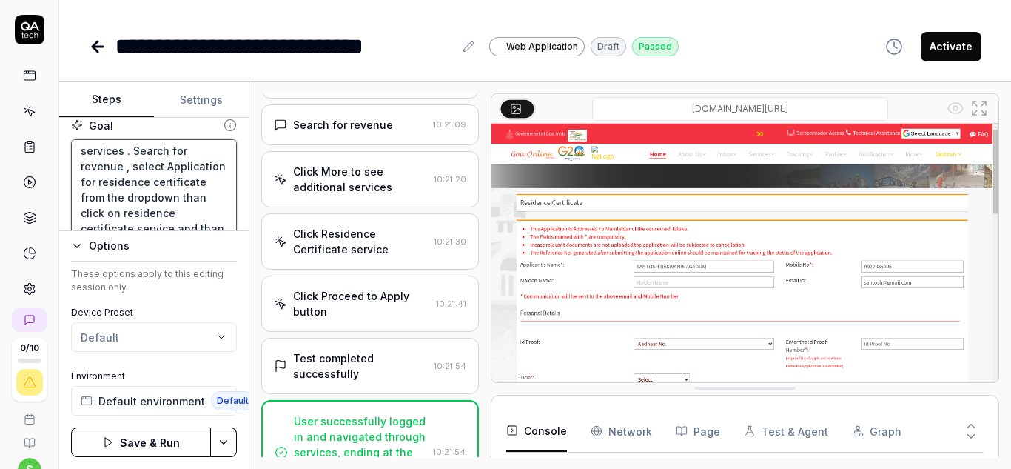
drag, startPoint x: 145, startPoint y: 162, endPoint x: 131, endPoint y: 209, distance: 48.7
click at [131, 209] on textarea "login into the application with ' 9922835005 ' and ' Pass@123' and than go to S…" at bounding box center [154, 192] width 166 height 107
click at [120, 212] on textarea "login into the application with ' 9922835005 ' and ' Pass@123' and than go to S…" at bounding box center [154, 192] width 166 height 107
paste textarea "select Application for residence certificate from the dropdown"
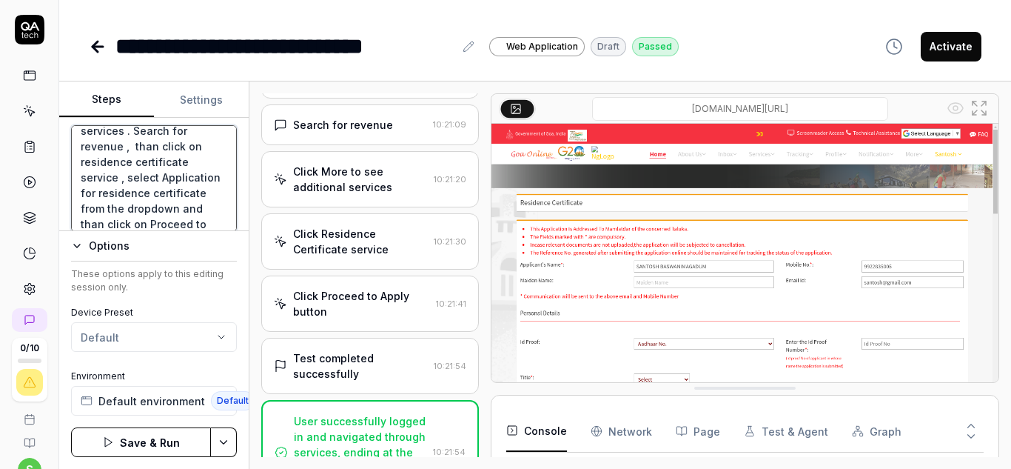
scroll to position [109, 0]
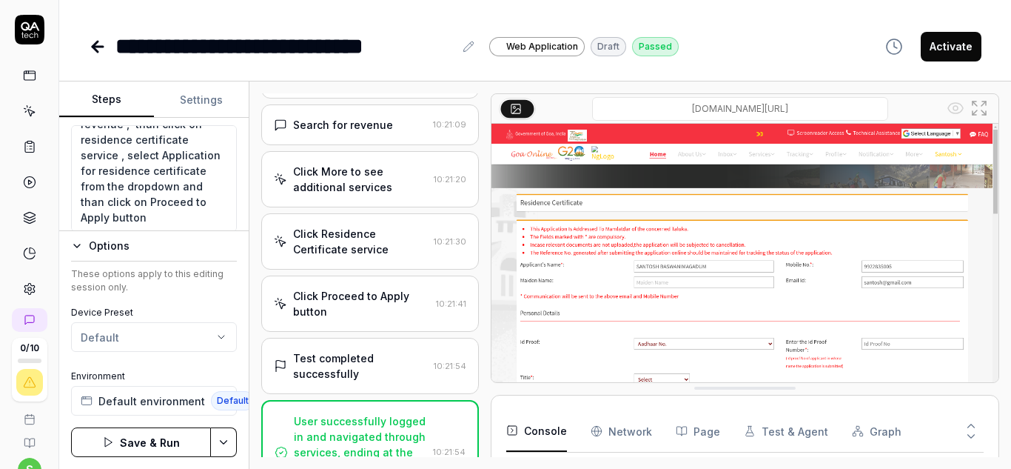
click at [232, 441] on html "**********" at bounding box center [505, 234] width 1011 height 469
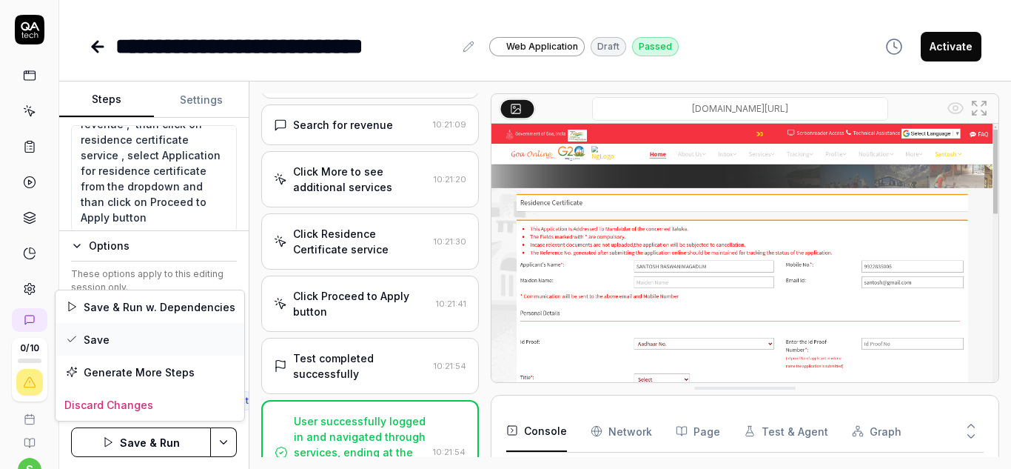
click at [115, 341] on div "Save" at bounding box center [150, 339] width 189 height 33
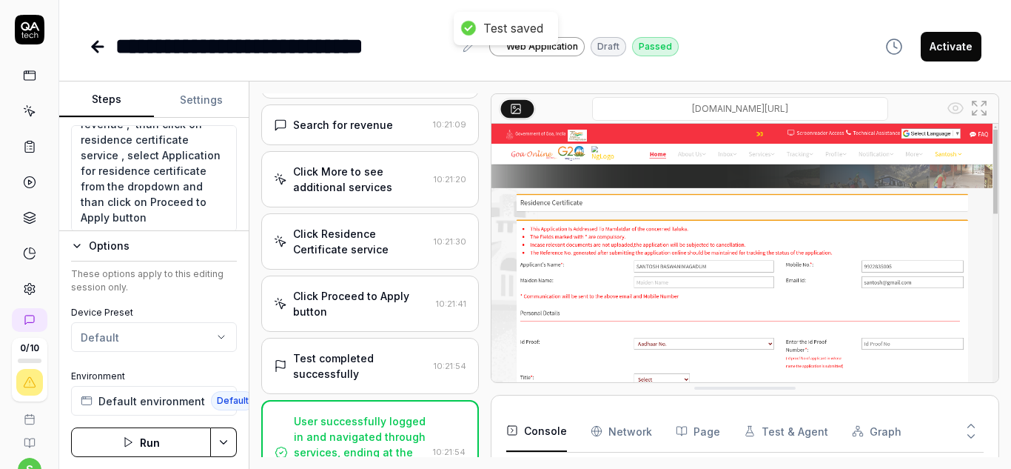
click at [130, 440] on polygon "button" at bounding box center [128, 442] width 7 height 9
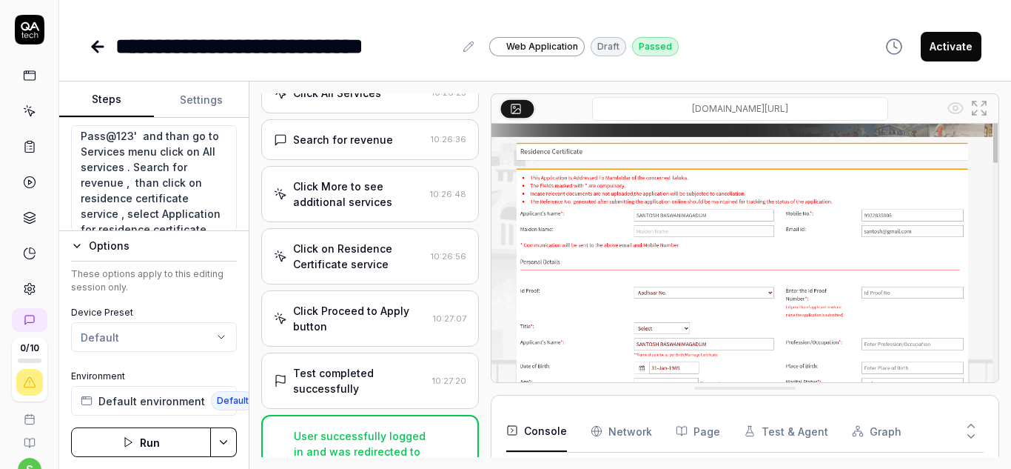
scroll to position [109, 0]
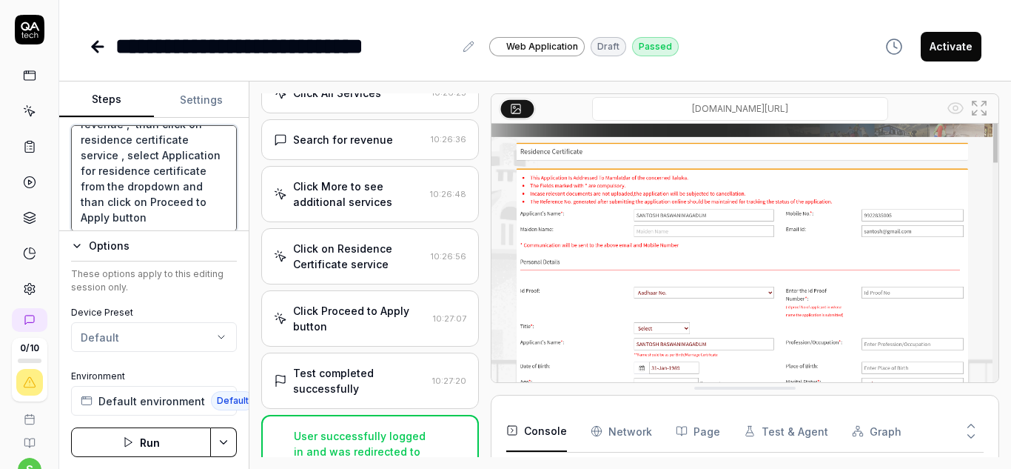
click at [134, 172] on textarea "login into the application with ' 9922835005 ' and ' Pass@123' and than go to S…" at bounding box center [154, 178] width 166 height 107
click at [135, 188] on textarea "login into the application with ' 9922835005 ' and ' Pass@123' and than go to S…" at bounding box center [154, 178] width 166 height 107
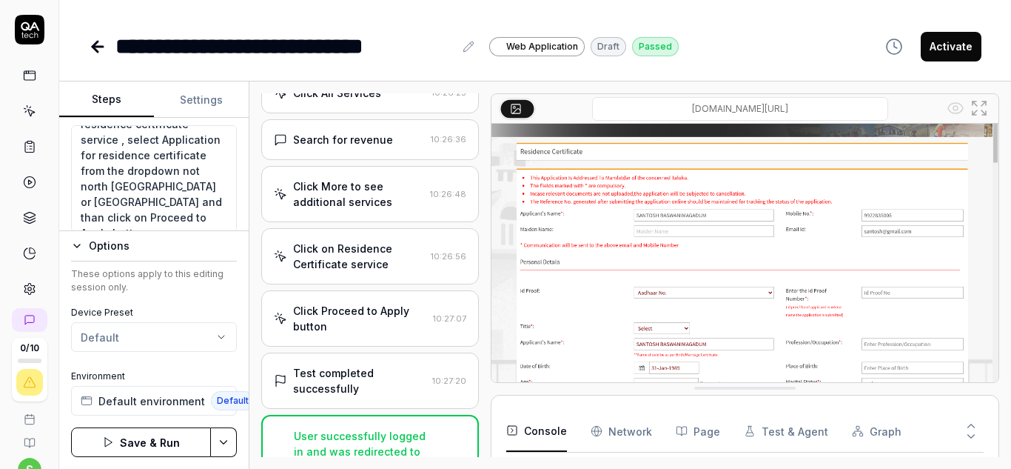
click at [224, 443] on html "**********" at bounding box center [505, 234] width 1011 height 469
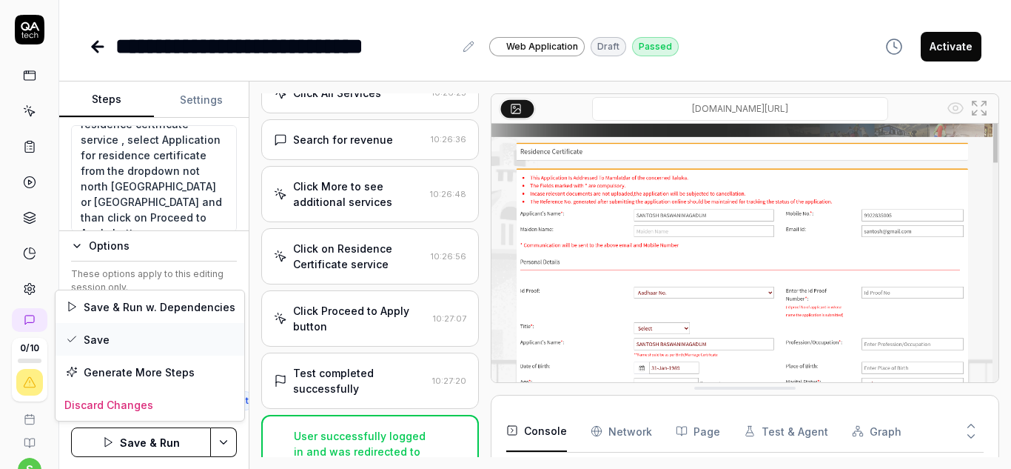
click at [123, 341] on div "Save" at bounding box center [150, 339] width 189 height 33
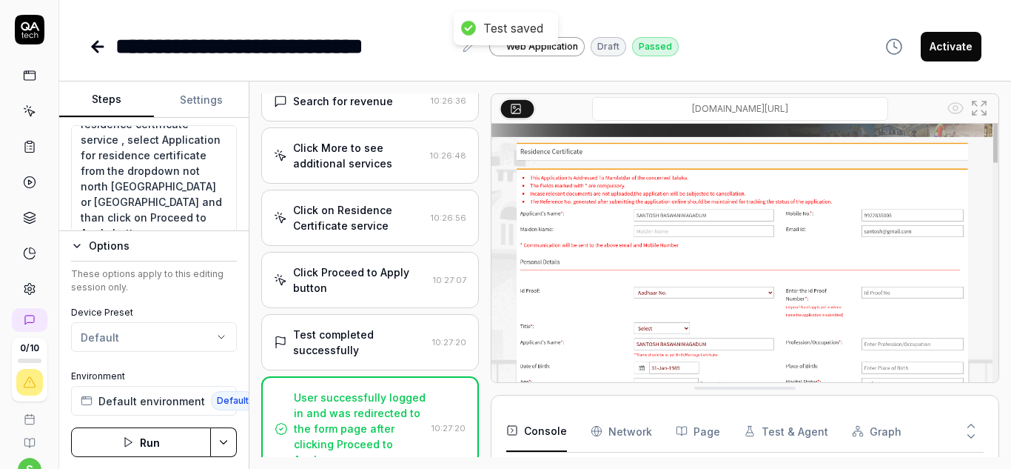
scroll to position [457, 0]
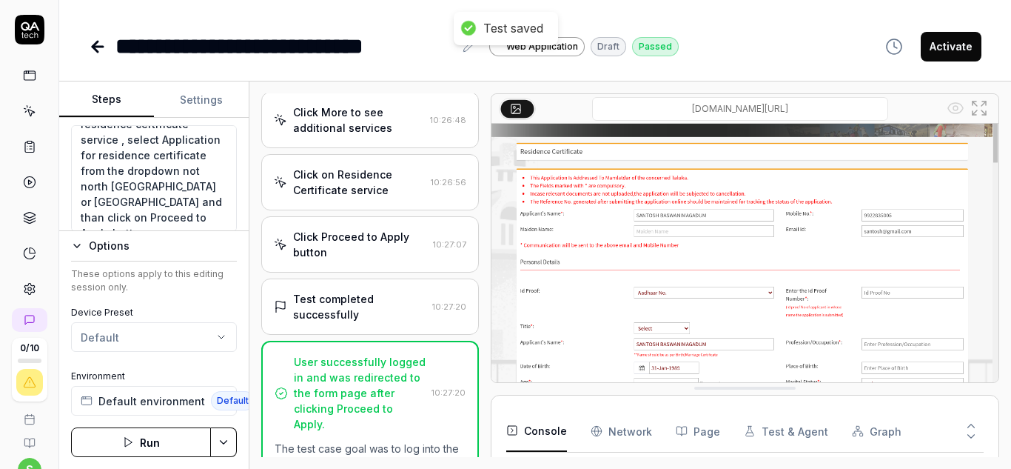
click at [130, 437] on icon "button" at bounding box center [128, 442] width 12 height 12
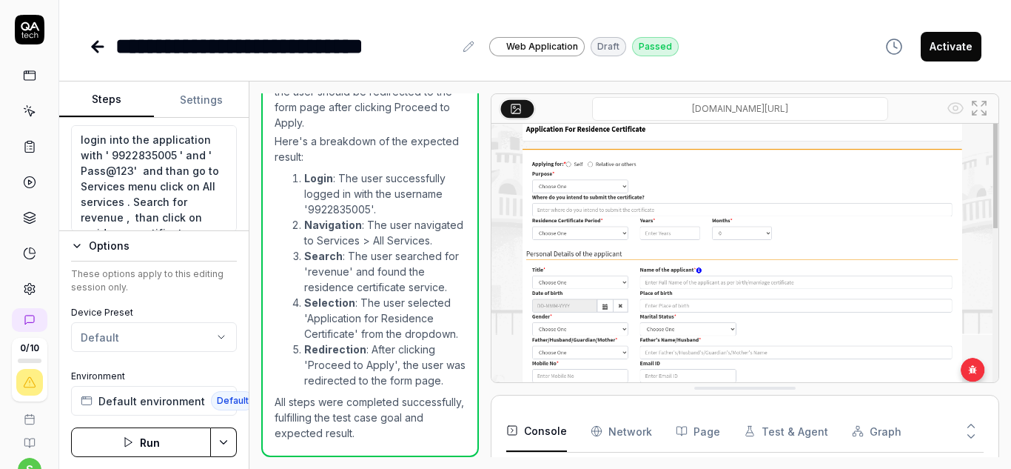
scroll to position [124, 0]
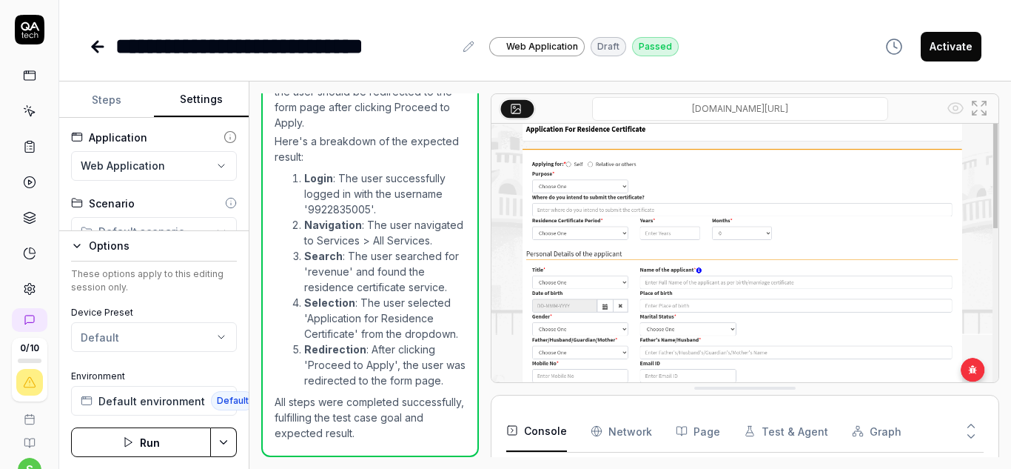
click at [201, 106] on button "Settings" at bounding box center [201, 100] width 95 height 36
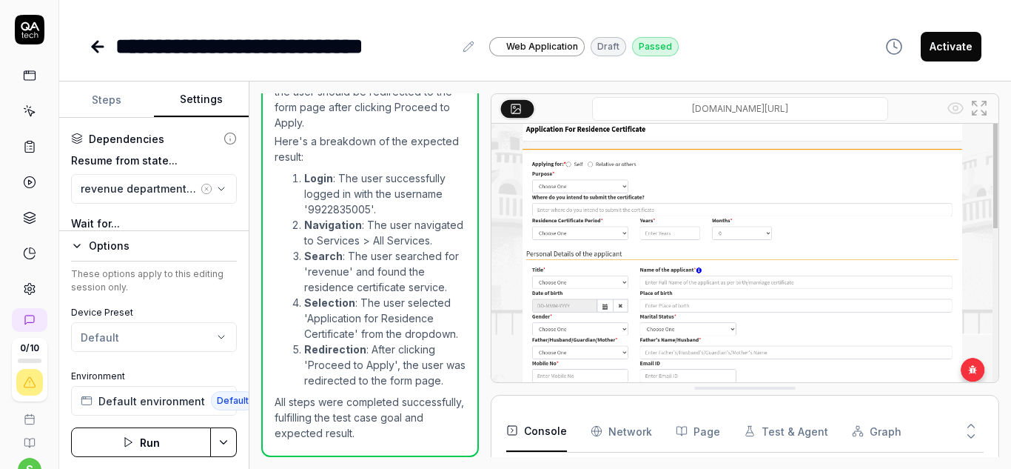
scroll to position [222, 0]
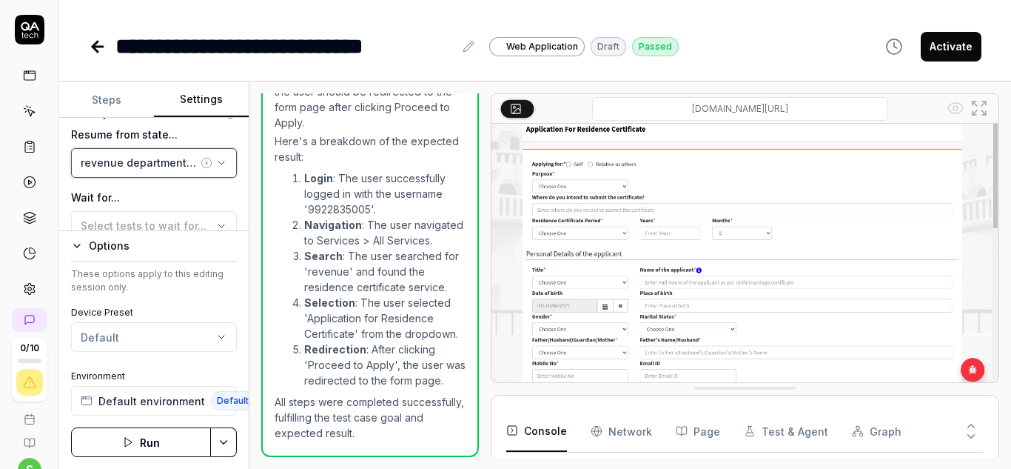
click at [218, 162] on icon "button" at bounding box center [221, 162] width 6 height 3
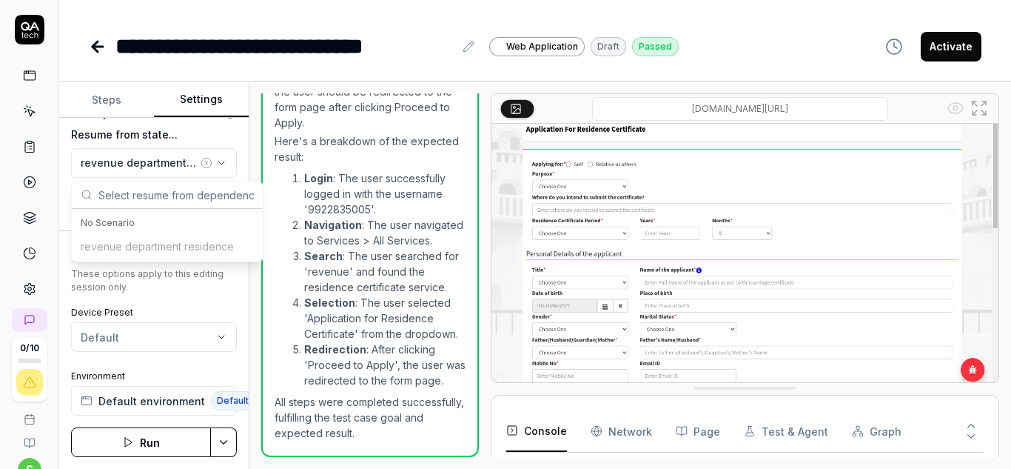
click at [184, 232] on div "No Scenario" at bounding box center [167, 223] width 185 height 22
click at [181, 195] on input "text" at bounding box center [175, 194] width 155 height 27
click at [201, 161] on icon "button" at bounding box center [207, 163] width 12 height 12
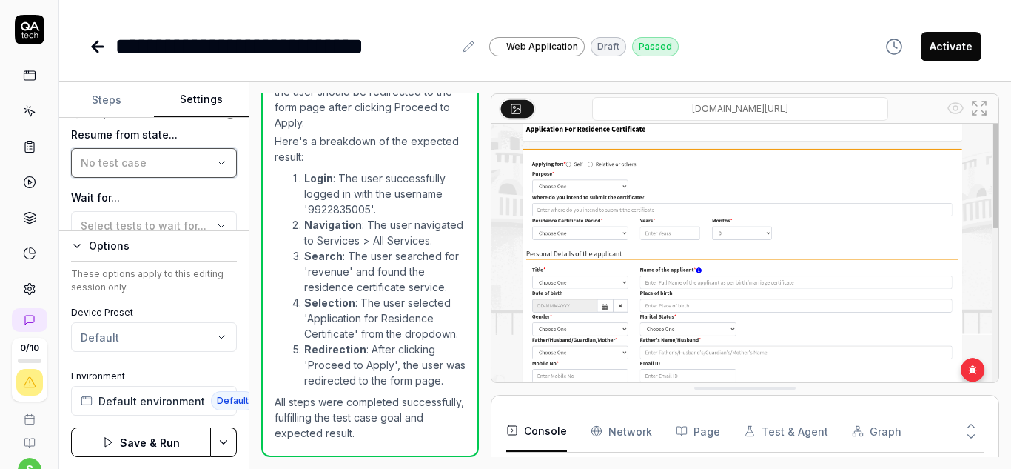
click at [215, 160] on icon "button" at bounding box center [221, 163] width 12 height 12
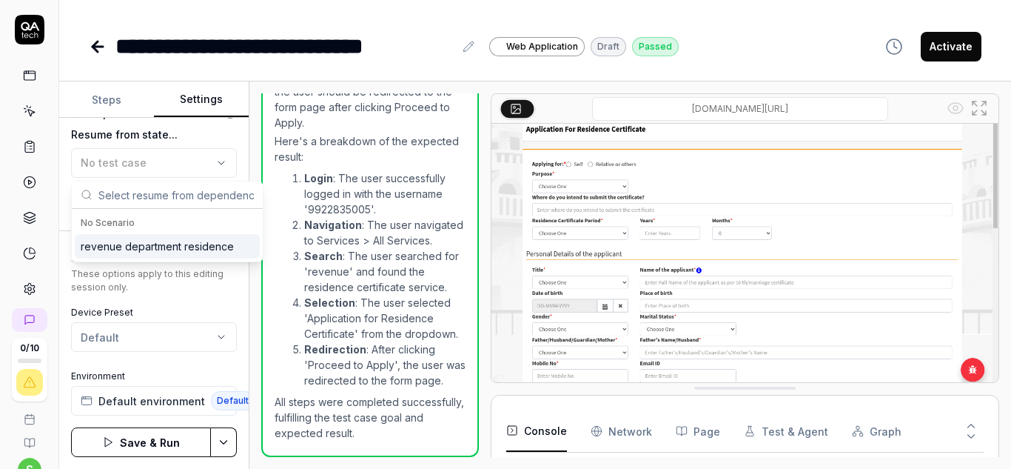
click at [190, 244] on div "revenue department residence" at bounding box center [157, 246] width 153 height 16
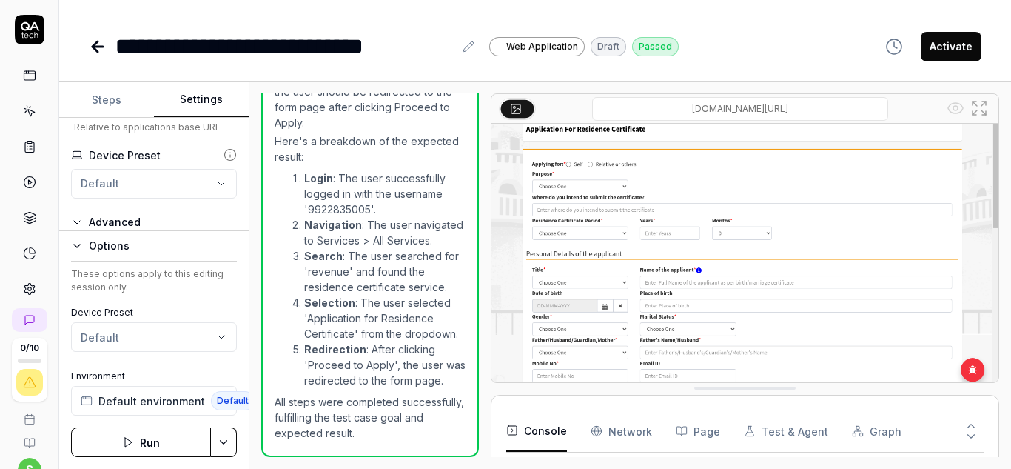
scroll to position [444, 0]
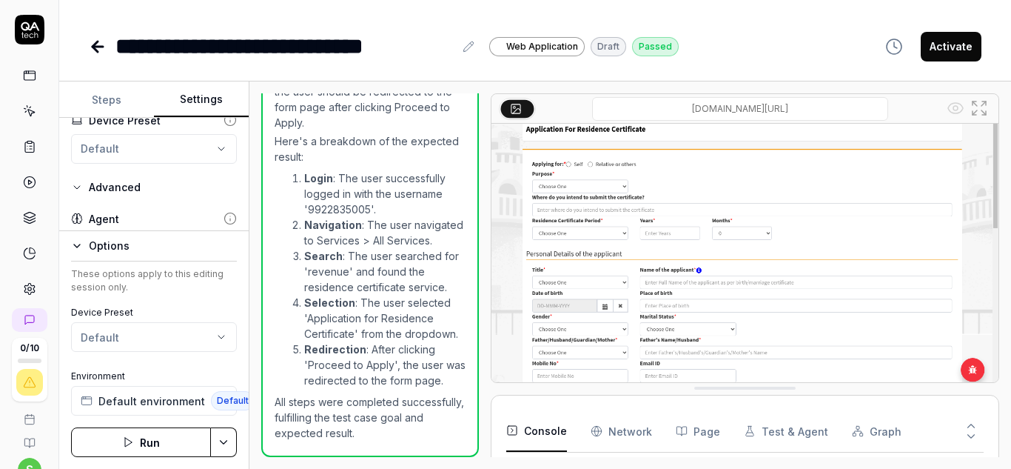
click at [214, 146] on html "**********" at bounding box center [505, 234] width 1011 height 469
click at [133, 187] on div "Advanced" at bounding box center [115, 187] width 52 height 18
click at [75, 208] on icon "button" at bounding box center [77, 210] width 12 height 12
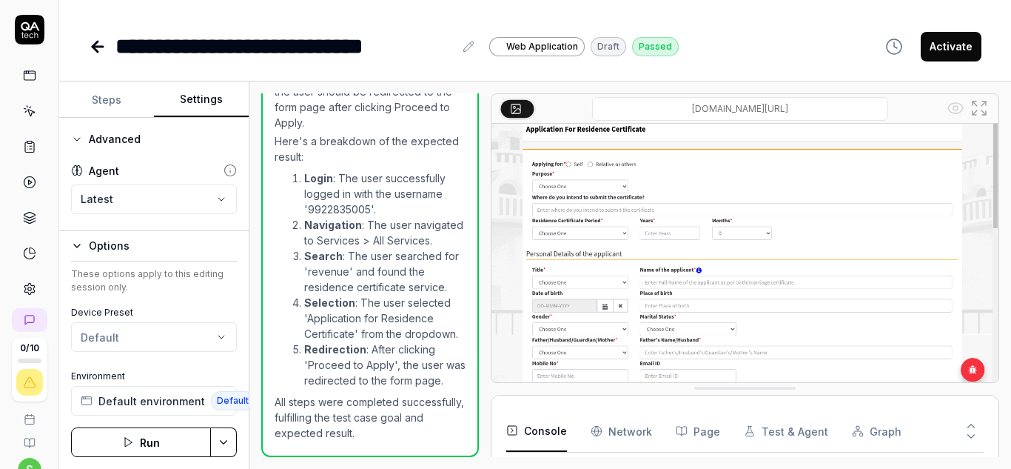
scroll to position [518, 0]
click at [203, 171] on body "**********" at bounding box center [505, 234] width 1011 height 469
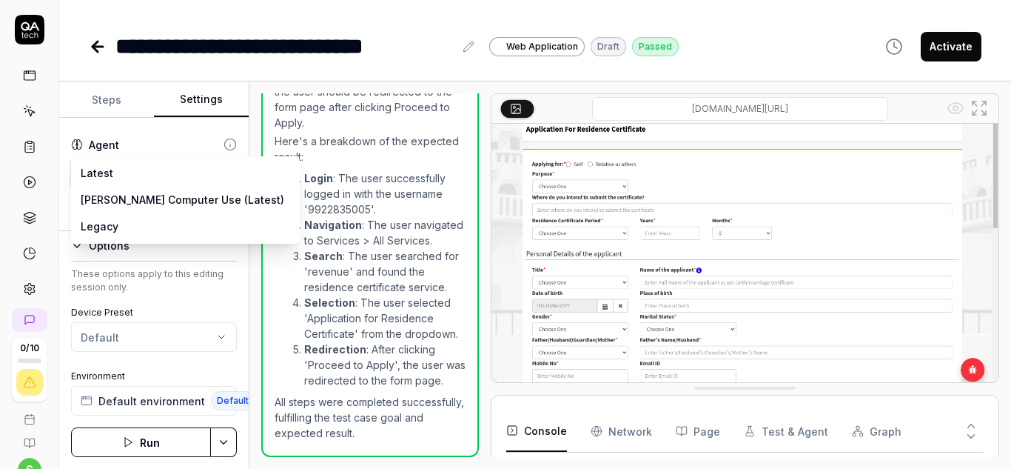
click at [256, 262] on html "**********" at bounding box center [505, 234] width 1011 height 469
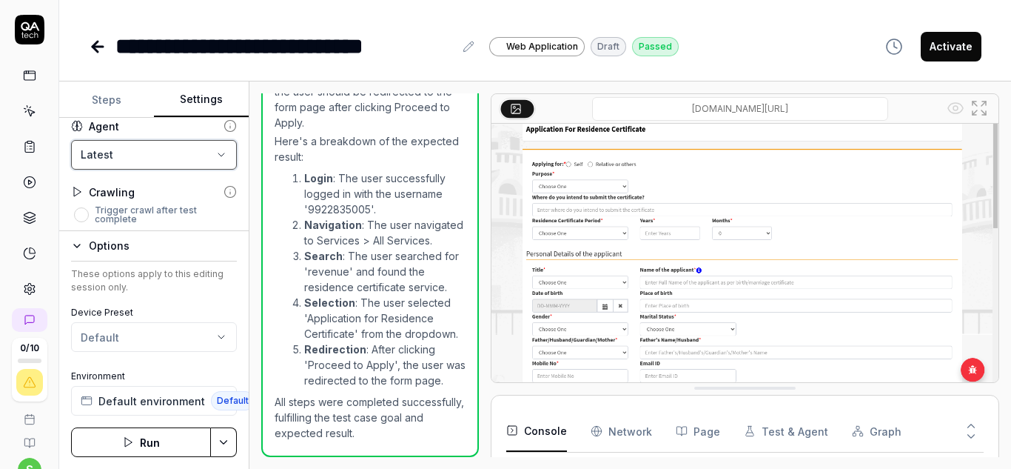
scroll to position [541, 0]
click at [87, 211] on button "Trigger crawl after test complete" at bounding box center [81, 210] width 15 height 15
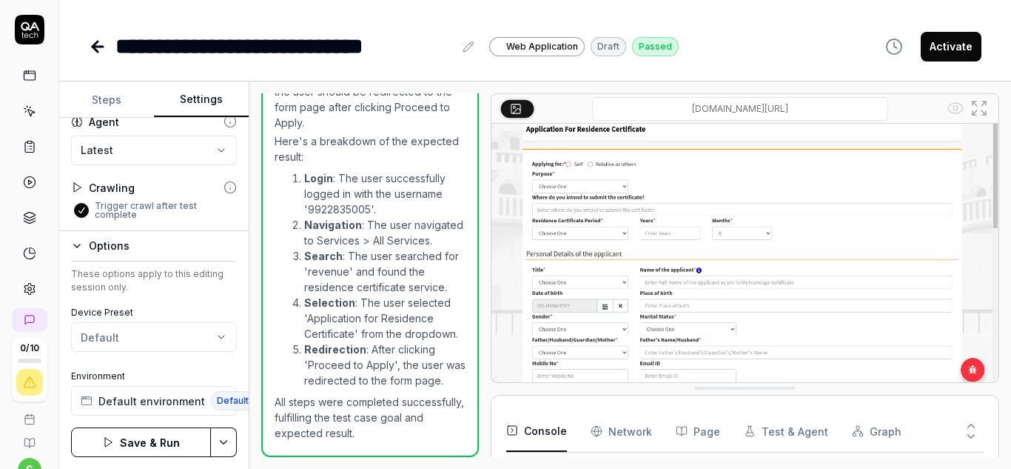
click at [138, 443] on button "Save & Run" at bounding box center [141, 442] width 140 height 30
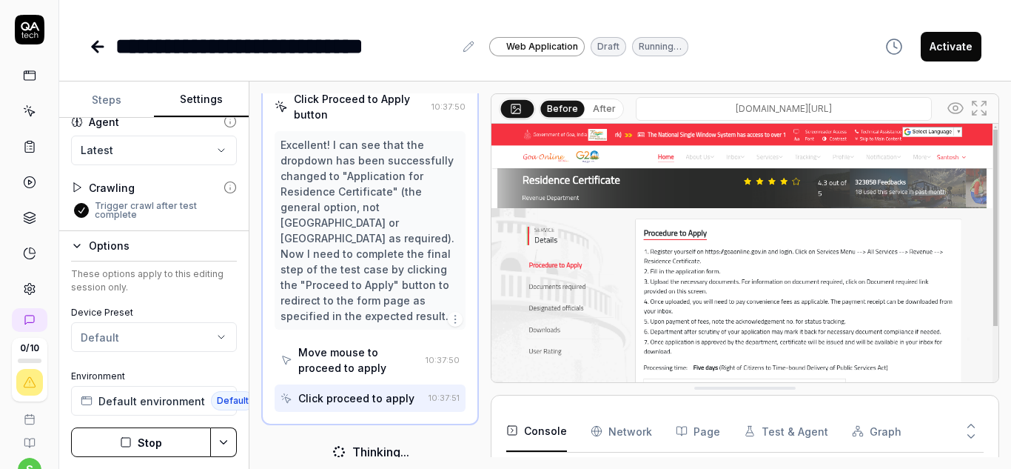
scroll to position [591, 0]
click at [224, 443] on html "**********" at bounding box center [505, 234] width 1011 height 469
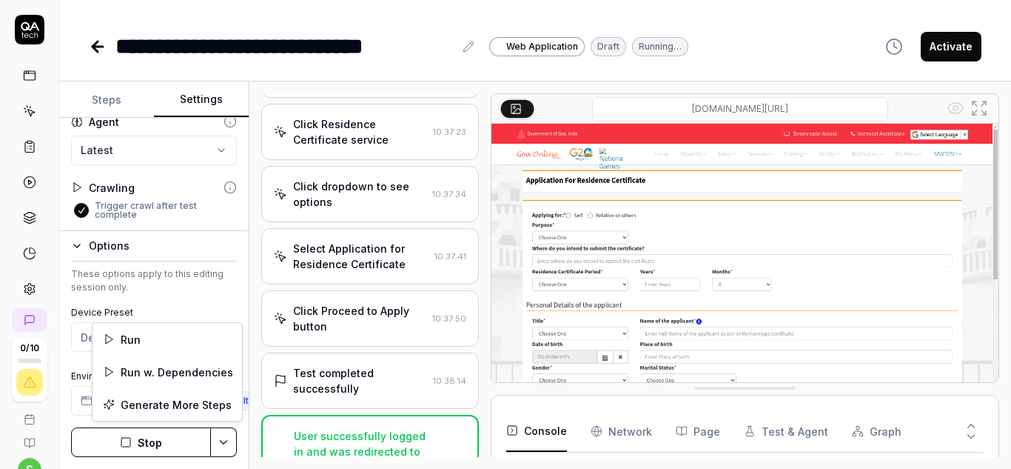
scroll to position [743, 0]
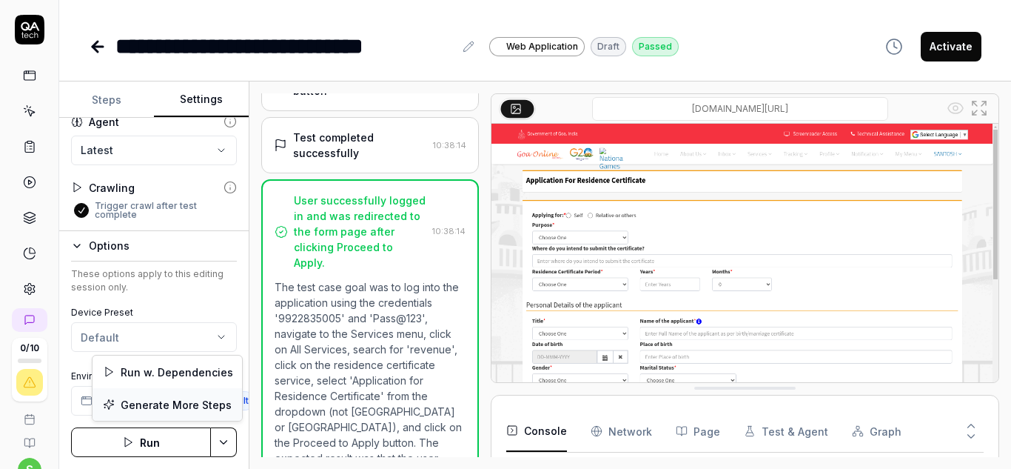
click at [203, 409] on div "Generate More Steps" at bounding box center [168, 404] width 150 height 33
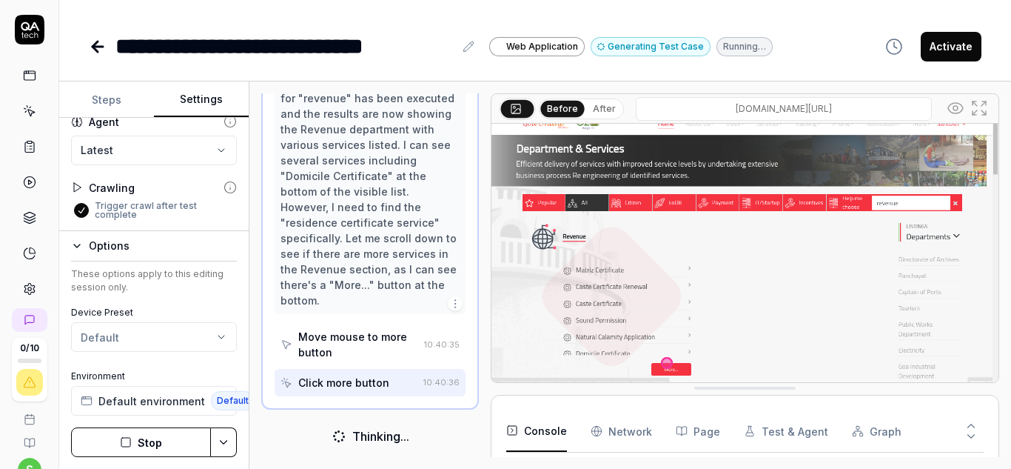
scroll to position [51, 0]
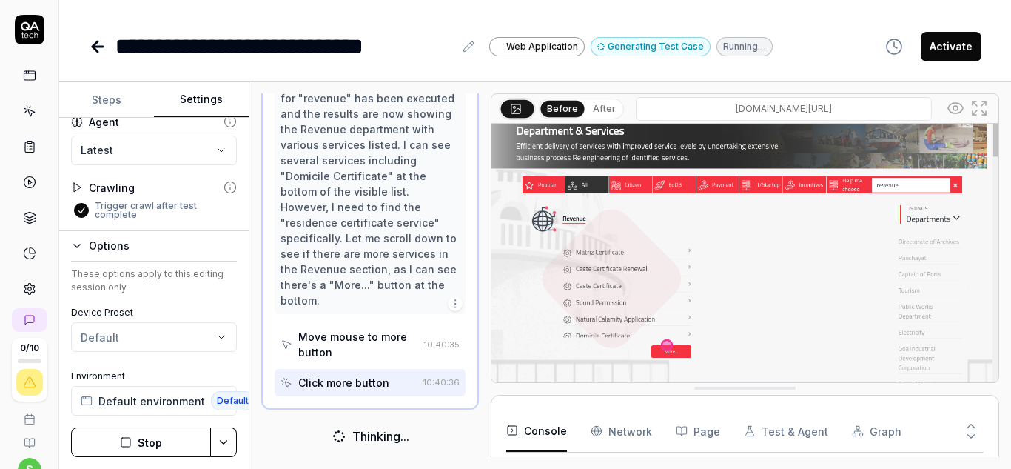
click at [624, 435] on Requests "Network" at bounding box center [621, 430] width 61 height 41
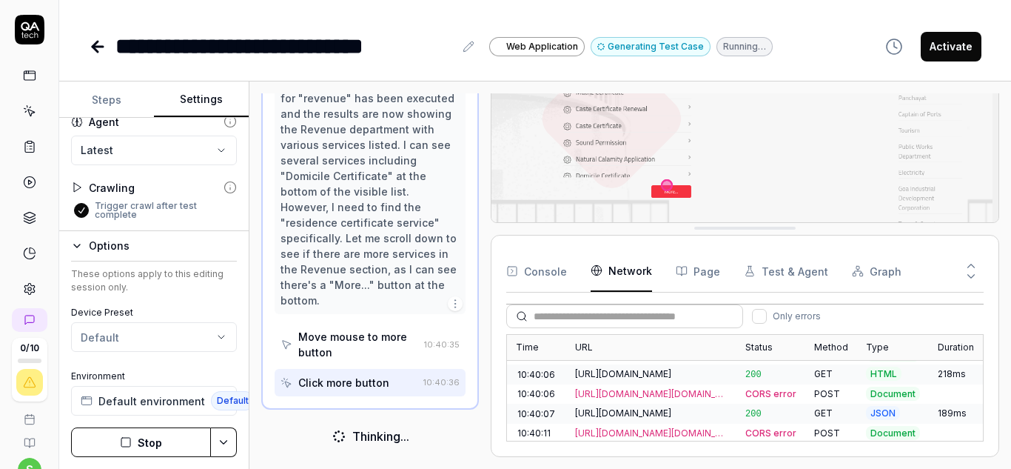
scroll to position [390, 0]
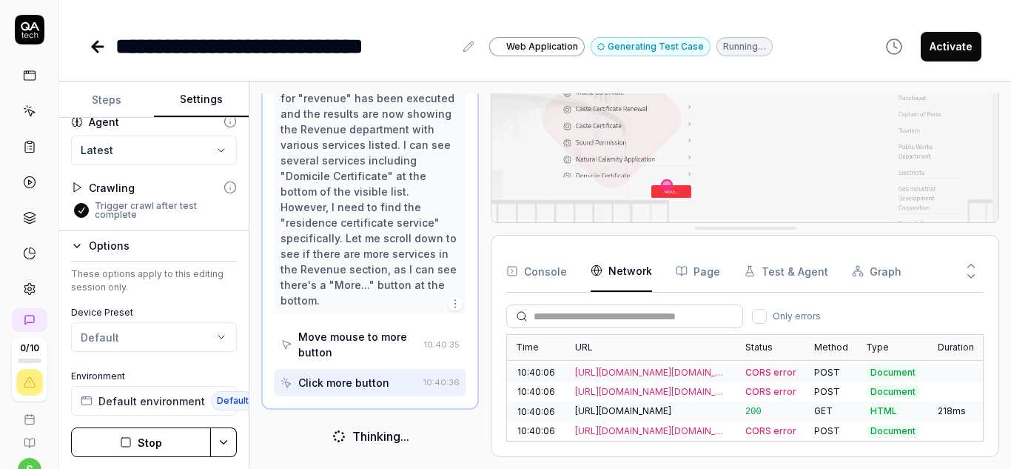
click at [711, 273] on button "Page" at bounding box center [698, 270] width 44 height 41
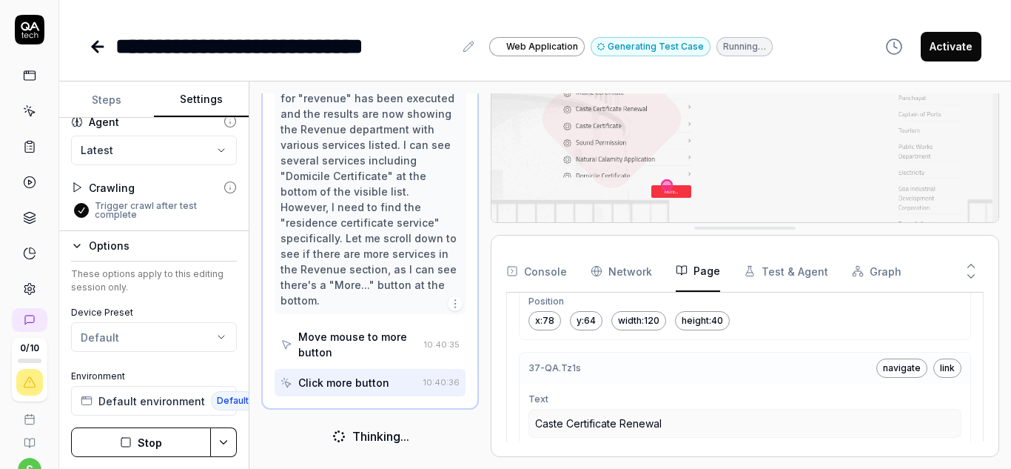
scroll to position [12950, 0]
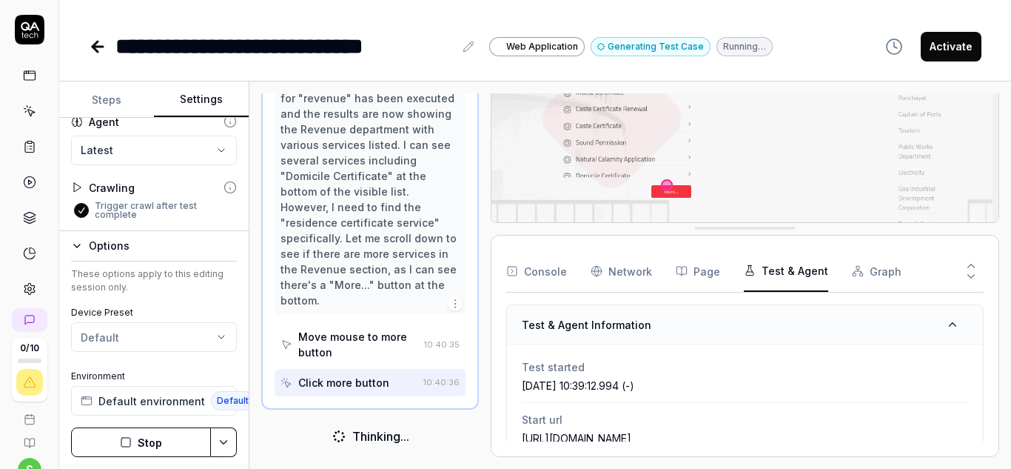
click at [794, 265] on button "Test & Agent" at bounding box center [786, 270] width 84 height 41
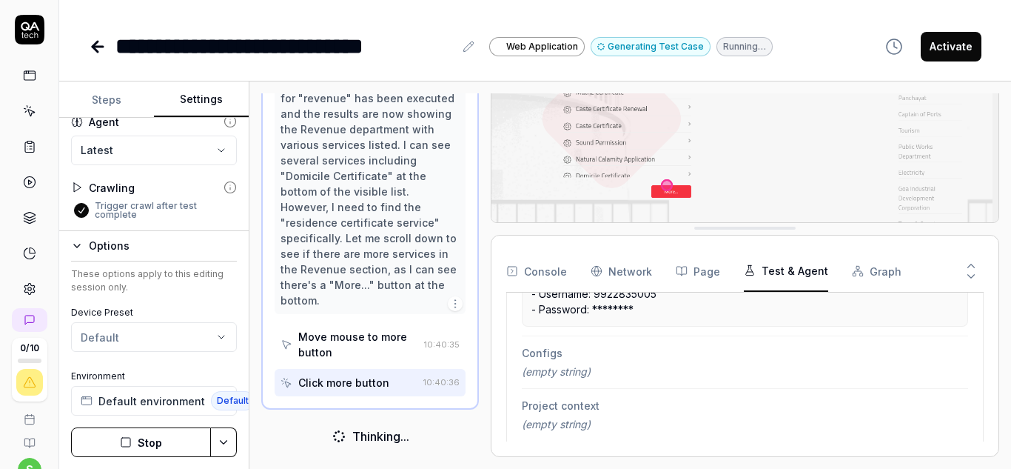
scroll to position [469, 0]
click at [601, 368] on div "(empty string)" at bounding box center [745, 366] width 446 height 16
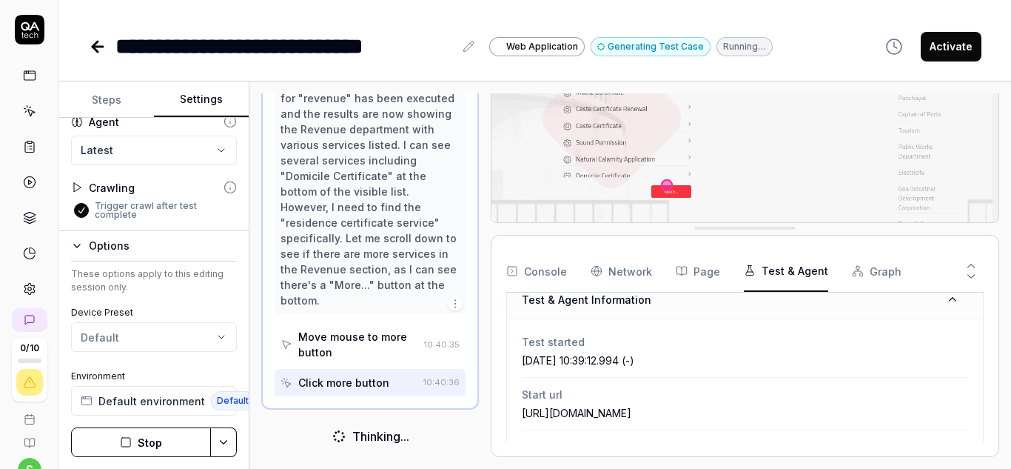
scroll to position [0, 0]
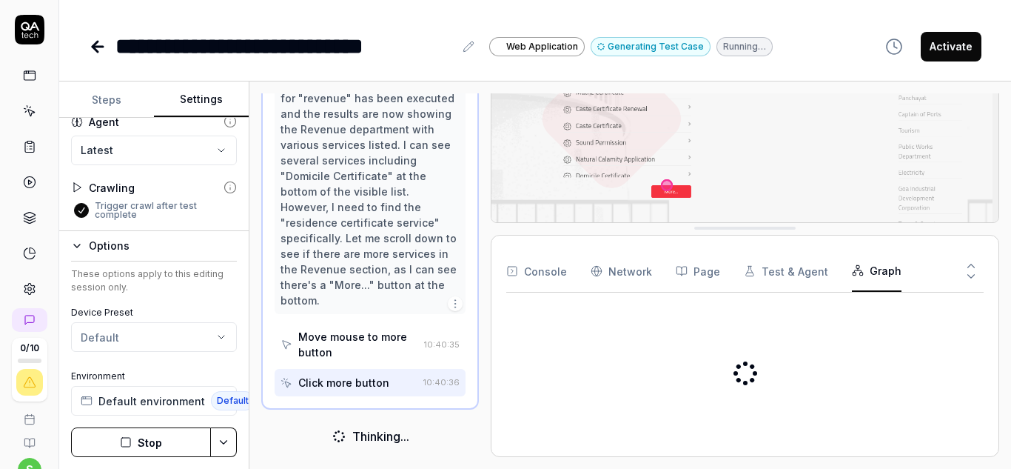
click at [859, 281] on button "Graph" at bounding box center [877, 270] width 50 height 41
